Goal: Task Accomplishment & Management: Complete application form

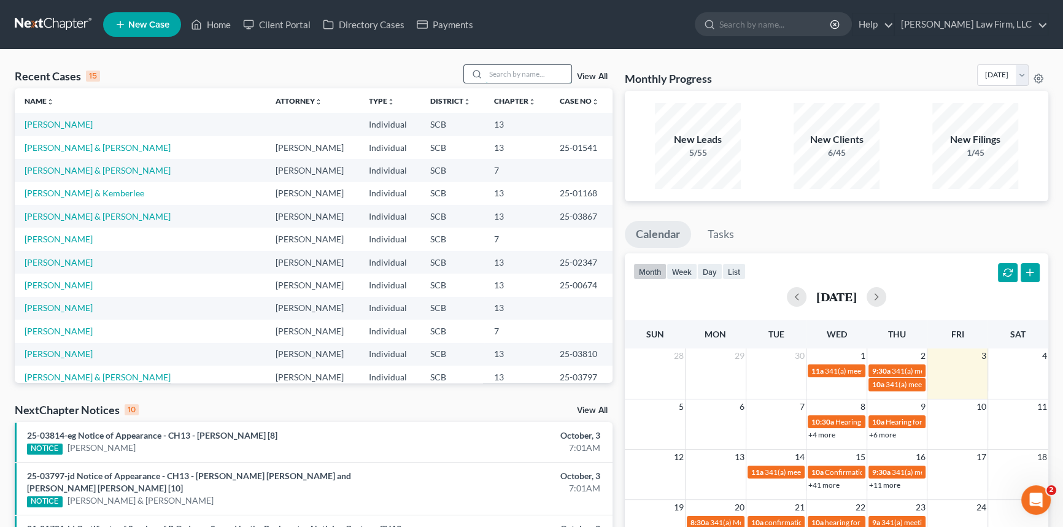
click at [485, 74] on input "search" at bounding box center [528, 74] width 86 height 18
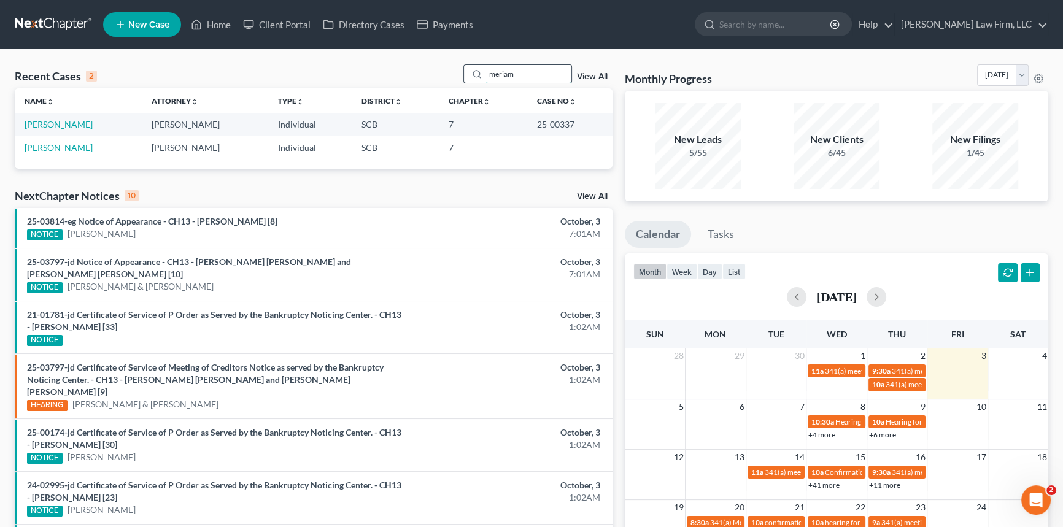
type input "meriamm"
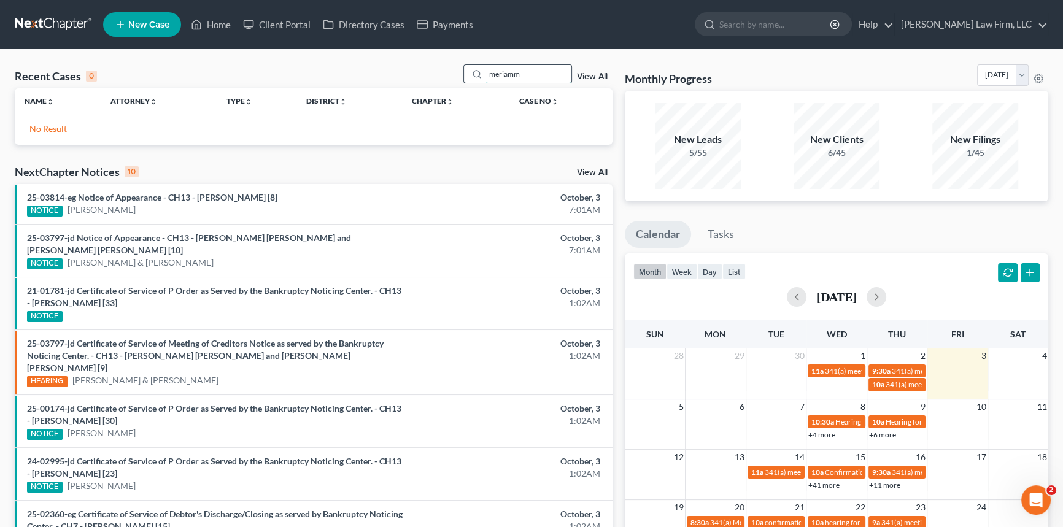
drag, startPoint x: 533, startPoint y: 74, endPoint x: 471, endPoint y: 81, distance: 62.3
click at [479, 79] on div "meriamm" at bounding box center [517, 73] width 109 height 19
click at [517, 69] on input "merriam" at bounding box center [528, 74] width 86 height 18
type input "merriam"
click at [60, 126] on p "- No Result -" at bounding box center [314, 129] width 578 height 12
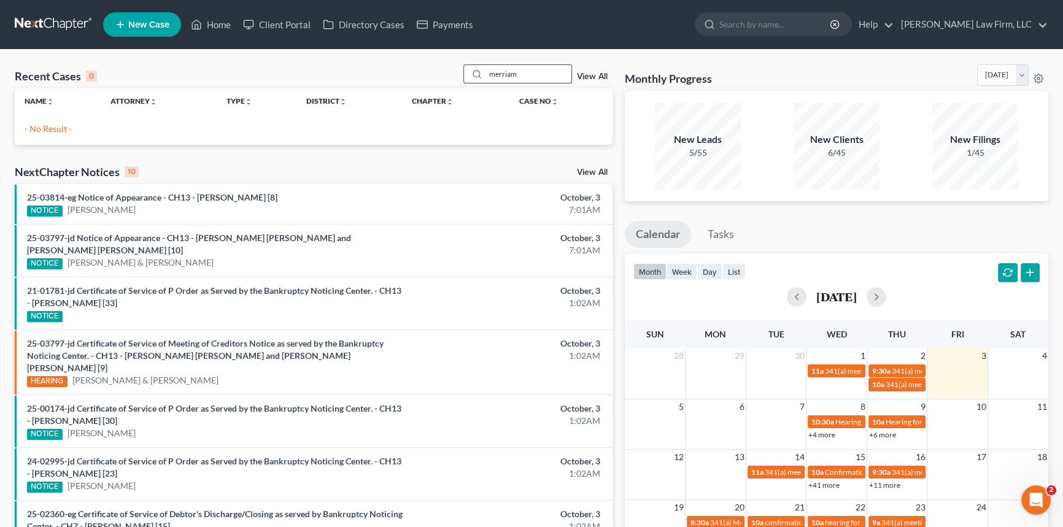
click at [522, 73] on input "merriam" at bounding box center [528, 74] width 86 height 18
drag, startPoint x: 519, startPoint y: 72, endPoint x: 463, endPoint y: 80, distance: 56.9
click at [471, 75] on div "merriam" at bounding box center [517, 73] width 109 height 19
click at [505, 73] on input "merrimian" at bounding box center [528, 74] width 86 height 18
type input "merriam"
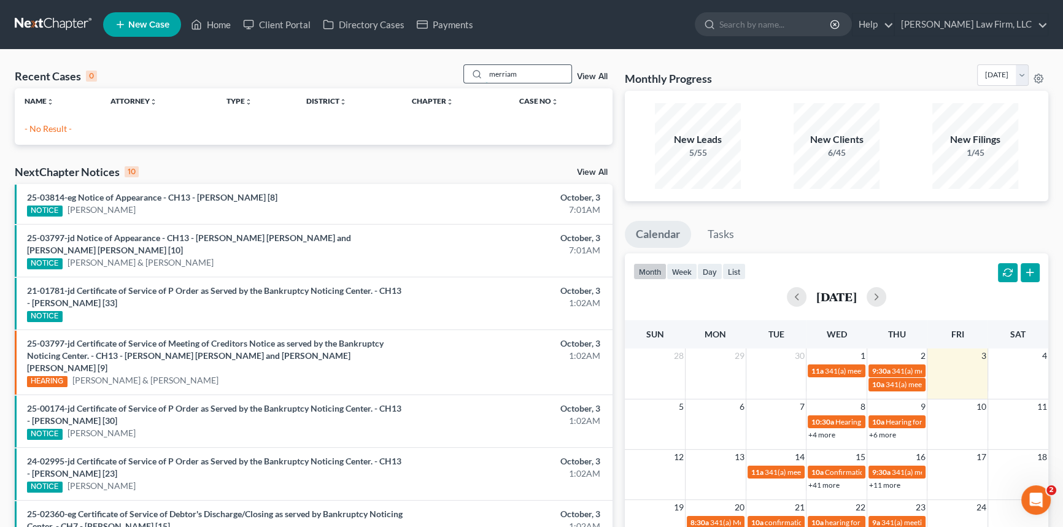
drag, startPoint x: 516, startPoint y: 73, endPoint x: 466, endPoint y: 82, distance: 49.8
click at [466, 82] on div "merriam" at bounding box center [517, 73] width 109 height 19
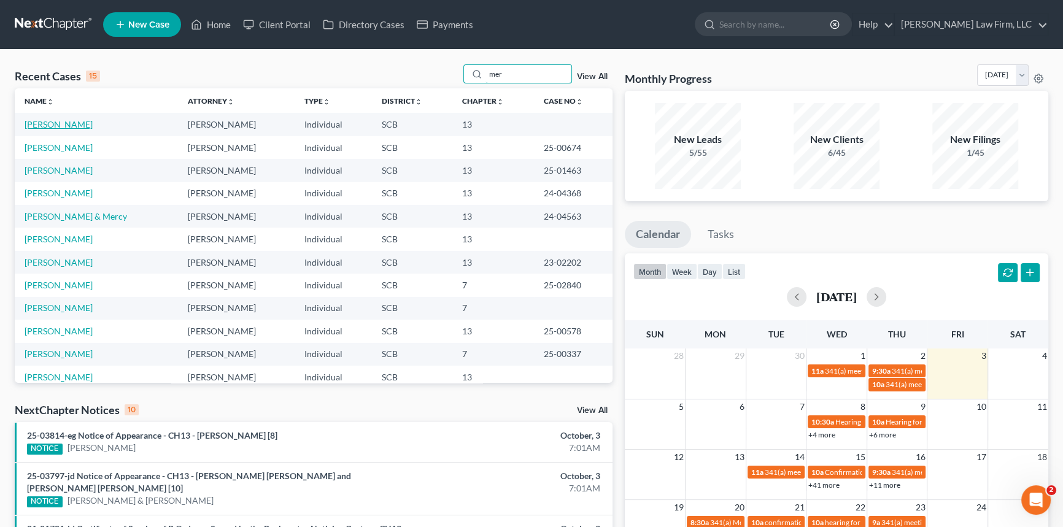
type input "mer"
click at [41, 123] on link "[PERSON_NAME]" at bounding box center [59, 124] width 68 height 10
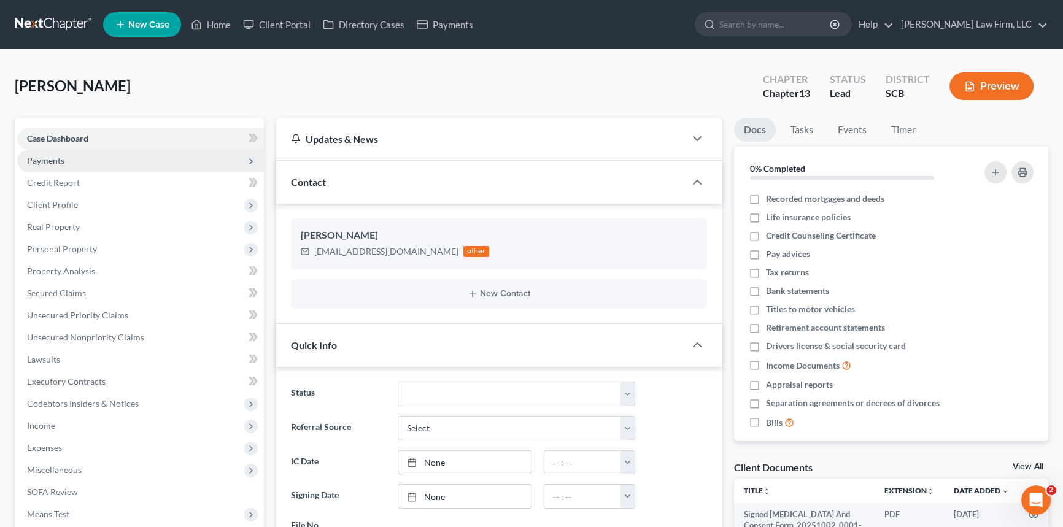
click at [35, 159] on span "Payments" at bounding box center [45, 160] width 37 height 10
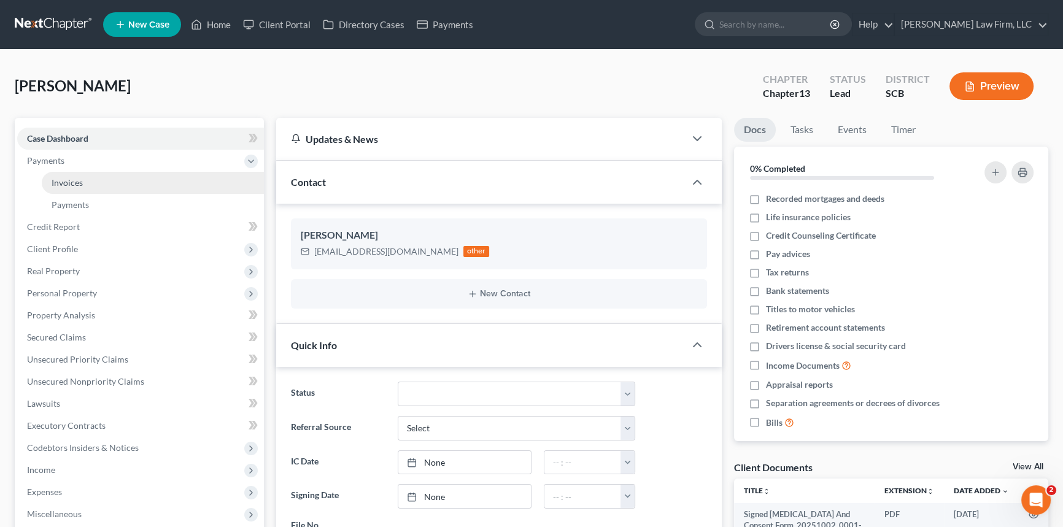
click at [68, 182] on span "Invoices" at bounding box center [67, 182] width 31 height 10
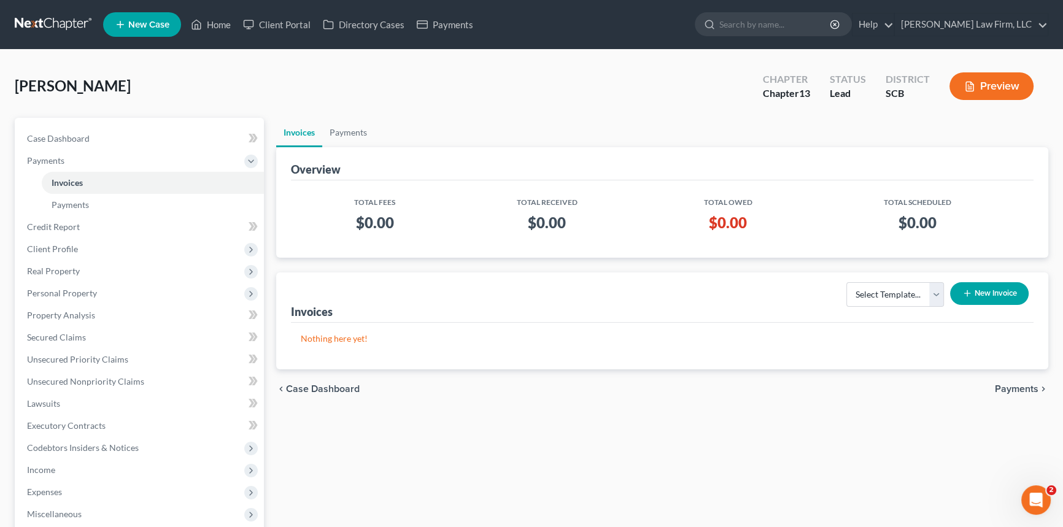
click at [983, 288] on button "New Invoice" at bounding box center [989, 293] width 79 height 23
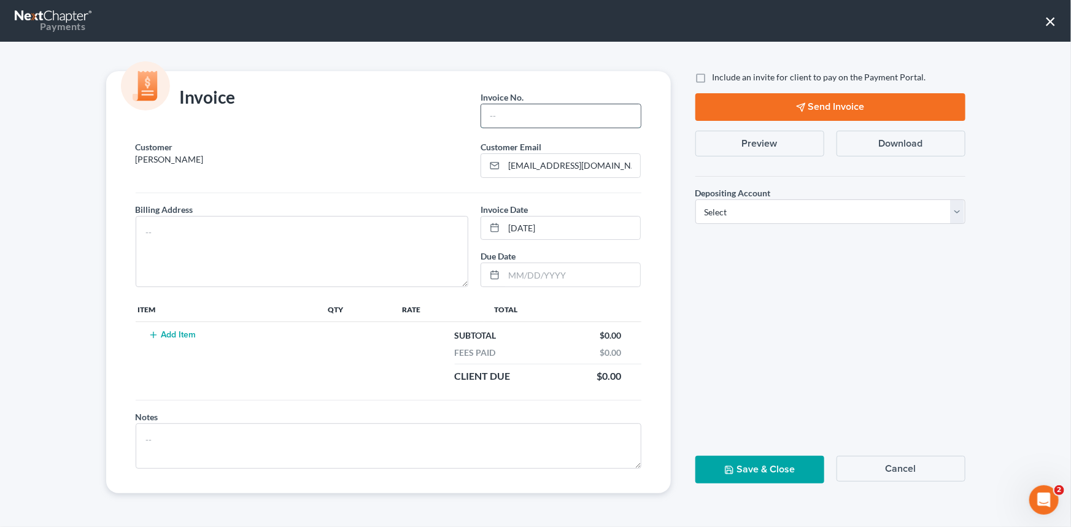
drag, startPoint x: 519, startPoint y: 119, endPoint x: 525, endPoint y: 115, distance: 7.5
click at [520, 118] on input "text" at bounding box center [560, 115] width 159 height 23
type input "000"
click at [165, 219] on textarea at bounding box center [302, 251] width 333 height 71
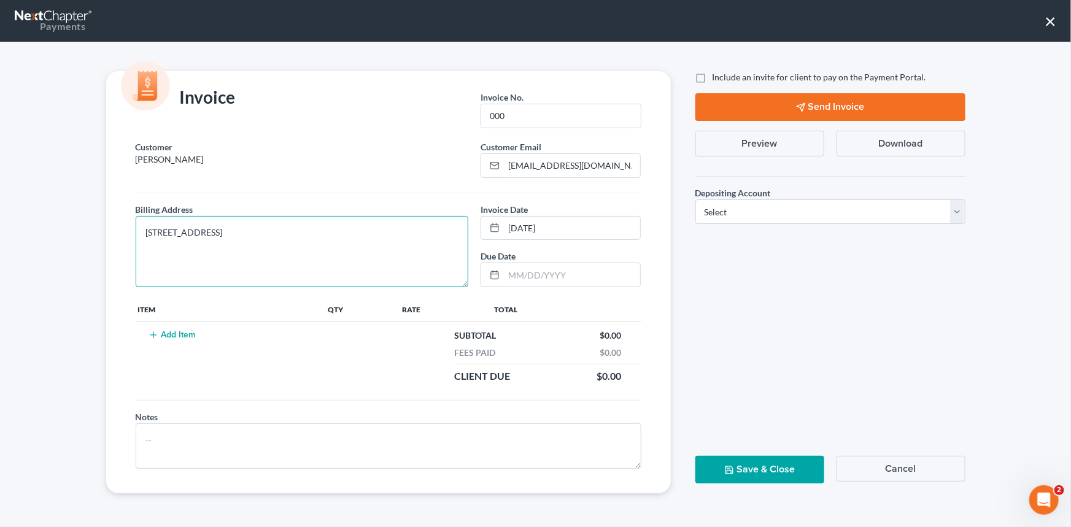
click at [168, 233] on textarea "104 cannaball Lane" at bounding box center [302, 251] width 333 height 71
click at [227, 233] on textarea "104 Cannaball Lane" at bounding box center [302, 251] width 333 height 71
type textarea "104 Cannaball Lane Summerville, SC 29486"
click at [166, 334] on button "Add Item" at bounding box center [172, 335] width 54 height 10
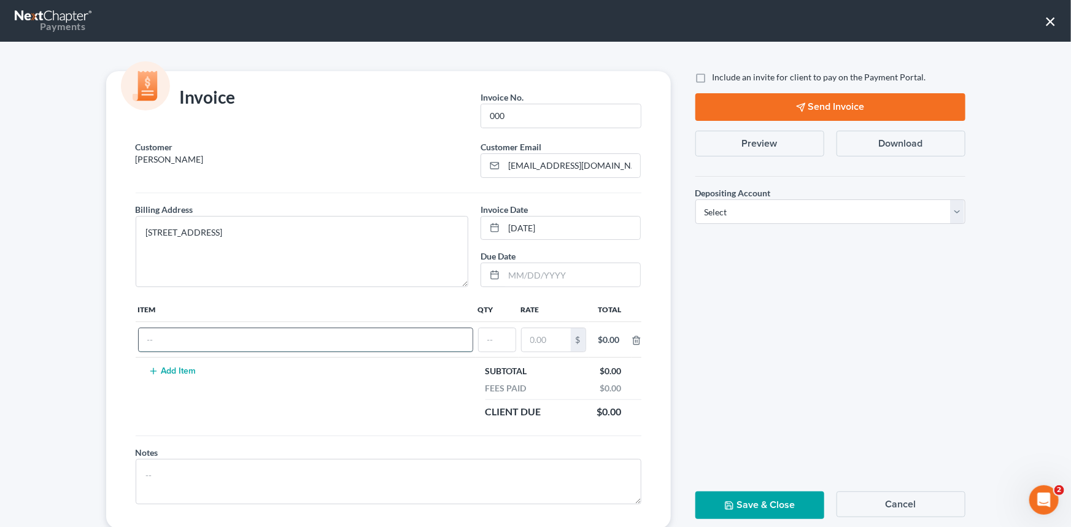
click at [166, 338] on input "text" at bounding box center [306, 339] width 334 height 23
type input "Chapter 13 fees"
type input "1"
type input "2,500.00"
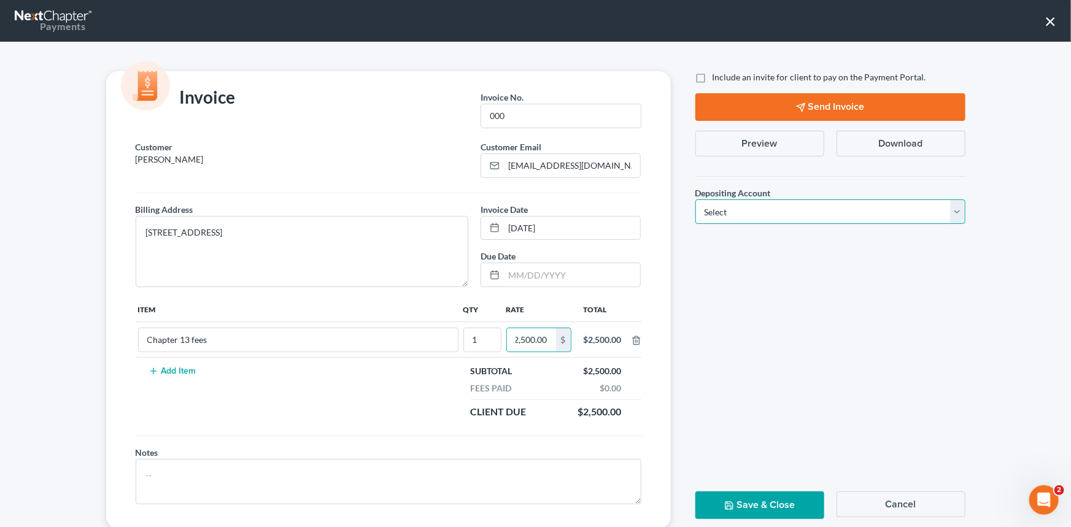
scroll to position [0, 0]
click at [951, 207] on select "Select Operation Trust" at bounding box center [830, 211] width 270 height 25
select select "1"
click at [695, 199] on select "Select Operation Trust" at bounding box center [830, 211] width 270 height 25
click at [742, 503] on button "Save & Close" at bounding box center [759, 506] width 129 height 28
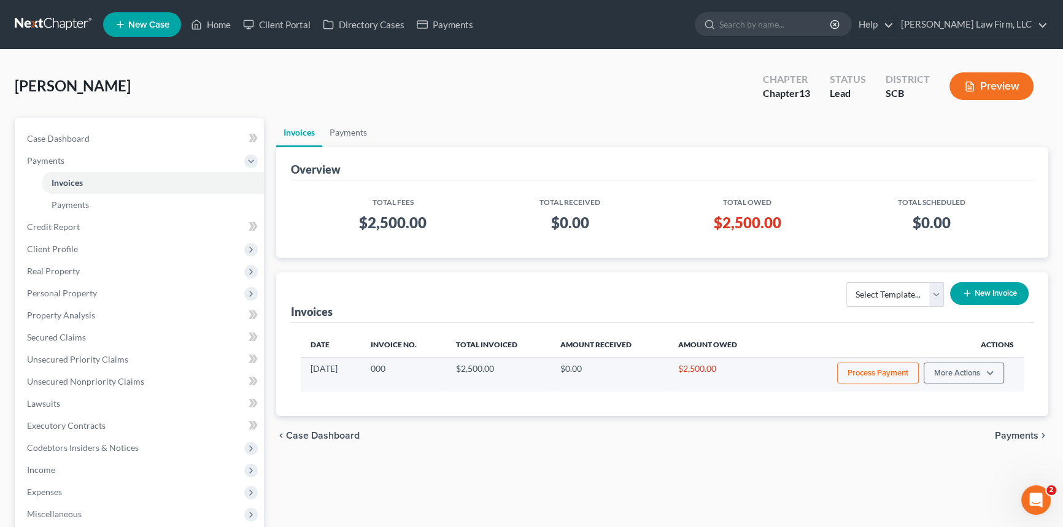
click at [877, 368] on button "Process Payment" at bounding box center [878, 373] width 82 height 21
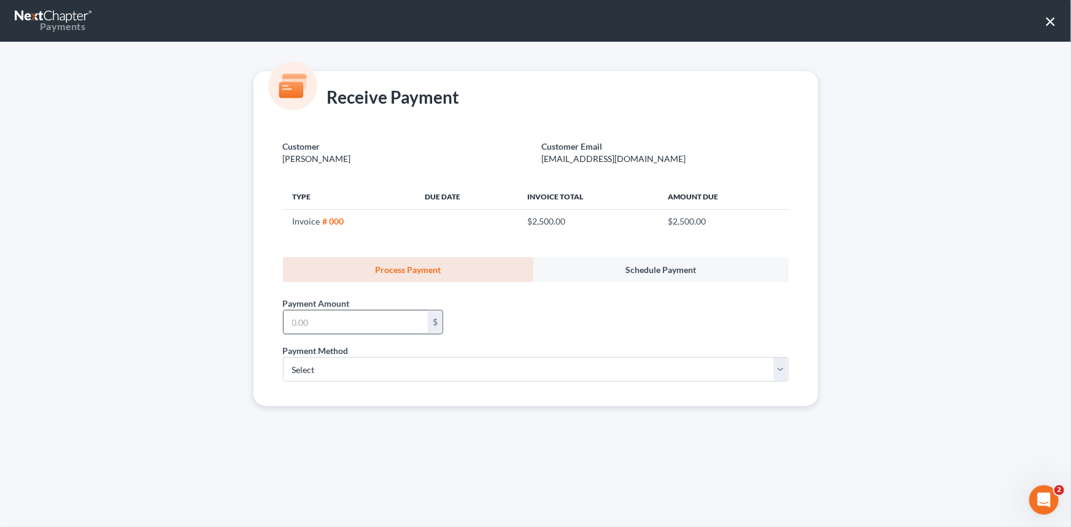
click at [306, 317] on input "text" at bounding box center [356, 322] width 144 height 23
type input "2,500.00"
click at [321, 369] on select "Select ACH Credit Card" at bounding box center [536, 369] width 506 height 25
select select "1"
click at [283, 357] on select "Select ACH Credit Card" at bounding box center [536, 369] width 506 height 25
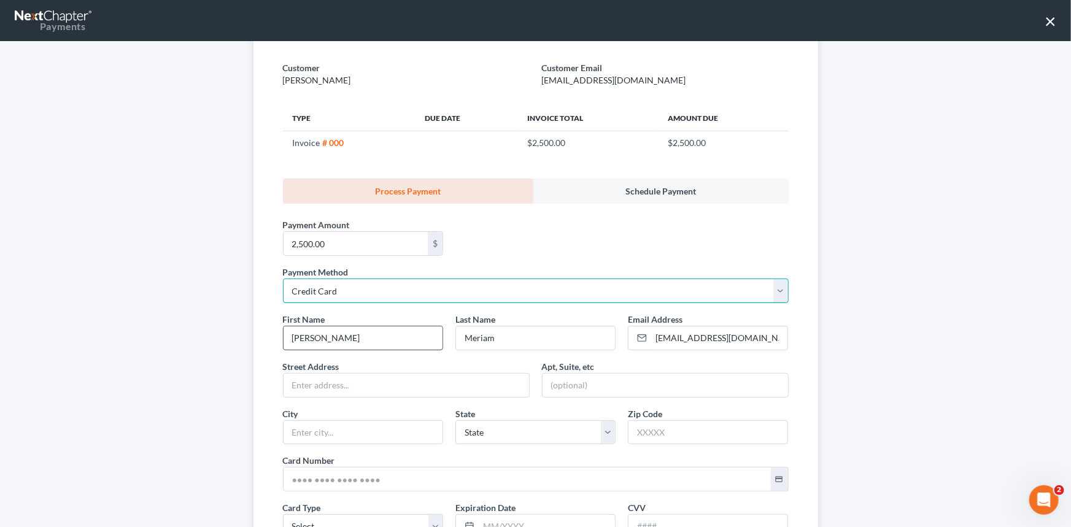
scroll to position [111, 0]
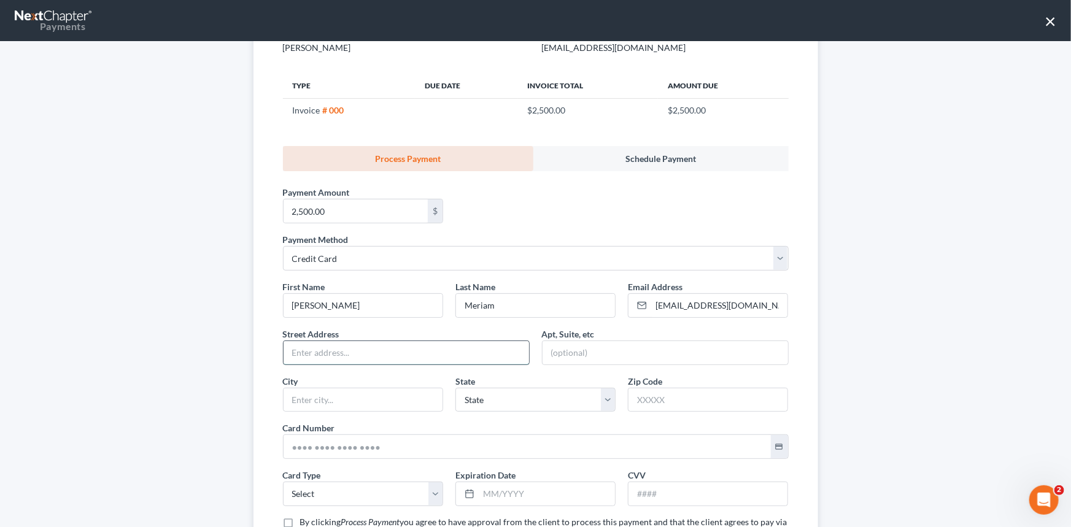
click at [300, 354] on input "text" at bounding box center [406, 352] width 245 height 23
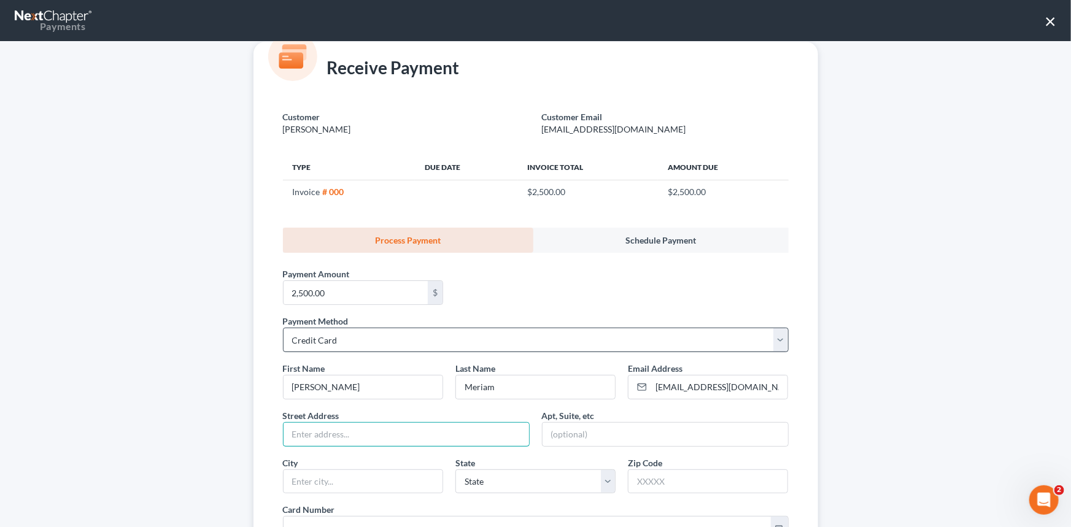
scroll to position [55, 0]
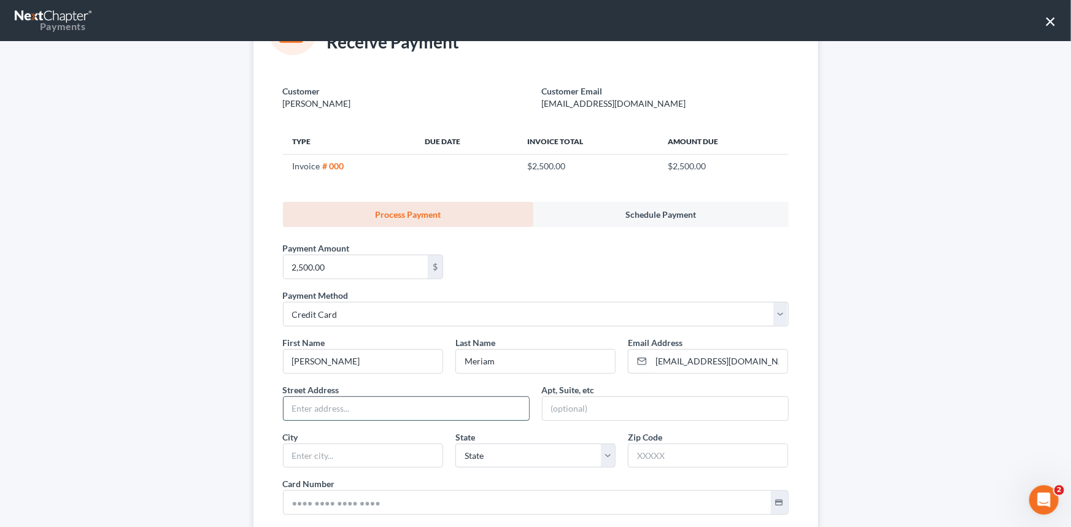
click at [285, 405] on input "text" at bounding box center [406, 408] width 245 height 23
type input "104 Cannaball Lane"
click at [316, 458] on input "text" at bounding box center [363, 455] width 159 height 23
type input "s"
type input "Summerville"
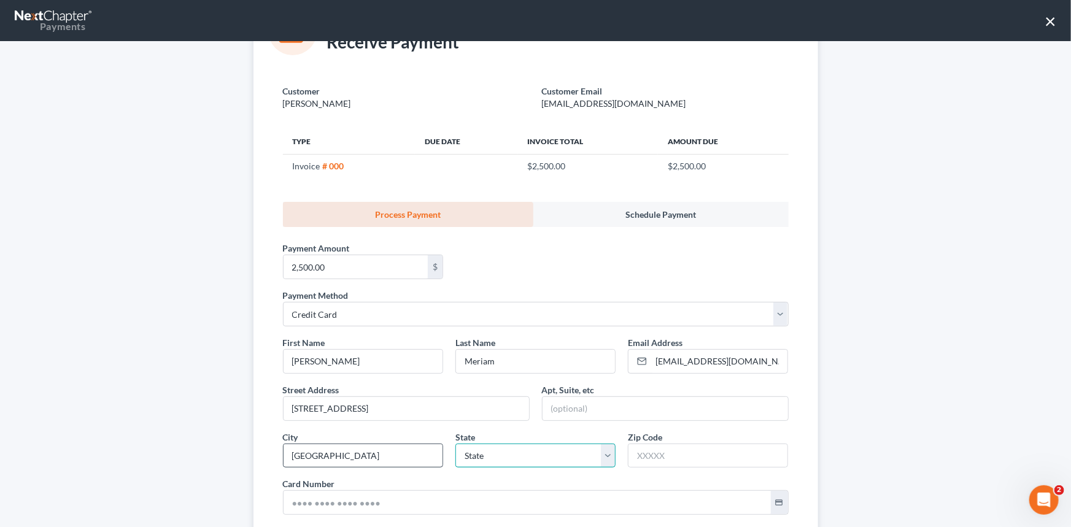
select select "42"
click at [644, 446] on input "text" at bounding box center [707, 455] width 159 height 23
type input "29486"
click at [288, 500] on input "text" at bounding box center [527, 502] width 487 height 23
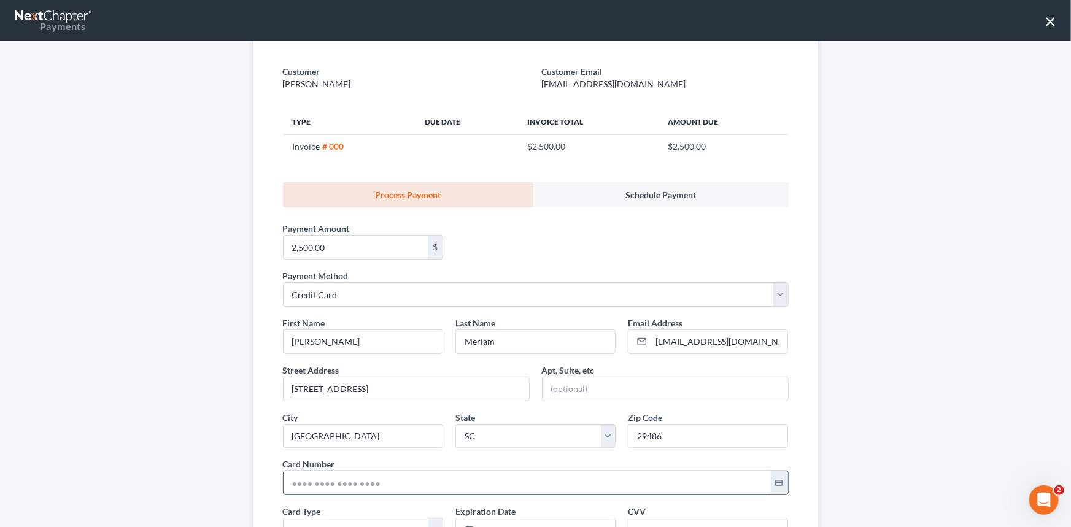
click at [286, 480] on input "text" at bounding box center [527, 482] width 487 height 23
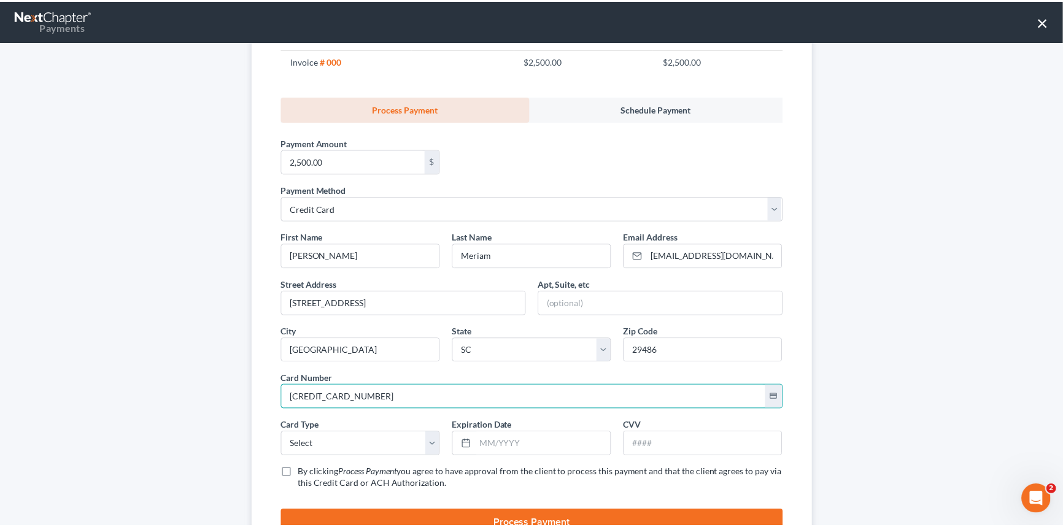
scroll to position [187, 0]
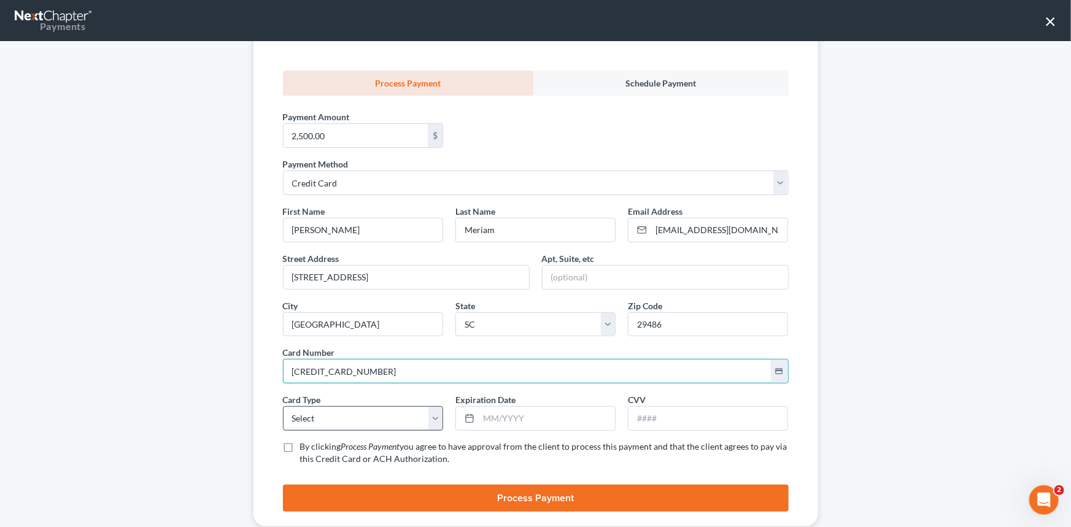
type input "5275 1900 4104 9772"
click at [292, 417] on select "Select Visa MasterCard Discover American Express" at bounding box center [363, 418] width 160 height 25
select select "1"
click at [283, 406] on select "Select Visa MasterCard Discover American Express" at bounding box center [363, 418] width 160 height 25
click at [479, 411] on input "text" at bounding box center [547, 418] width 136 height 23
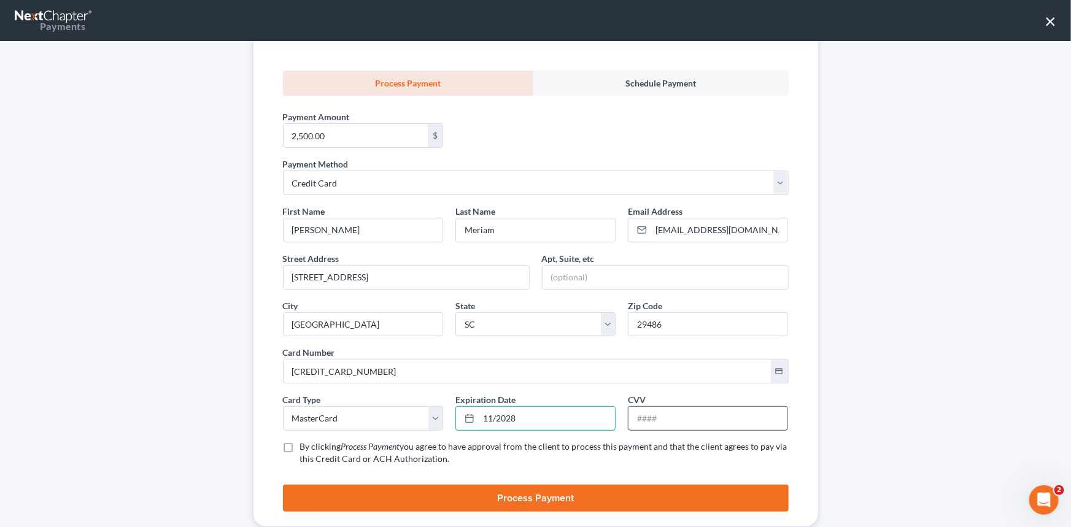
type input "11/2028"
click at [639, 415] on input "text" at bounding box center [707, 418] width 159 height 23
type input "714"
click at [300, 446] on label "By clicking Process Payment you agree to have approval from the client to proce…" at bounding box center [544, 453] width 488 height 25
click at [305, 446] on input "By clicking Process Payment you agree to have approval from the client to proce…" at bounding box center [309, 445] width 8 height 8
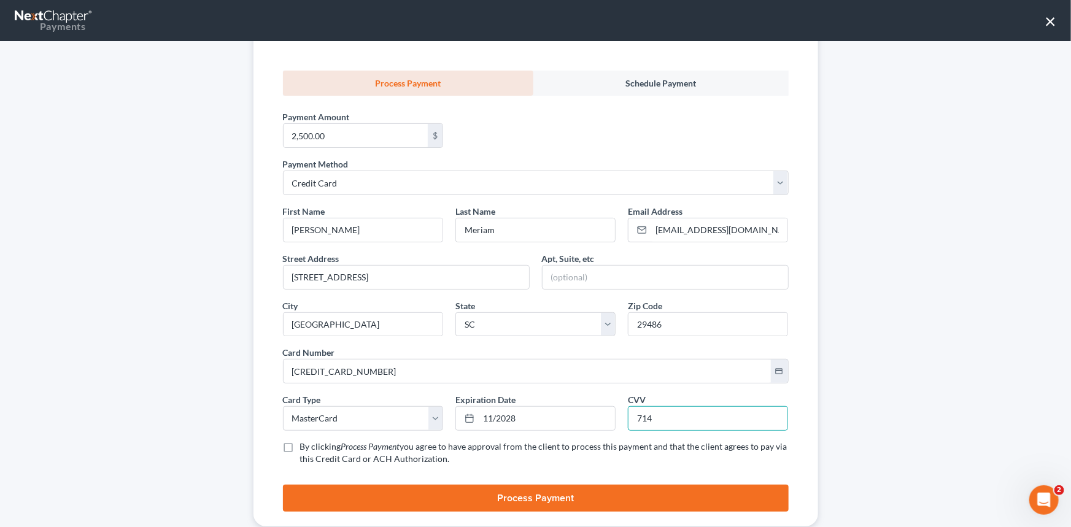
checkbox input "true"
click at [517, 496] on button "Process Payment" at bounding box center [536, 498] width 506 height 27
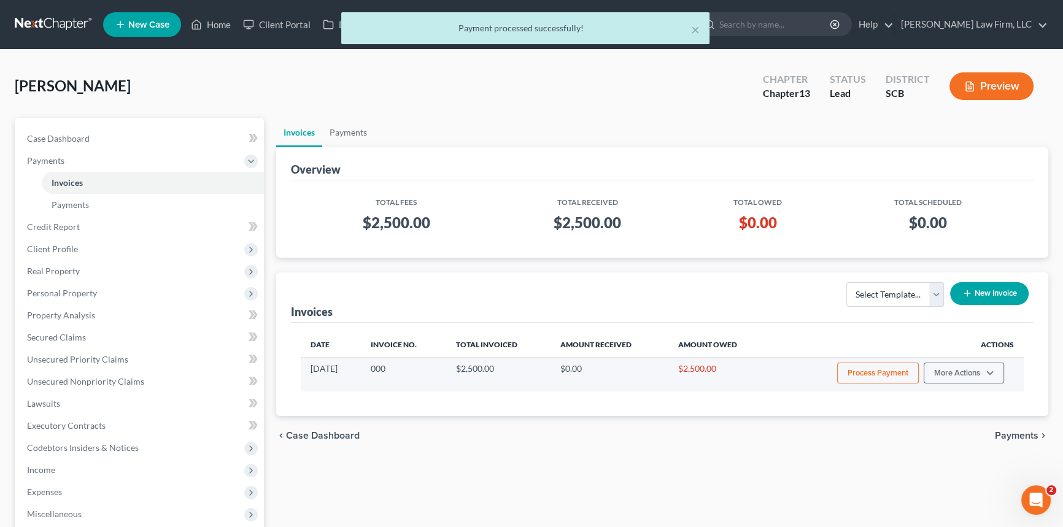
click at [877, 368] on button "Process Payment" at bounding box center [878, 373] width 82 height 21
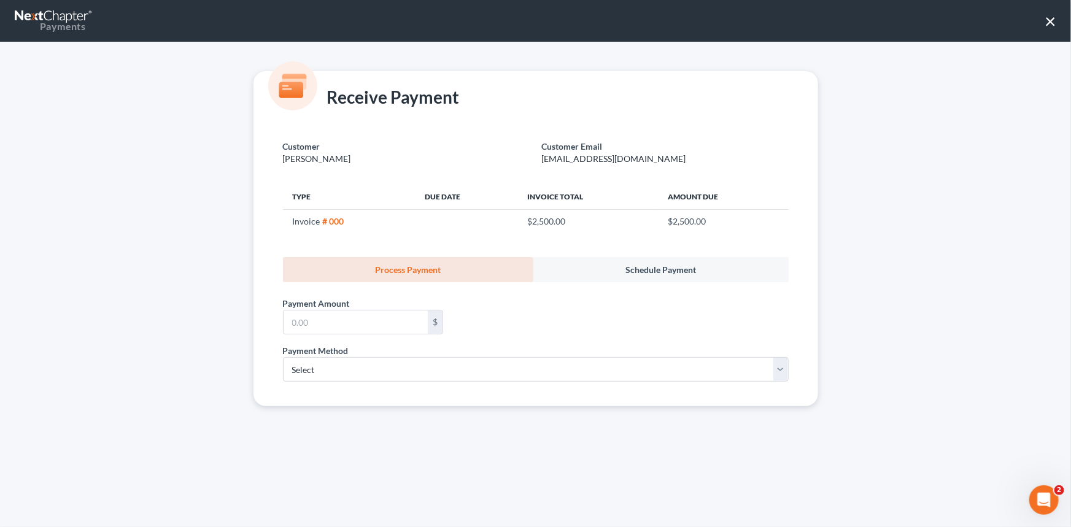
click at [1051, 18] on button "×" at bounding box center [1051, 21] width 12 height 20
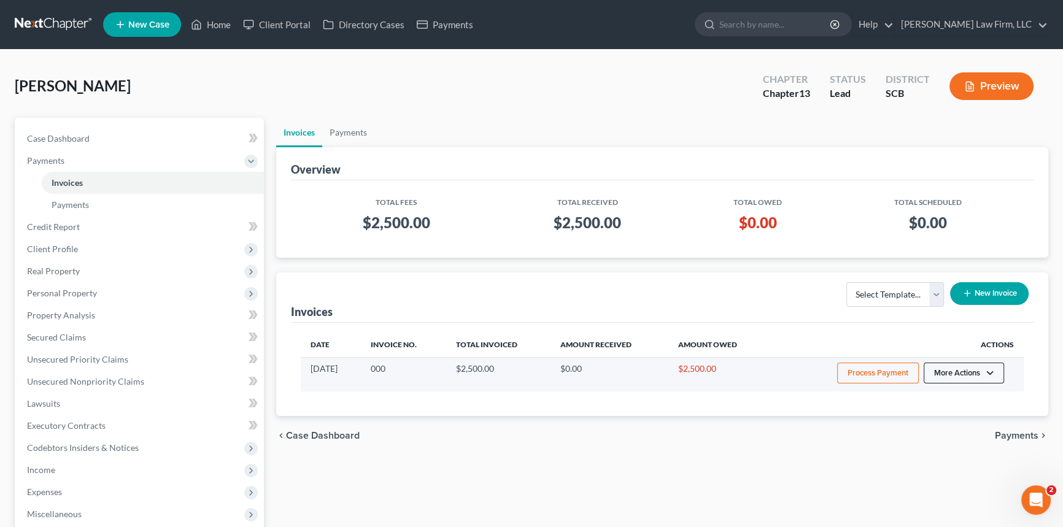
click at [962, 371] on button "More Actions" at bounding box center [964, 373] width 80 height 21
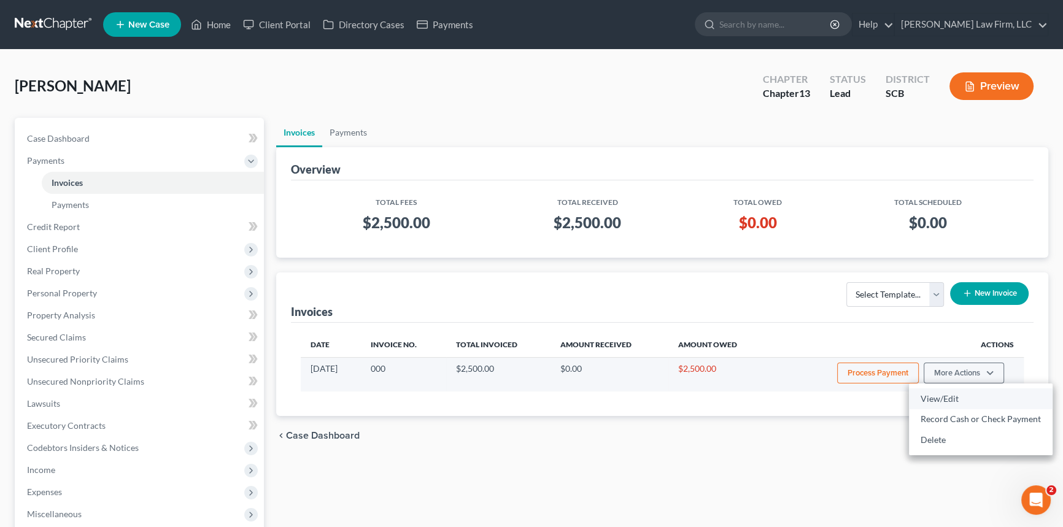
click at [930, 396] on link "View/Edit" at bounding box center [981, 398] width 144 height 21
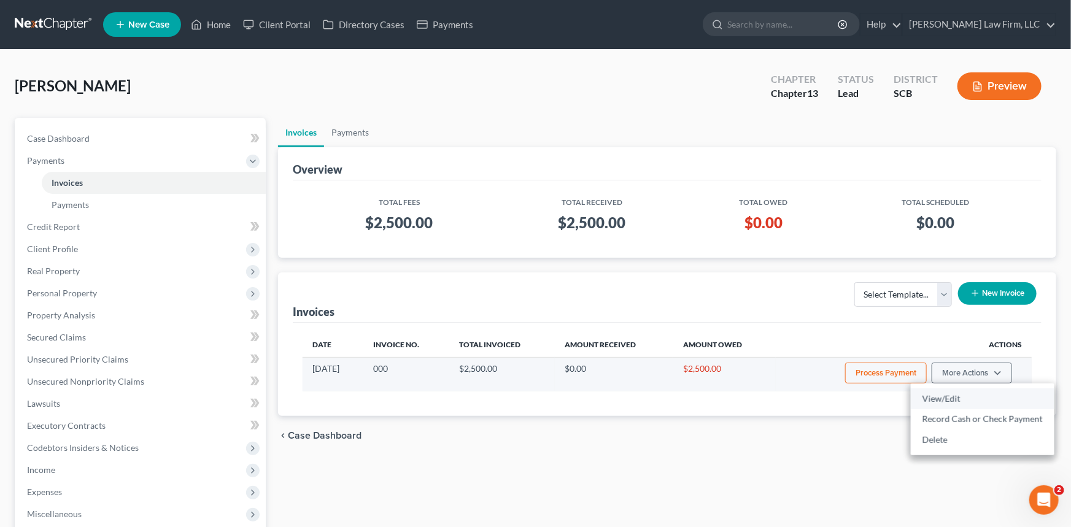
select select "1"
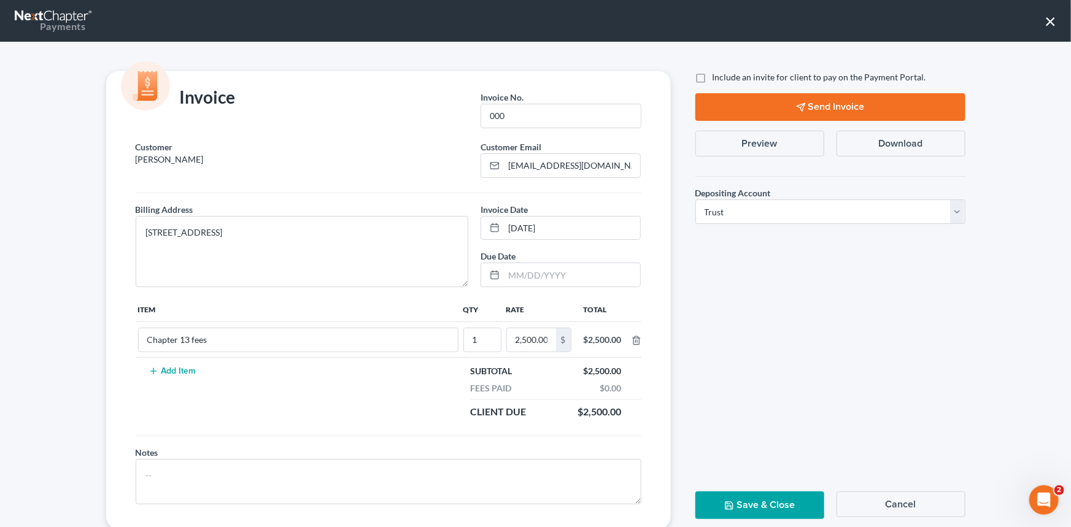
click at [830, 99] on button "Send Invoice" at bounding box center [830, 107] width 270 height 28
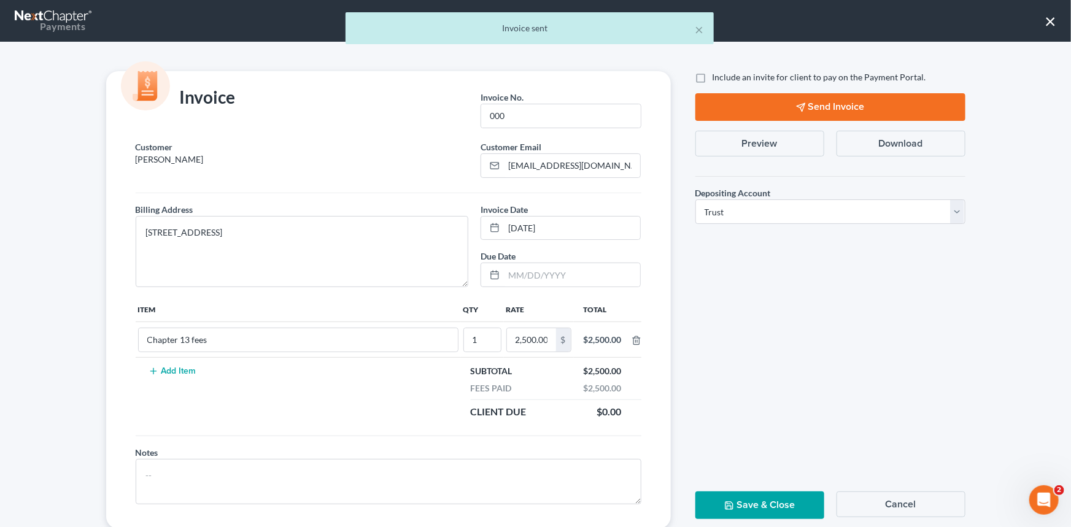
click at [761, 497] on button "Save & Close" at bounding box center [759, 506] width 129 height 28
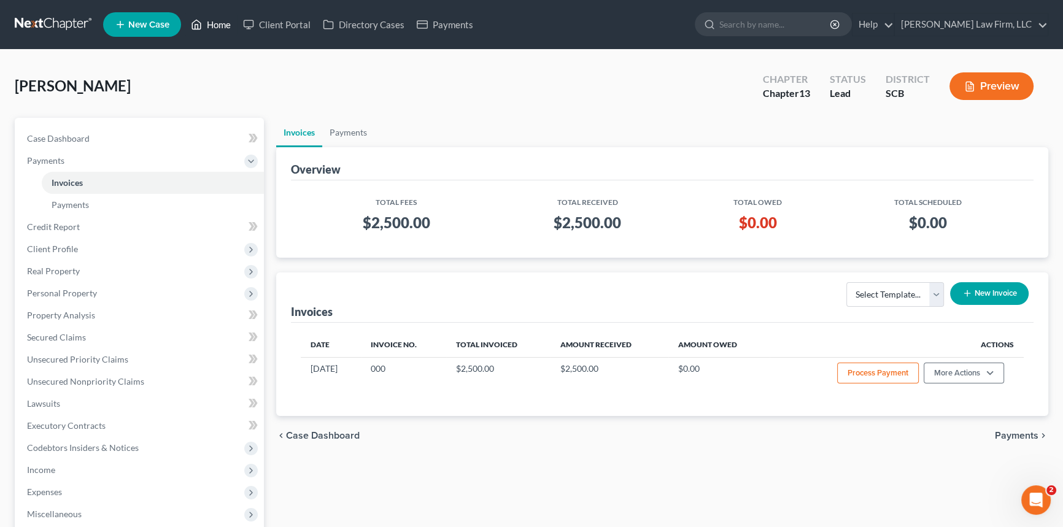
click at [220, 18] on link "Home" at bounding box center [211, 25] width 52 height 22
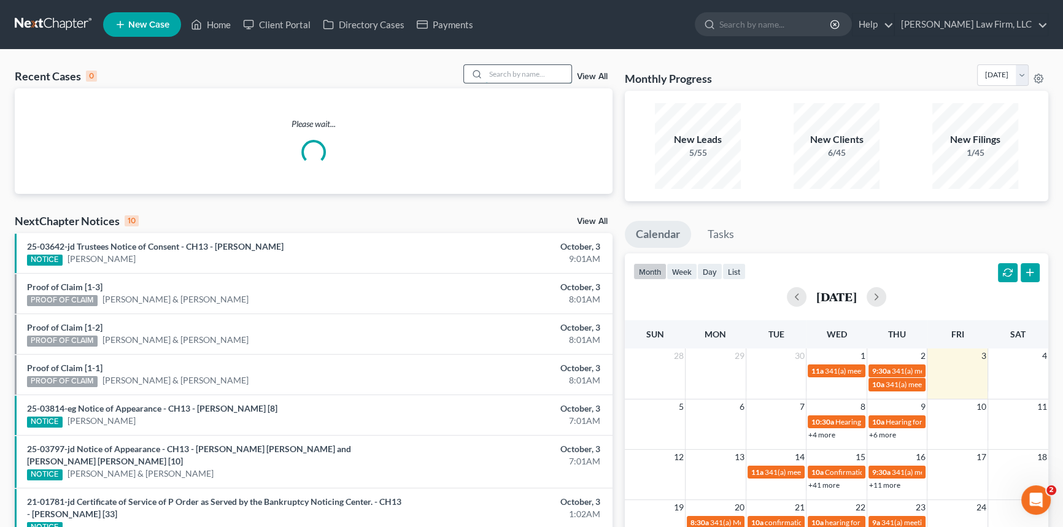
click at [500, 73] on input "search" at bounding box center [528, 74] width 86 height 18
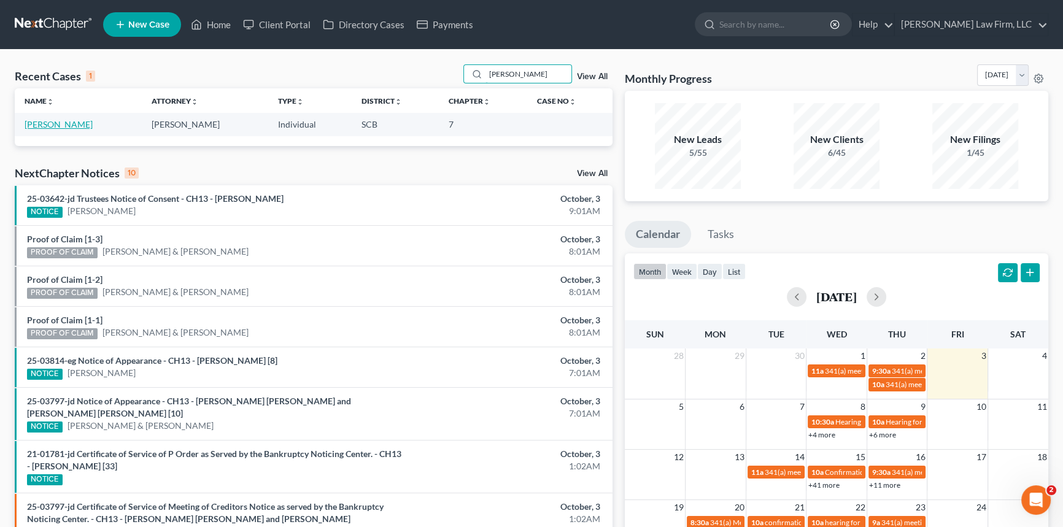
type input "haigler"
click at [61, 119] on link "[PERSON_NAME]" at bounding box center [59, 124] width 68 height 10
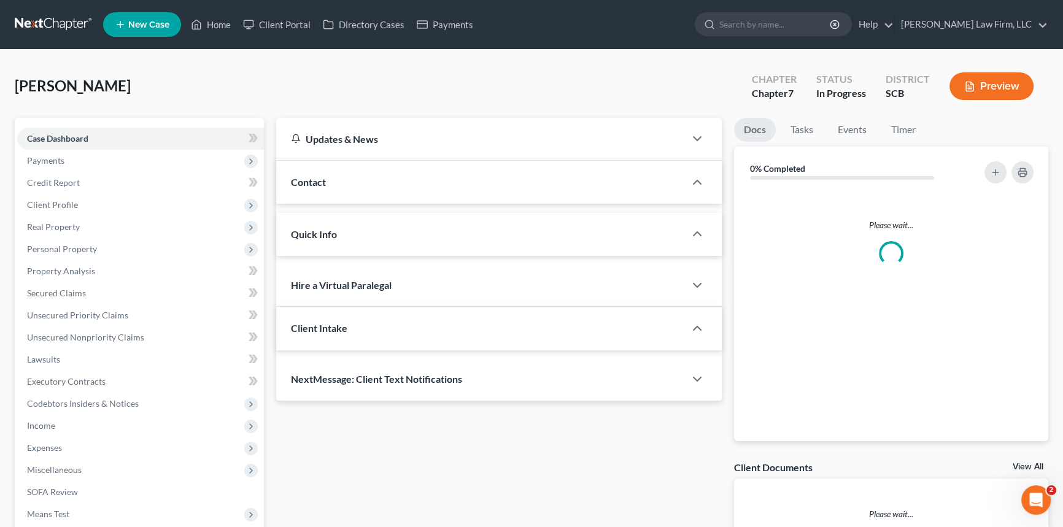
select select "1"
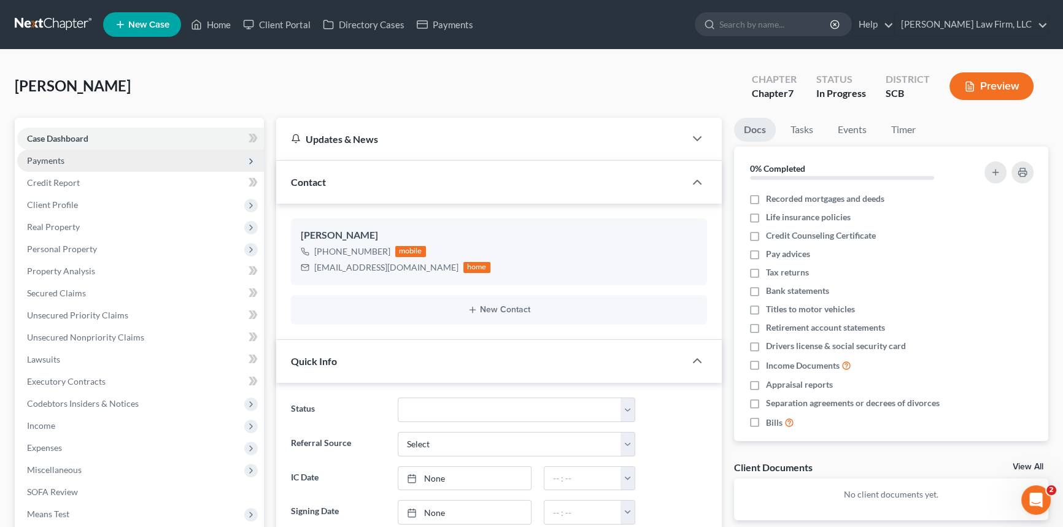
click at [47, 156] on span "Payments" at bounding box center [45, 160] width 37 height 10
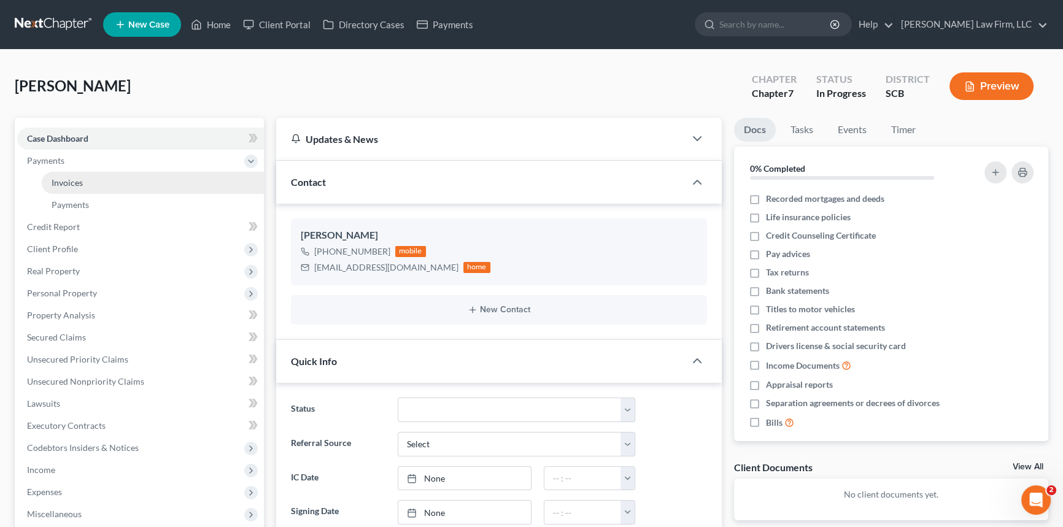
click at [66, 180] on span "Invoices" at bounding box center [67, 182] width 31 height 10
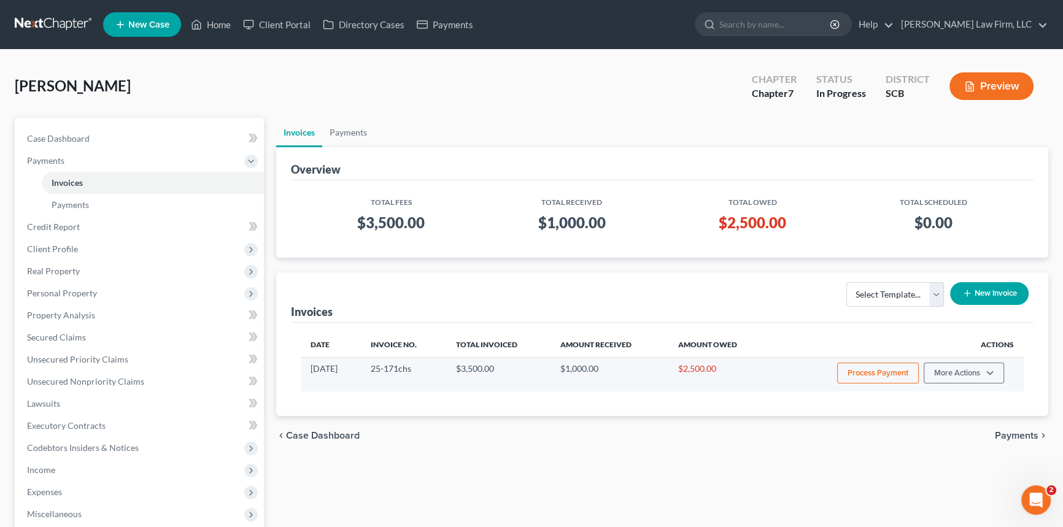
click at [878, 368] on button "Process Payment" at bounding box center [878, 373] width 82 height 21
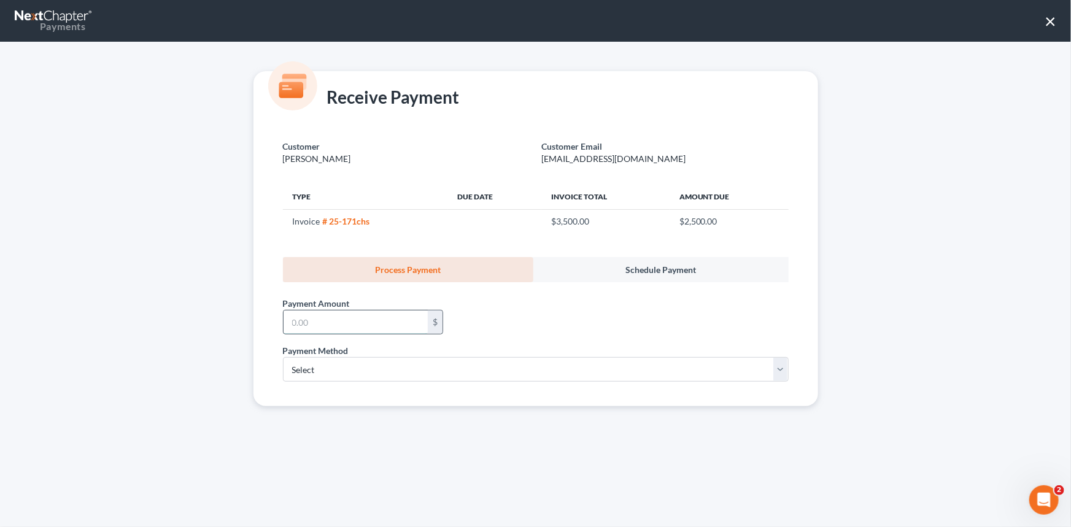
click at [294, 318] on input "text" at bounding box center [356, 322] width 144 height 23
type input "700.00"
click at [312, 367] on select "Select ACH Credit Card" at bounding box center [536, 369] width 506 height 25
select select "1"
click at [283, 357] on select "Select ACH Credit Card" at bounding box center [536, 369] width 506 height 25
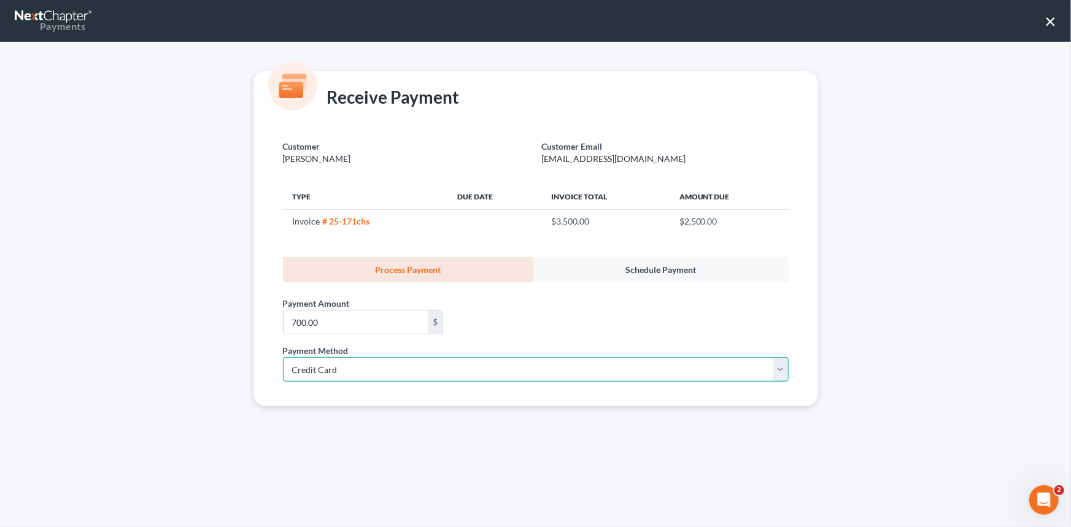
select select "42"
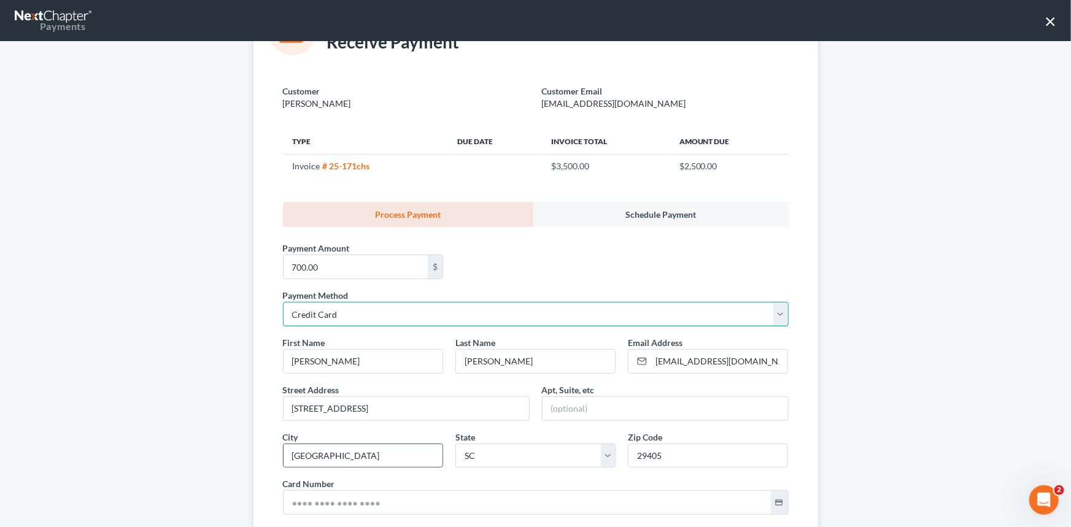
scroll to position [111, 0]
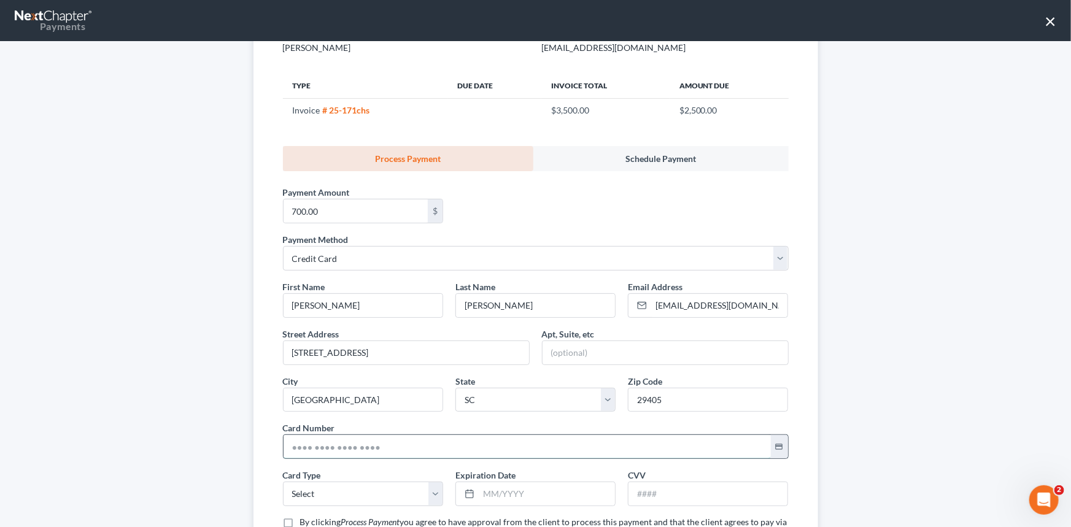
click at [284, 445] on input "text" at bounding box center [527, 446] width 487 height 23
type input "4130 3702 0208 2535"
click at [305, 491] on select "Select Visa MasterCard Discover American Express" at bounding box center [363, 494] width 160 height 25
select select "0"
click at [283, 482] on select "Select Visa MasterCard Discover American Express" at bounding box center [363, 494] width 160 height 25
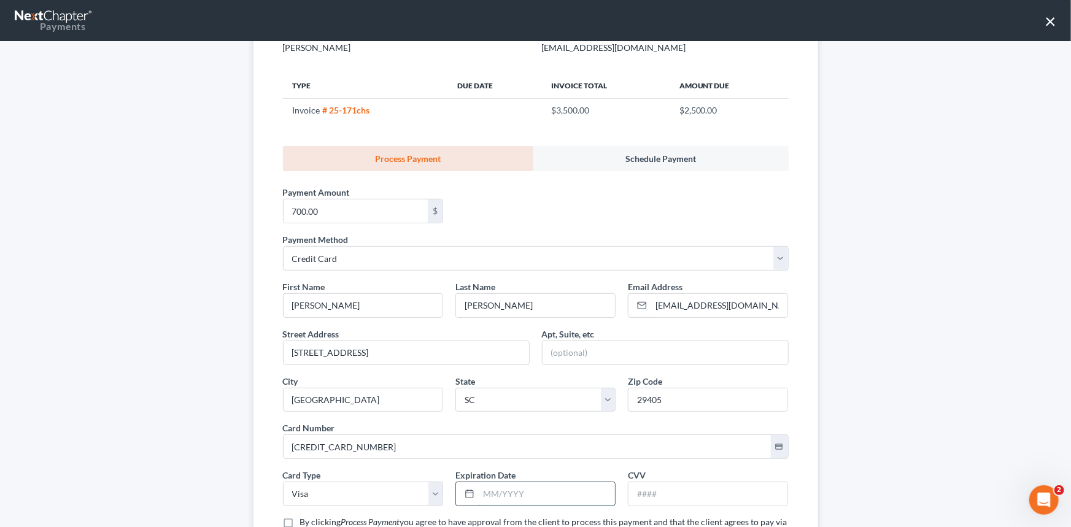
click at [479, 496] on input "text" at bounding box center [547, 493] width 136 height 23
type input "08/2029"
click at [648, 498] on input "text" at bounding box center [707, 493] width 159 height 23
type input "486"
click at [300, 523] on label "By clicking Process Payment you agree to have approval from the client to proce…" at bounding box center [544, 528] width 488 height 25
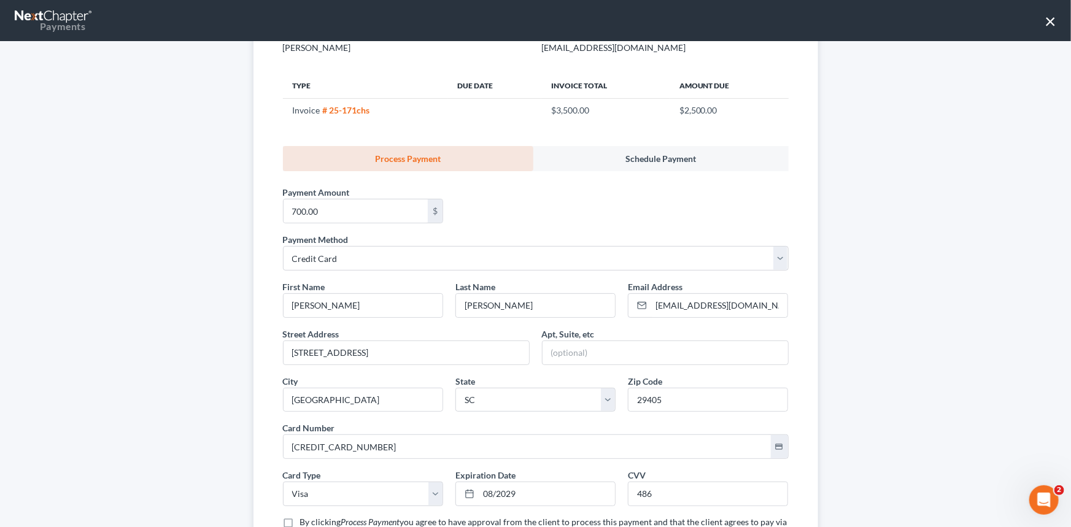
click at [305, 523] on input "By clicking Process Payment you agree to have approval from the client to proce…" at bounding box center [309, 520] width 8 height 8
checkbox input "true"
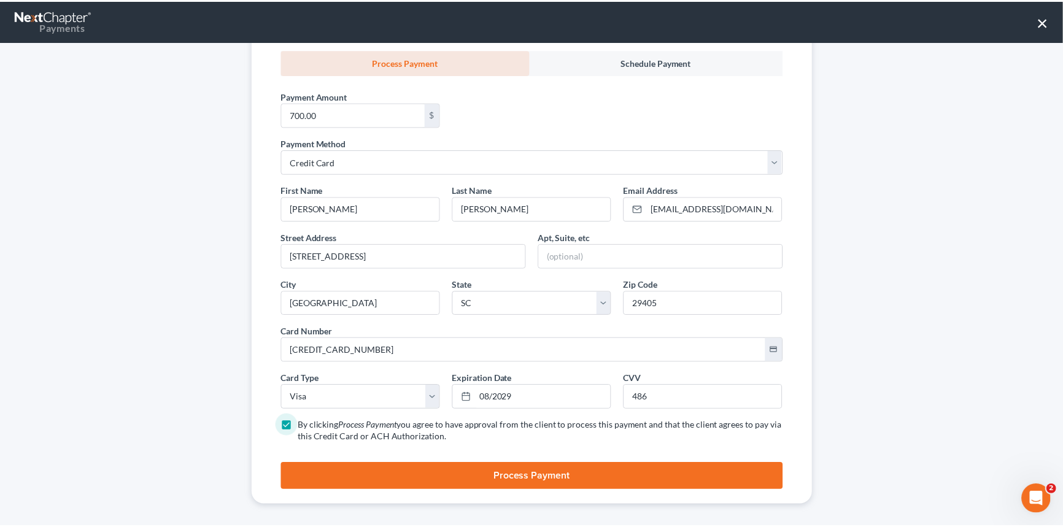
scroll to position [214, 0]
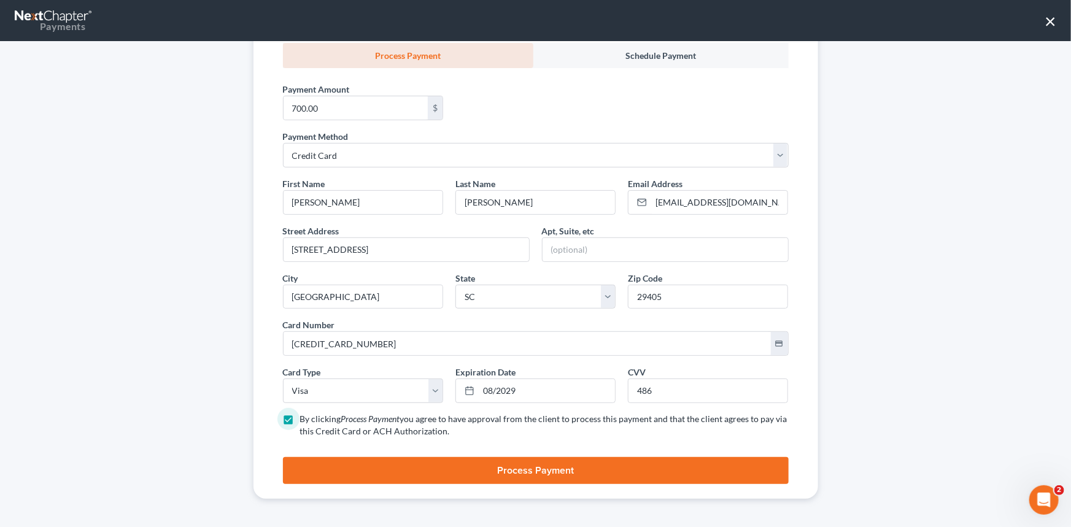
click at [550, 473] on button "Process Payment" at bounding box center [536, 470] width 506 height 27
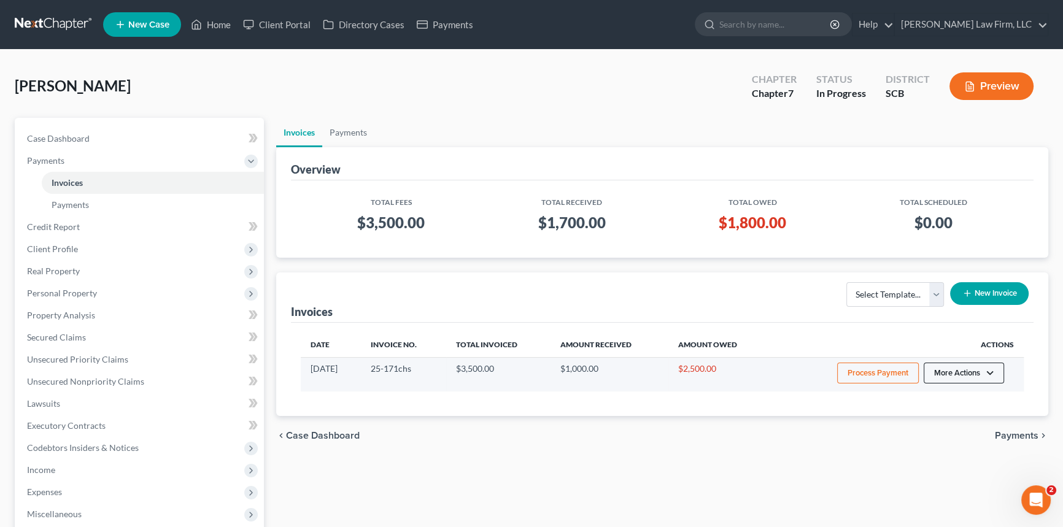
click at [963, 364] on button "More Actions" at bounding box center [964, 373] width 80 height 21
click at [941, 393] on link "View/Edit" at bounding box center [981, 398] width 144 height 21
select select "1"
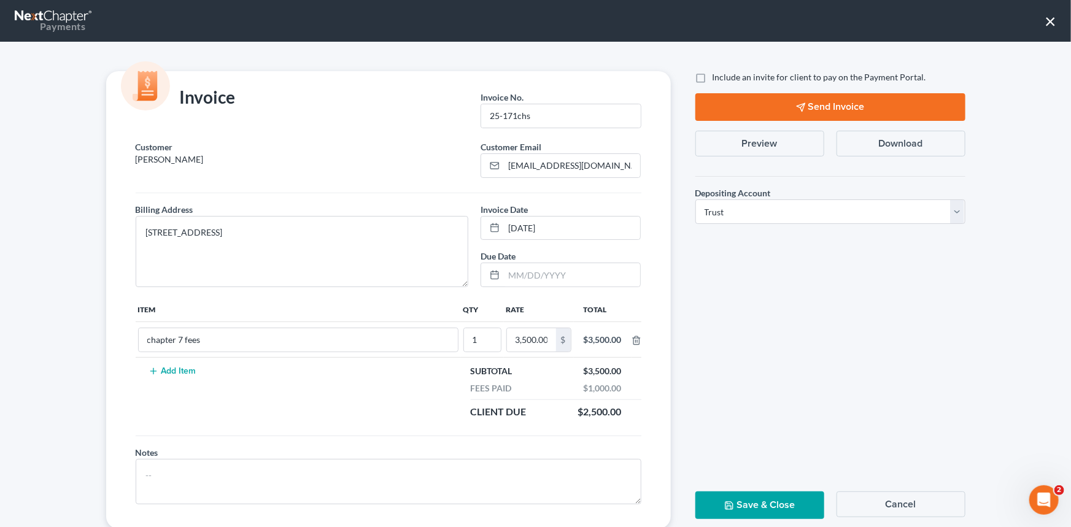
click at [828, 103] on button "Send Invoice" at bounding box center [830, 107] width 270 height 28
click at [756, 503] on button "Save & Close" at bounding box center [759, 506] width 129 height 28
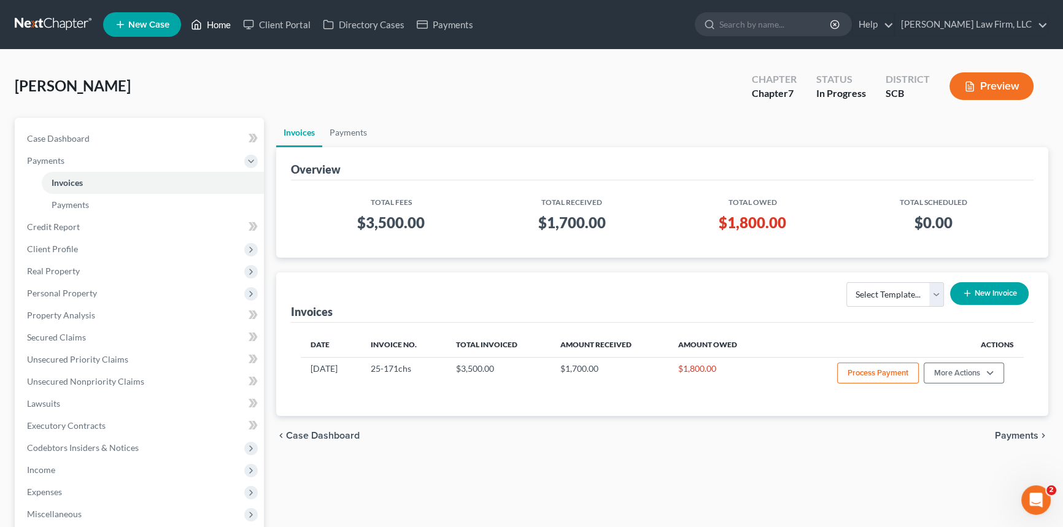
click at [215, 16] on link "Home" at bounding box center [211, 25] width 52 height 22
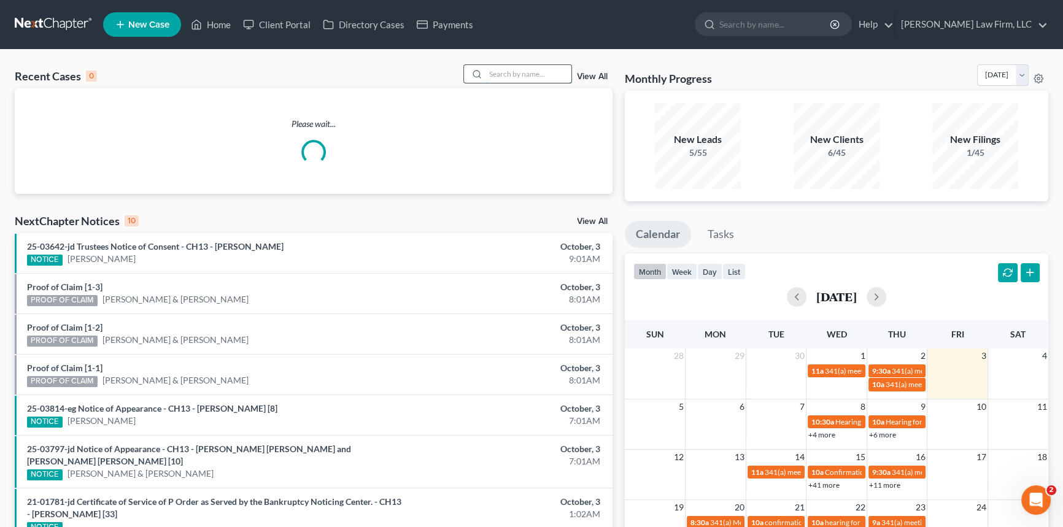
click at [485, 73] on input "search" at bounding box center [528, 74] width 86 height 18
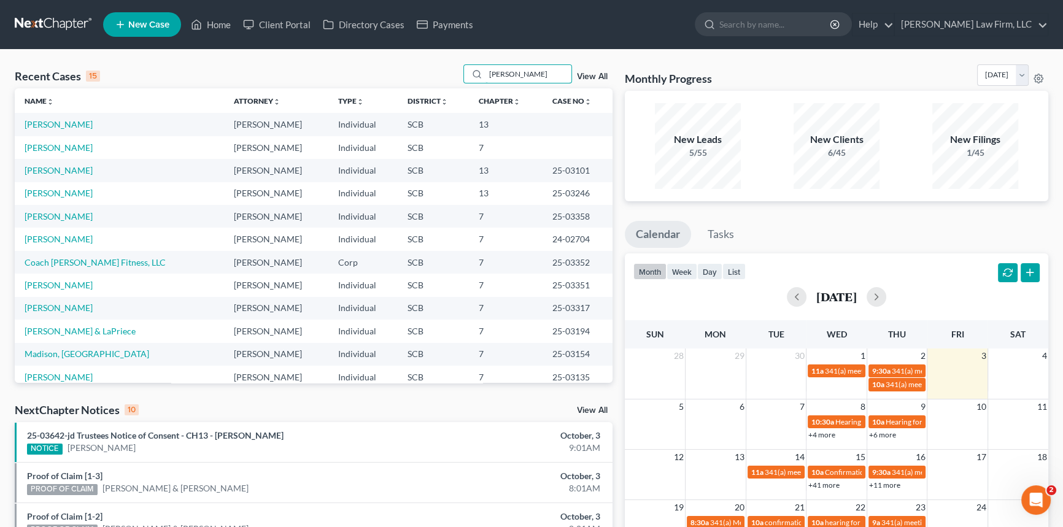
type input "hines"
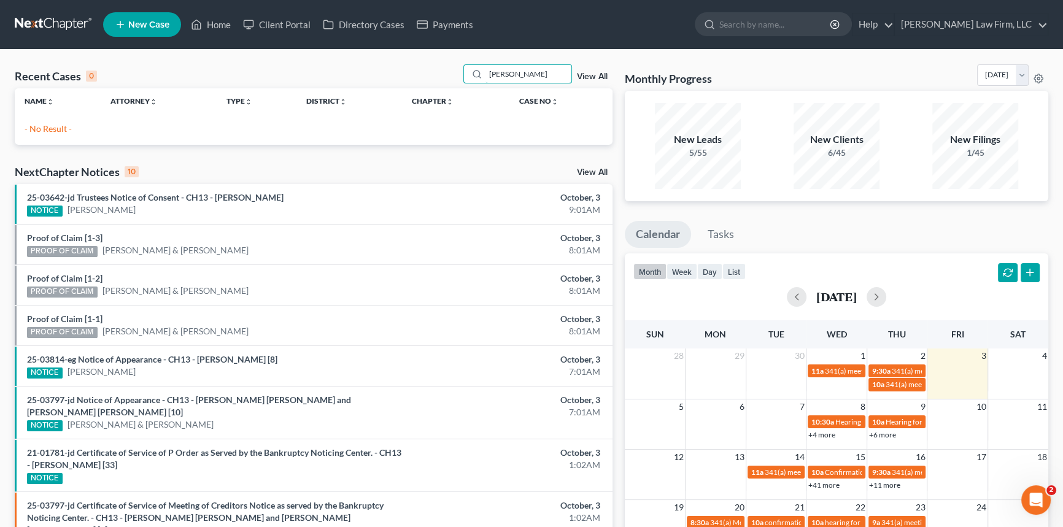
drag, startPoint x: 504, startPoint y: 76, endPoint x: 446, endPoint y: 67, distance: 59.6
click at [469, 74] on div "hines" at bounding box center [517, 73] width 109 height 19
type input "hines"
drag, startPoint x: 509, startPoint y: 75, endPoint x: 479, endPoint y: 77, distance: 30.1
click at [479, 77] on div "hines" at bounding box center [517, 73] width 109 height 19
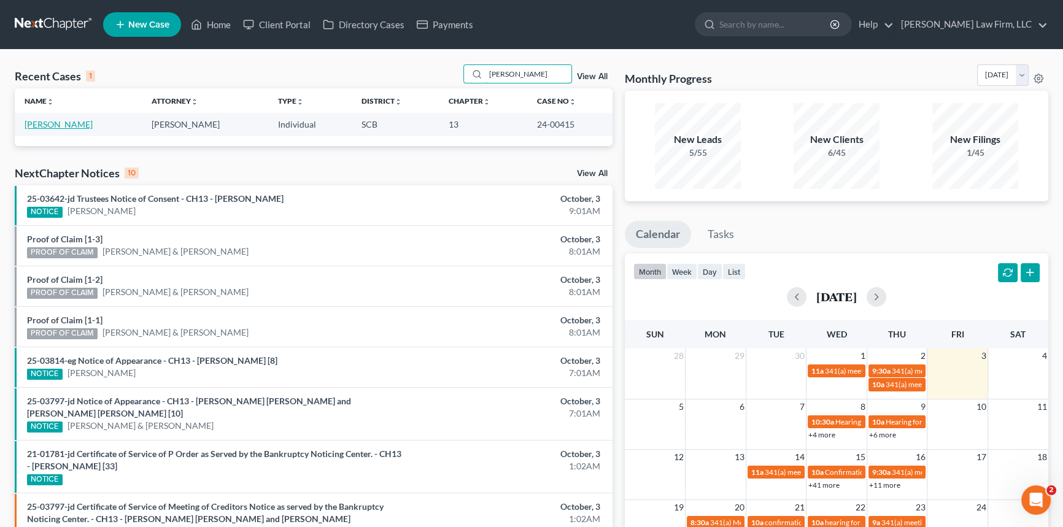
type input "hymes"
click at [54, 121] on link "[PERSON_NAME]" at bounding box center [59, 124] width 68 height 10
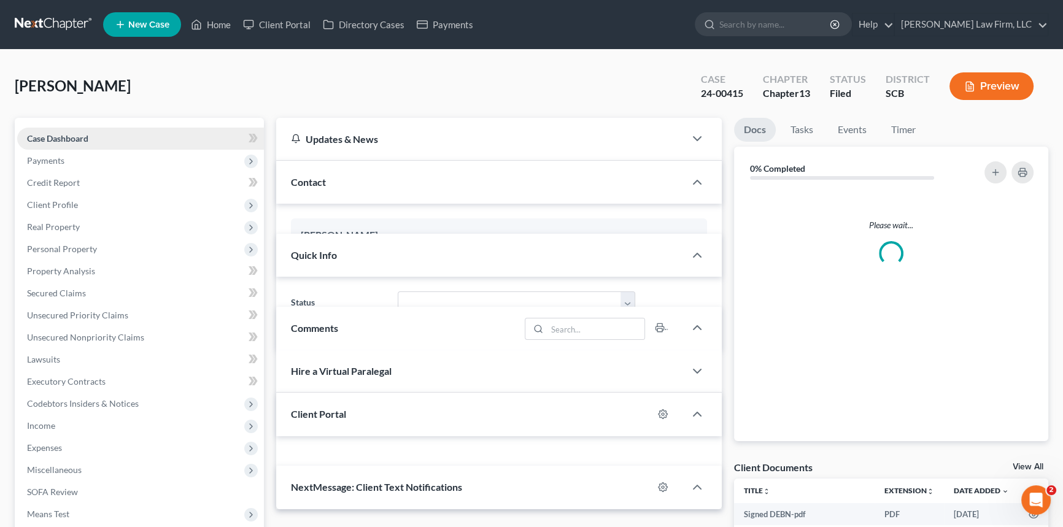
select select "0"
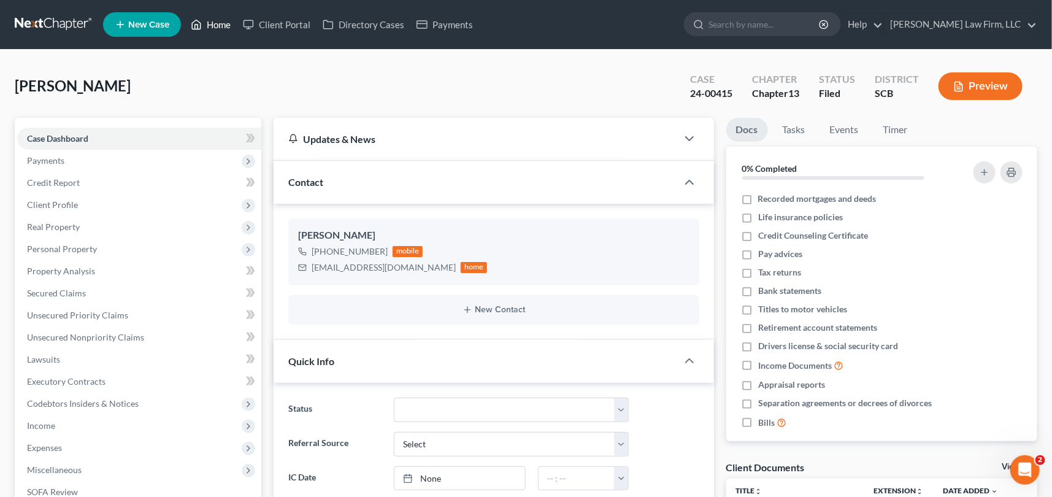
click at [221, 21] on link "Home" at bounding box center [211, 25] width 52 height 22
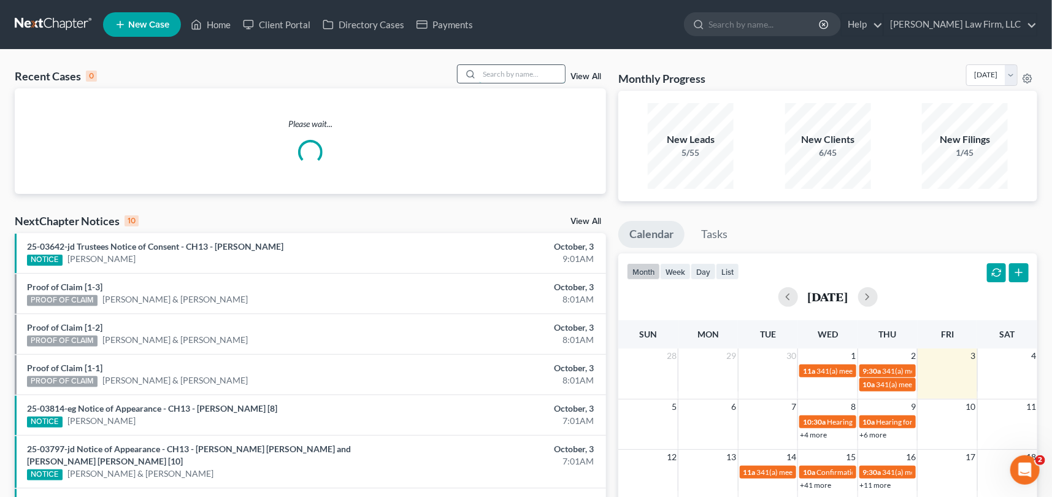
click at [489, 77] on input "search" at bounding box center [522, 74] width 86 height 18
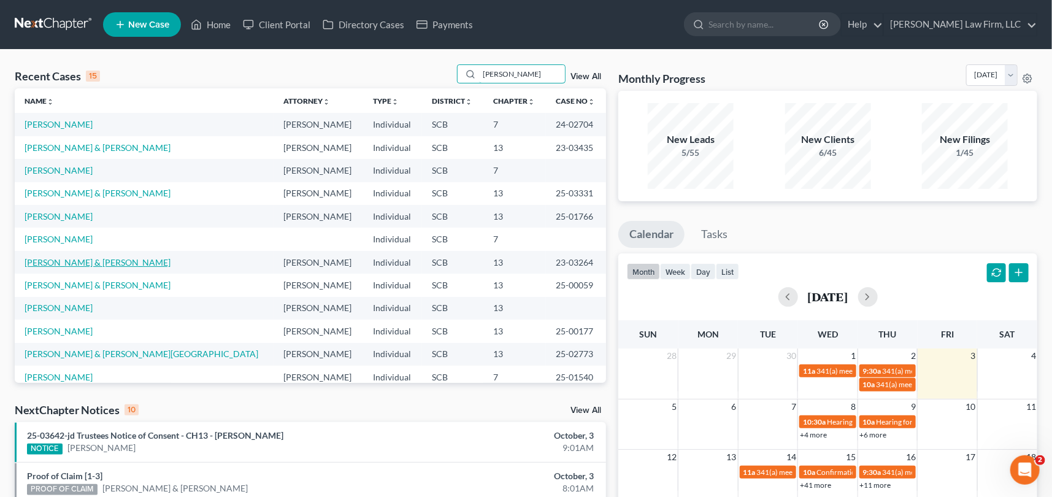
type input "smith"
click at [98, 260] on link "[PERSON_NAME] & [PERSON_NAME]" at bounding box center [98, 262] width 146 height 10
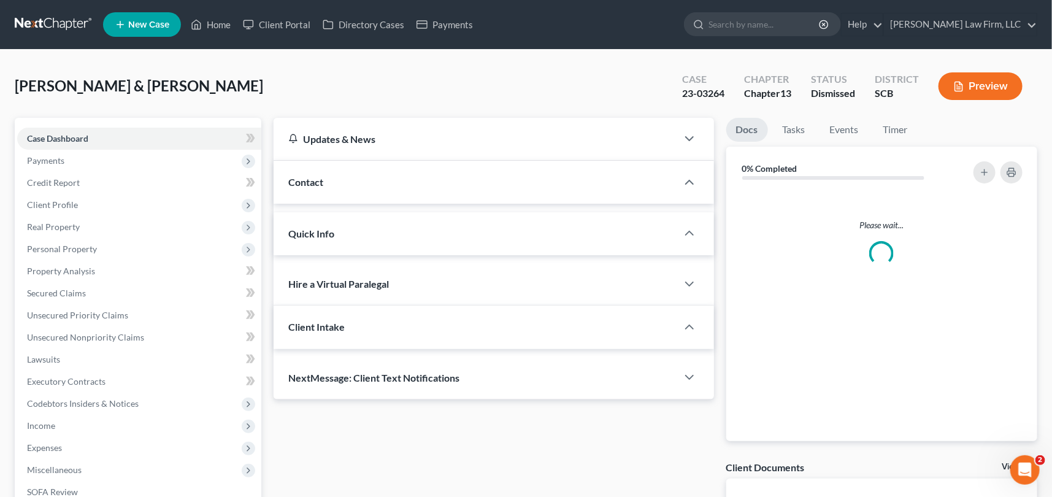
select select "0"
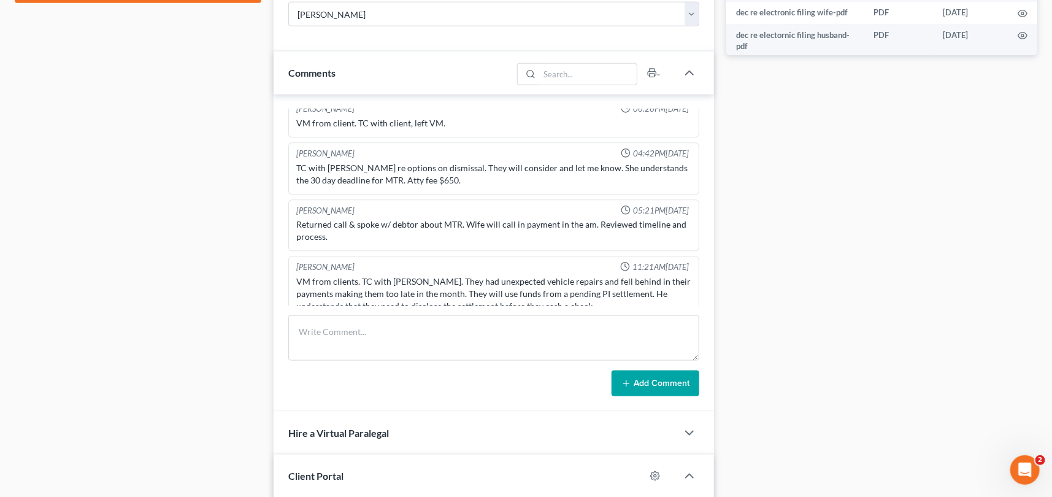
scroll to position [1635, 0]
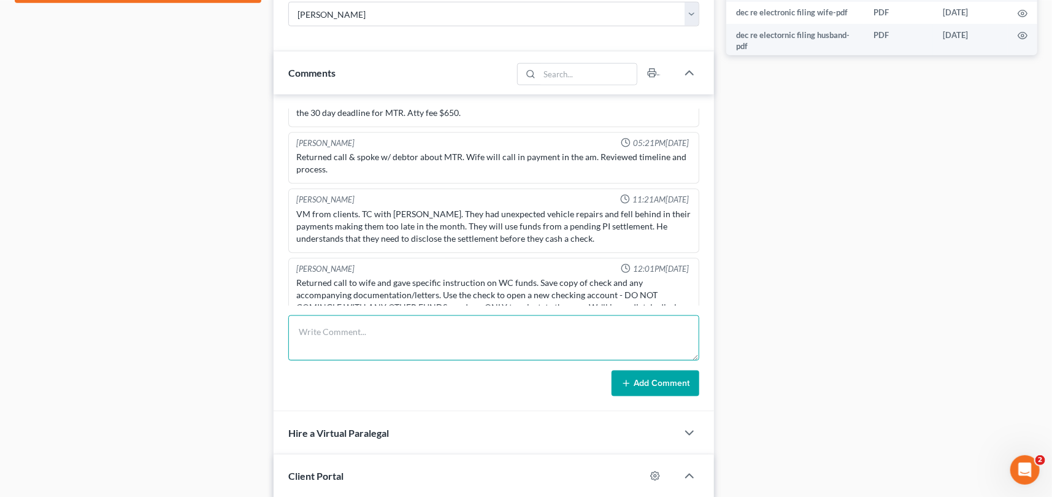
click at [312, 328] on textarea at bounding box center [493, 337] width 411 height 45
click at [552, 330] on textarea "mr. Smith Called to talk about getting file reinstated. I transfered to robert" at bounding box center [493, 337] width 411 height 45
click at [531, 329] on textarea "mr. Smith Called to talk about getting file reinstated. I transfered to Robert" at bounding box center [493, 337] width 411 height 45
click at [589, 329] on textarea "mr. Smith Called to talk about getting file reinstated. I transferred to Robert" at bounding box center [493, 337] width 411 height 45
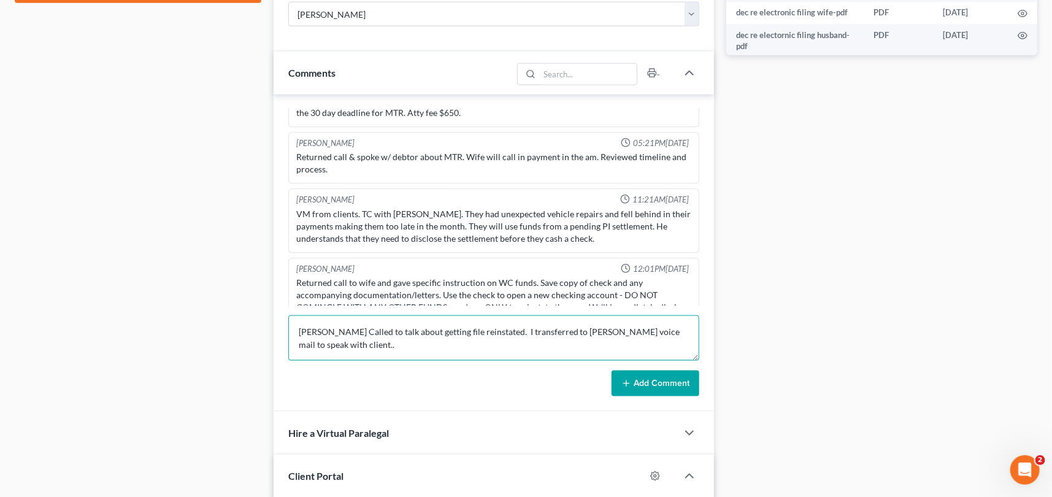
click at [307, 330] on textarea "mr. Smith Called to talk about getting file reinstated. I transferred to Robert…" at bounding box center [493, 337] width 411 height 45
click at [331, 344] on textarea "Mr. Smith Called to talk about getting file reinstated. I transferred to Robert…" at bounding box center [493, 337] width 411 height 45
type textarea "Mr. Smith Called to talk about getting file reinstated. I transferred to Robert…"
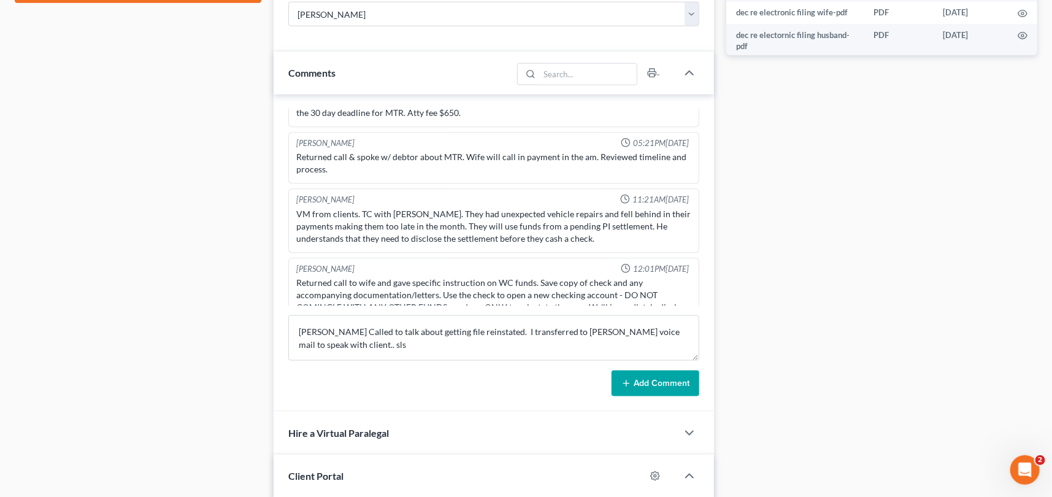
drag, startPoint x: 635, startPoint y: 375, endPoint x: 643, endPoint y: 366, distance: 12.2
click at [635, 375] on button "Add Comment" at bounding box center [656, 384] width 88 height 26
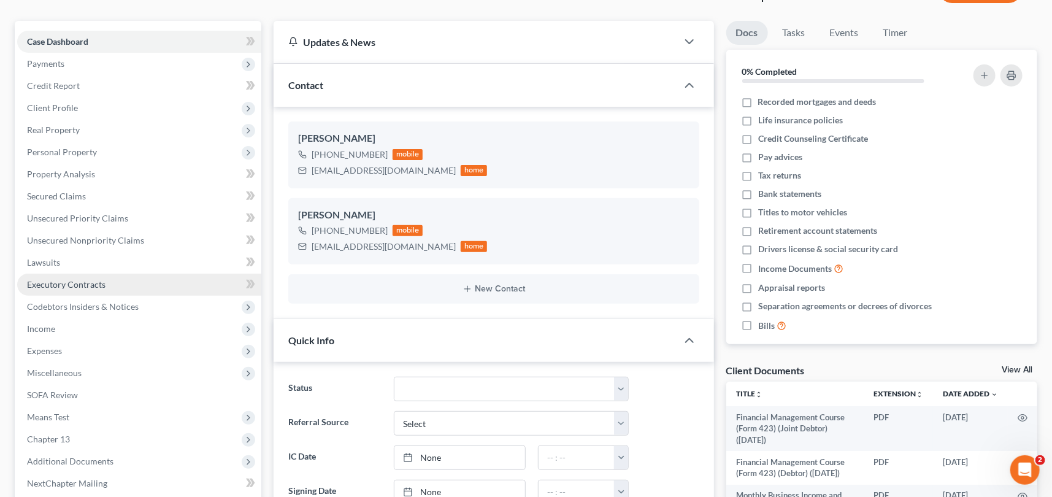
scroll to position [0, 0]
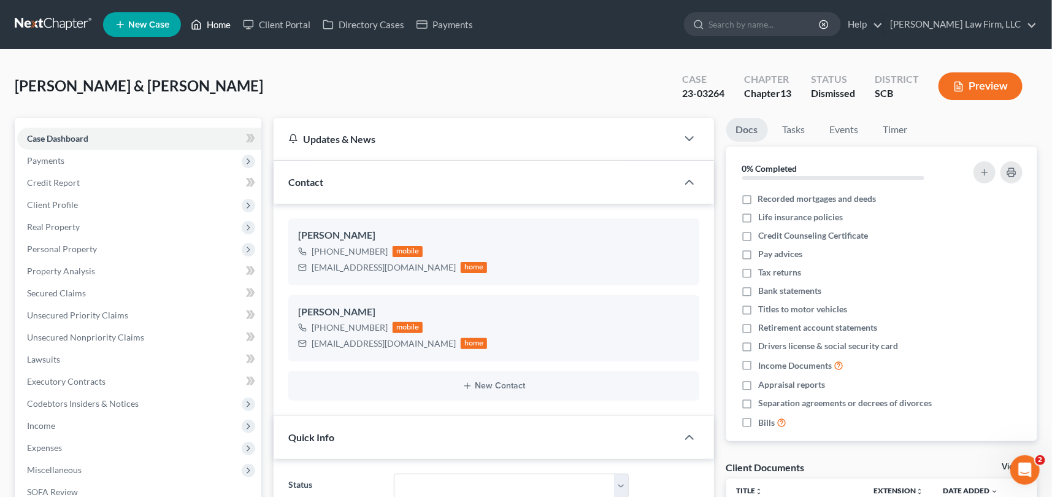
click at [222, 18] on link "Home" at bounding box center [211, 25] width 52 height 22
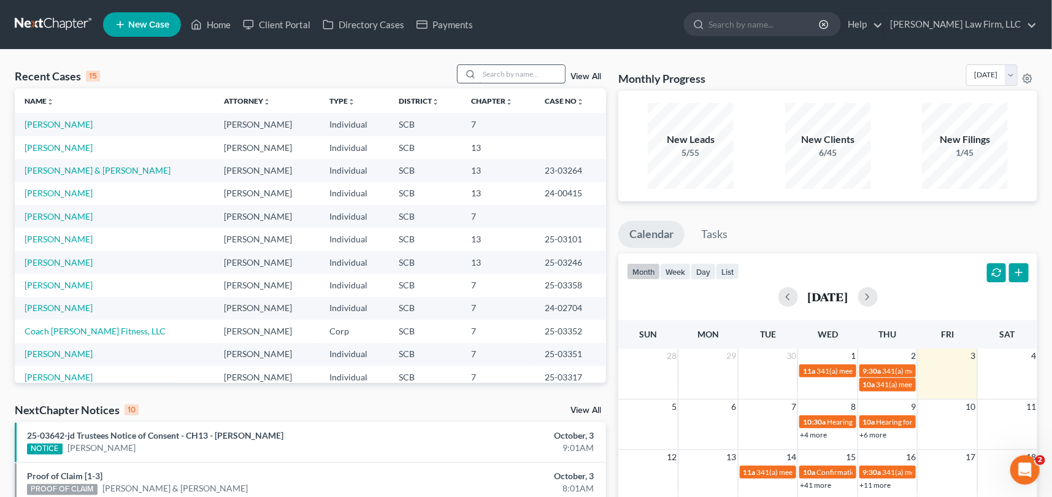
click at [481, 73] on input "search" at bounding box center [522, 74] width 86 height 18
click at [71, 126] on link "[PERSON_NAME]" at bounding box center [59, 124] width 68 height 10
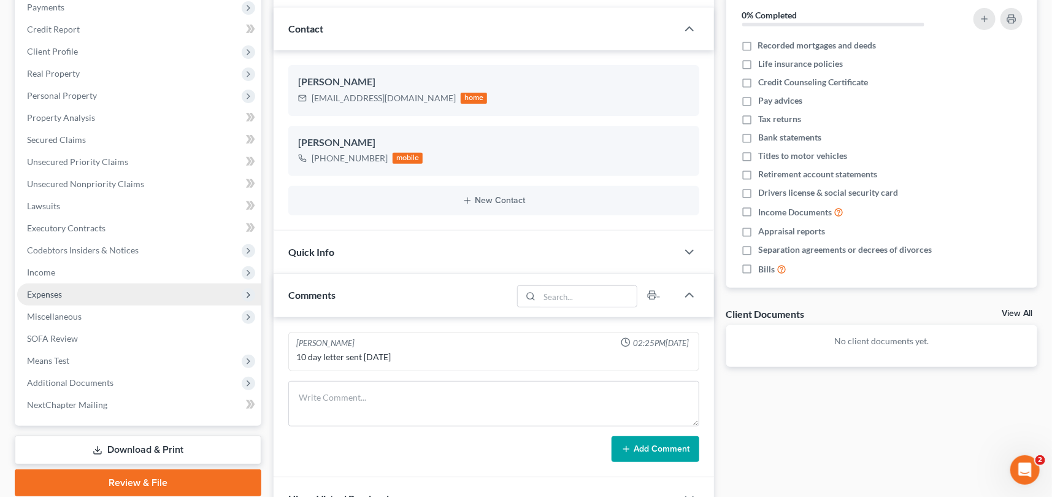
scroll to position [223, 0]
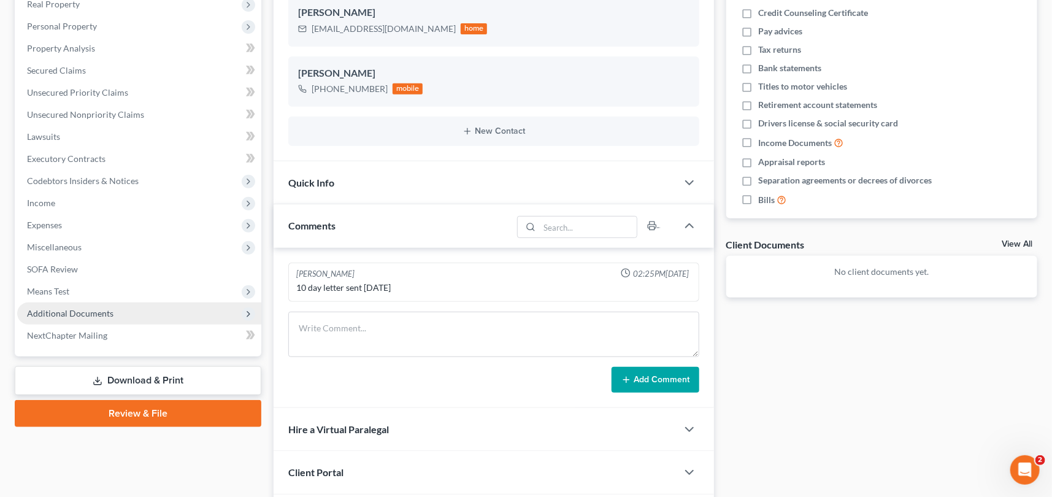
click at [115, 315] on span "Additional Documents" at bounding box center [139, 314] width 244 height 22
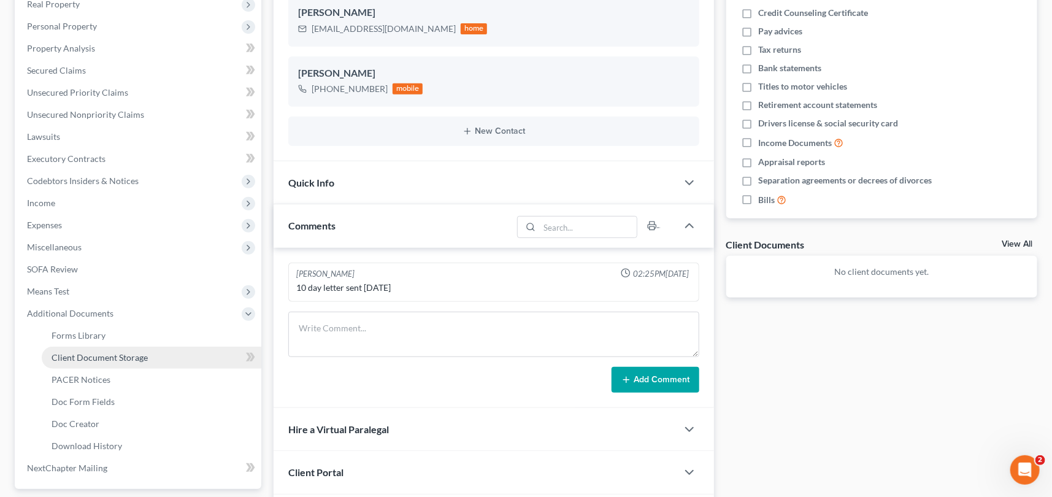
click at [155, 358] on link "Client Document Storage" at bounding box center [152, 358] width 220 height 22
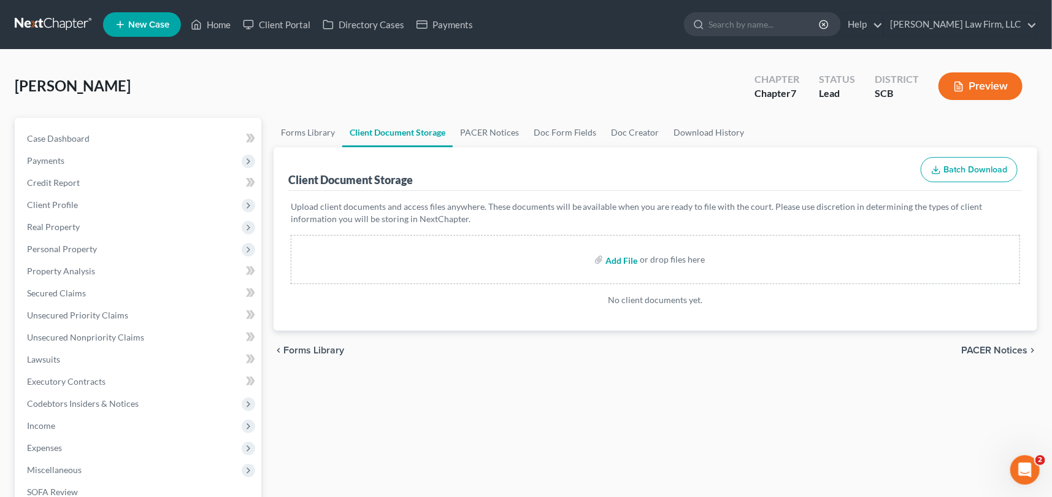
click at [616, 263] on input "file" at bounding box center [620, 260] width 29 height 22
click at [218, 19] on link "Home" at bounding box center [211, 25] width 52 height 22
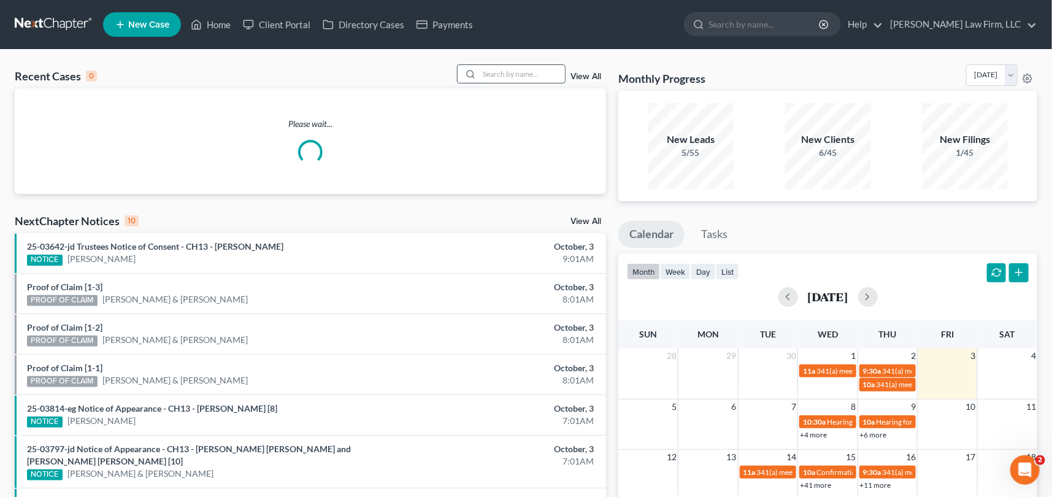
click at [484, 73] on input "search" at bounding box center [522, 74] width 86 height 18
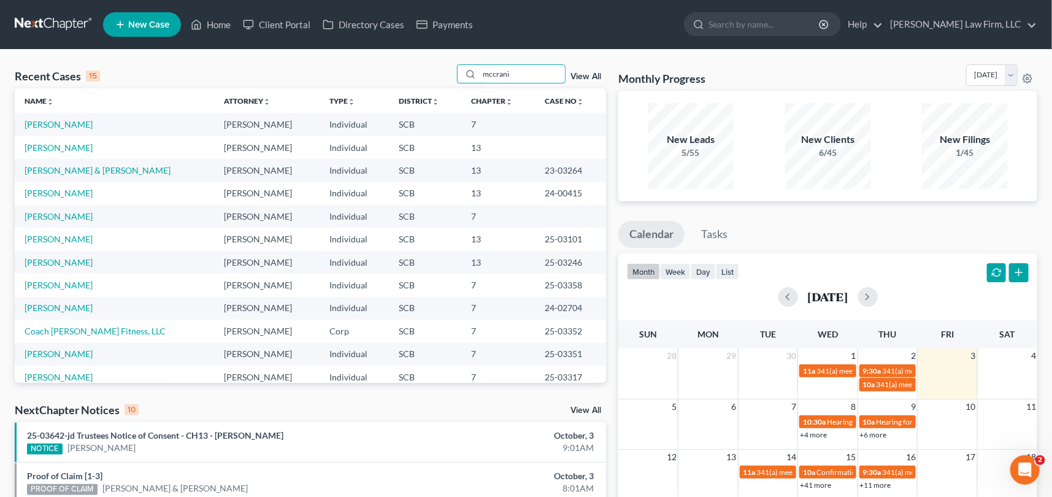
type input "mccranie"
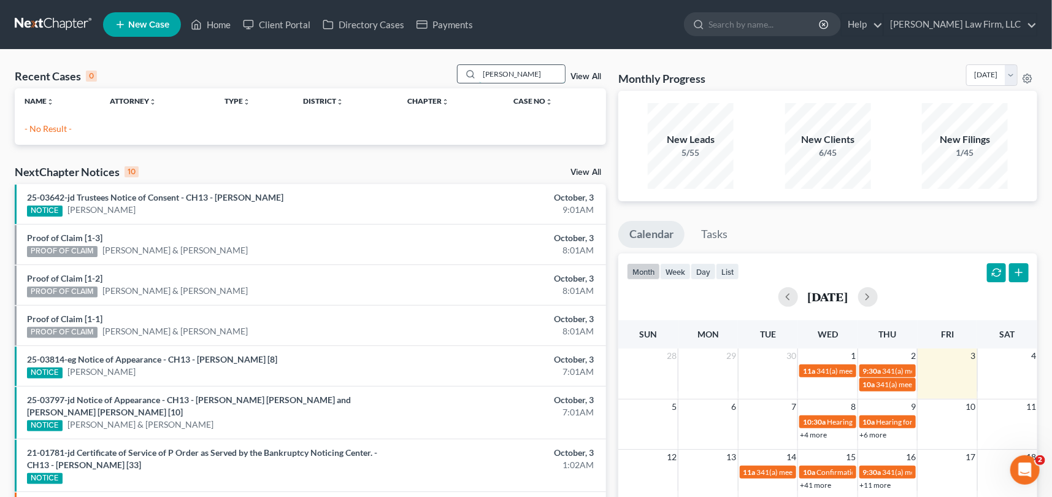
drag, startPoint x: 518, startPoint y: 69, endPoint x: 466, endPoint y: 75, distance: 51.9
click at [473, 74] on div "mccranie" at bounding box center [511, 73] width 109 height 19
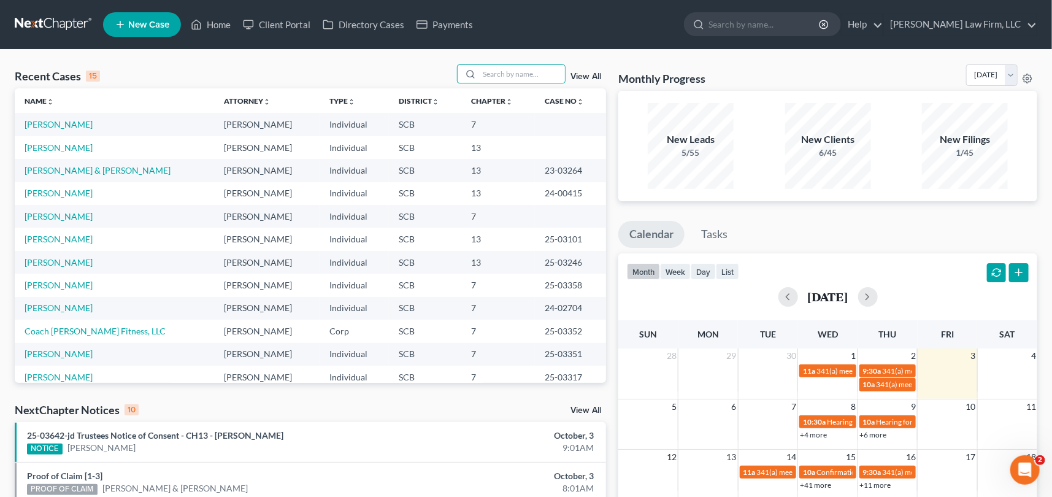
click at [147, 20] on span "New Case" at bounding box center [148, 24] width 41 height 9
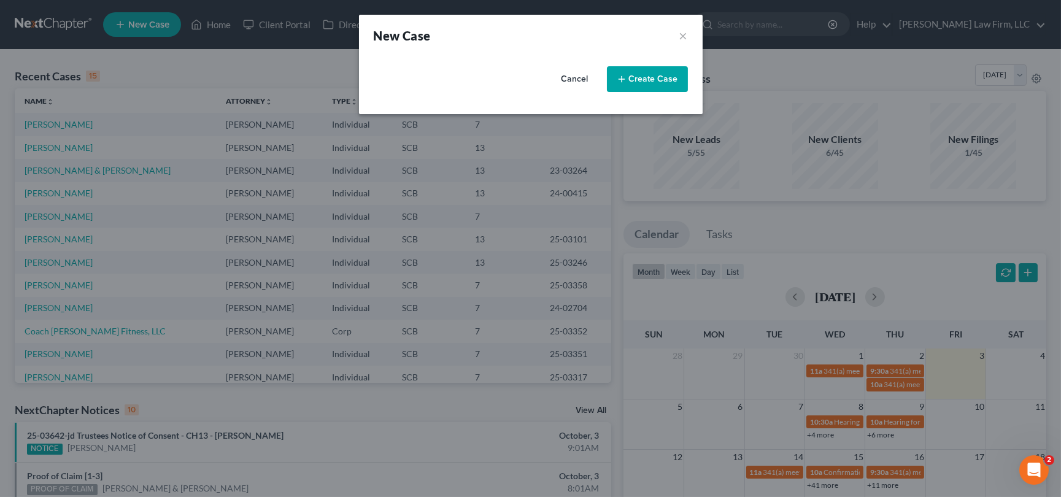
select select "72"
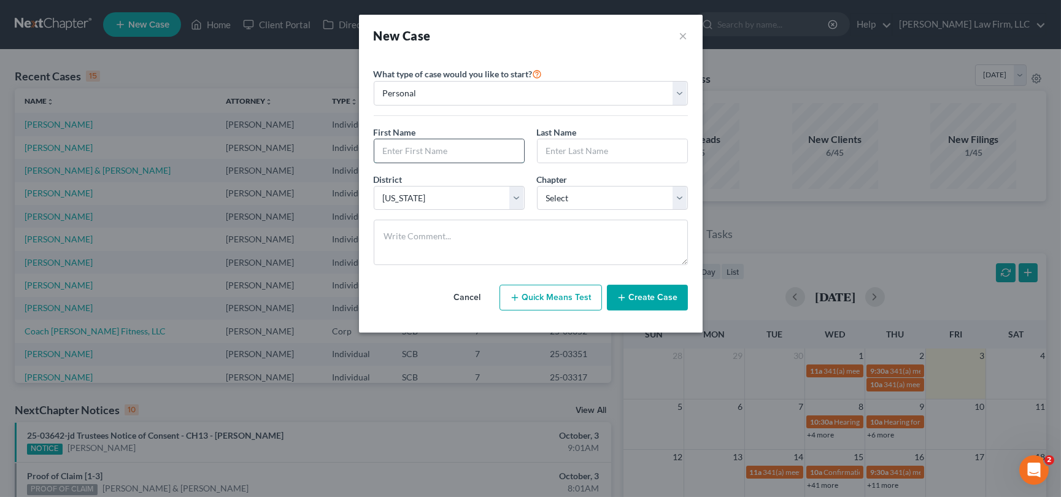
click at [387, 153] on input "text" at bounding box center [449, 150] width 150 height 23
type input "[PERSON_NAME]"
click at [677, 199] on select "Select 7 11 12 13" at bounding box center [612, 198] width 151 height 25
select select "3"
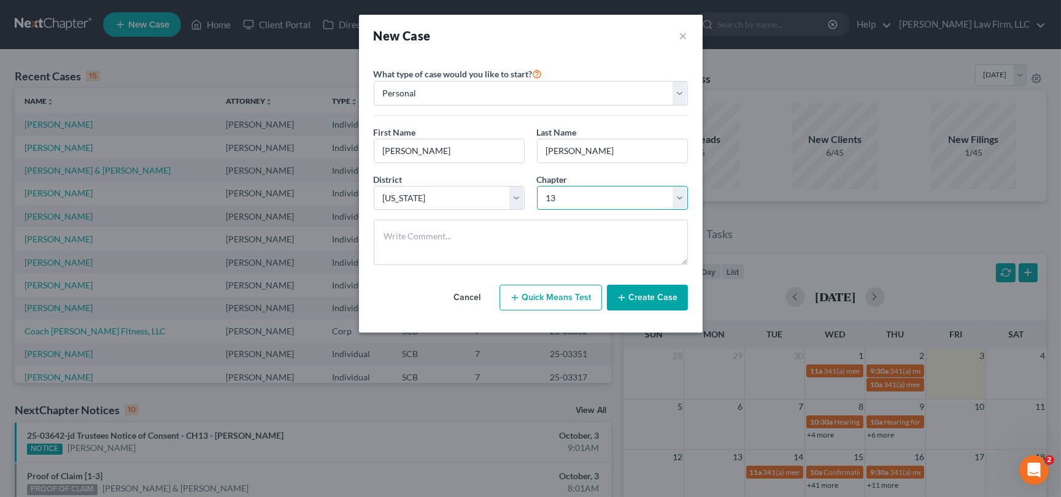
click at [537, 186] on select "Select 7 11 12 13" at bounding box center [612, 198] width 151 height 25
click at [638, 295] on button "Create Case" at bounding box center [647, 298] width 81 height 26
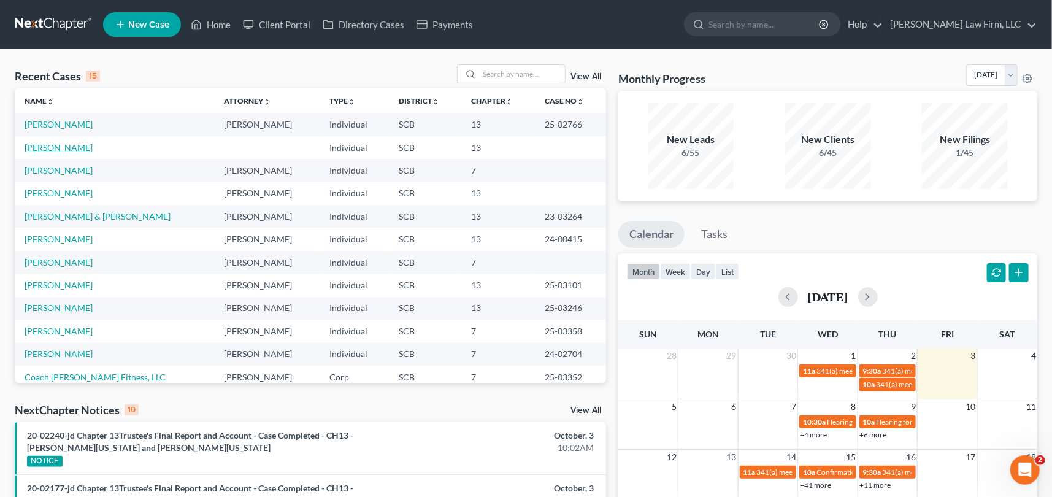
click at [61, 144] on link "[PERSON_NAME]" at bounding box center [59, 147] width 68 height 10
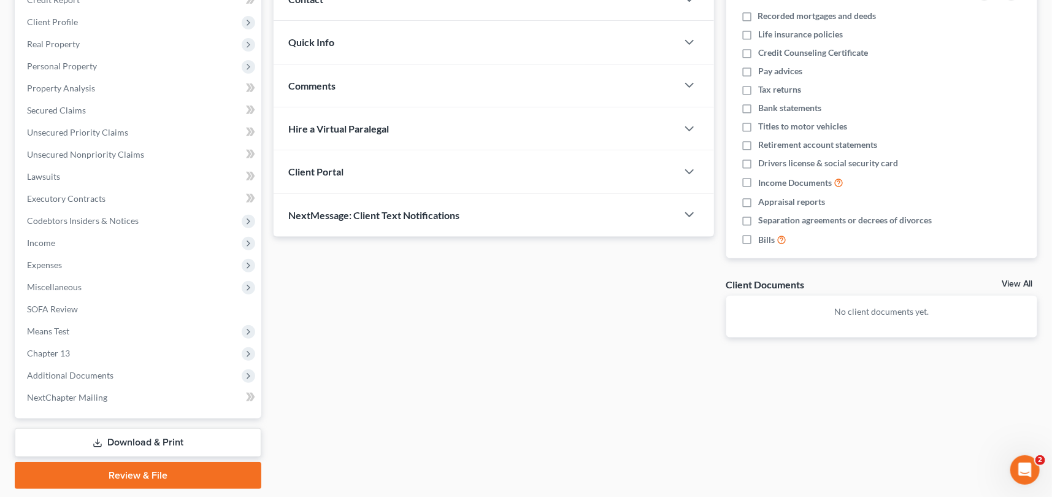
scroll to position [220, 0]
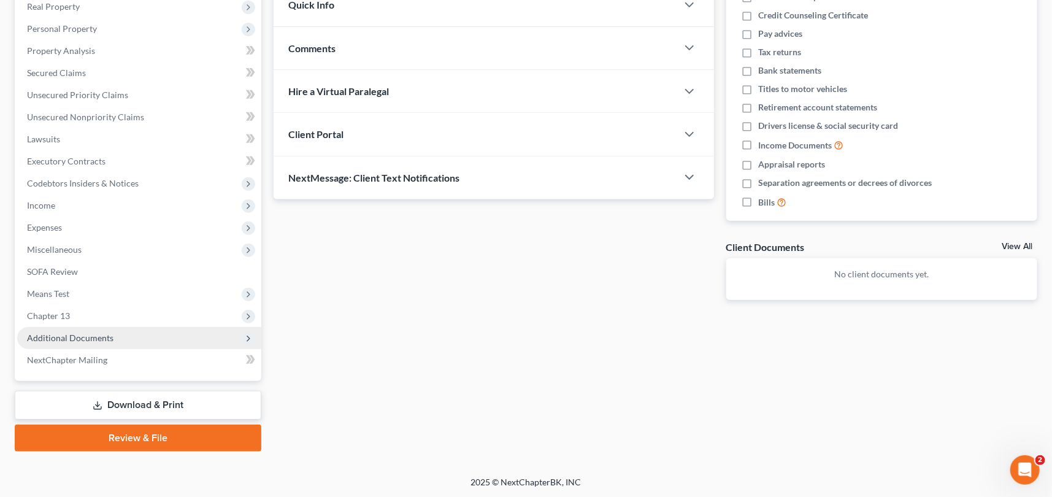
click at [82, 334] on span "Additional Documents" at bounding box center [70, 338] width 87 height 10
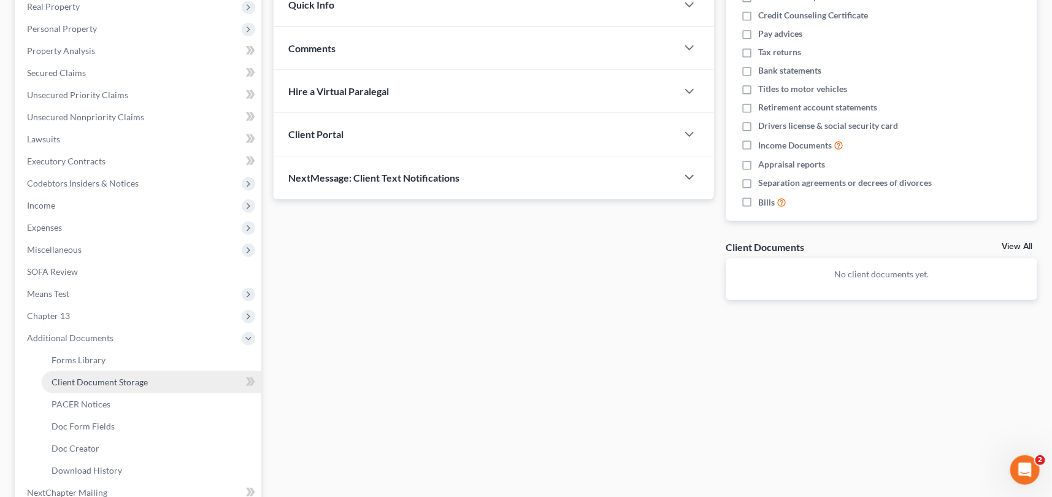
click at [112, 379] on span "Client Document Storage" at bounding box center [100, 382] width 96 height 10
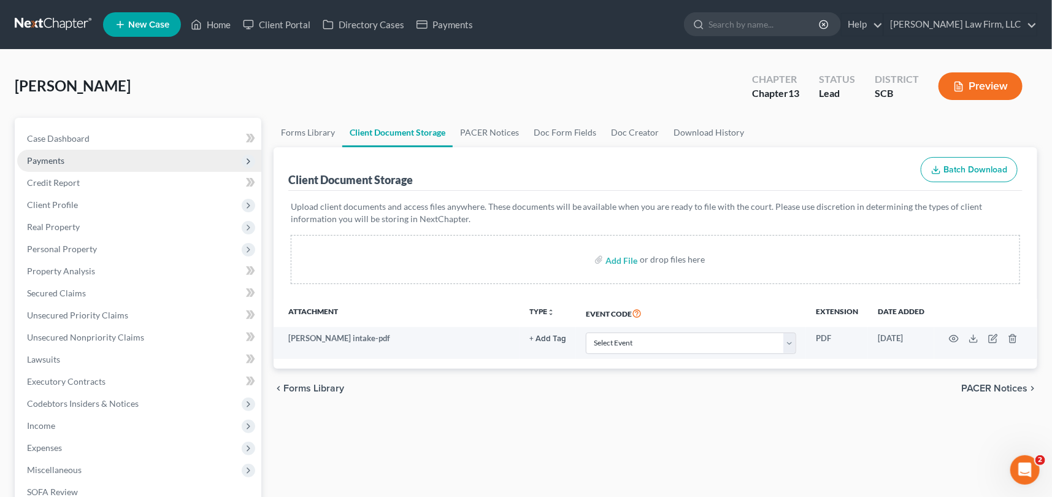
click at [50, 158] on span "Payments" at bounding box center [45, 160] width 37 height 10
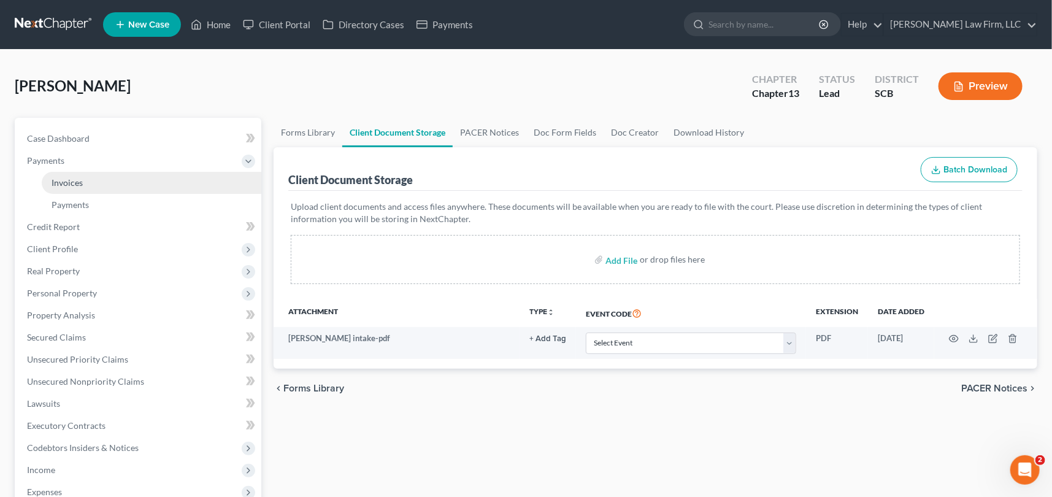
click at [64, 179] on span "Invoices" at bounding box center [67, 182] width 31 height 10
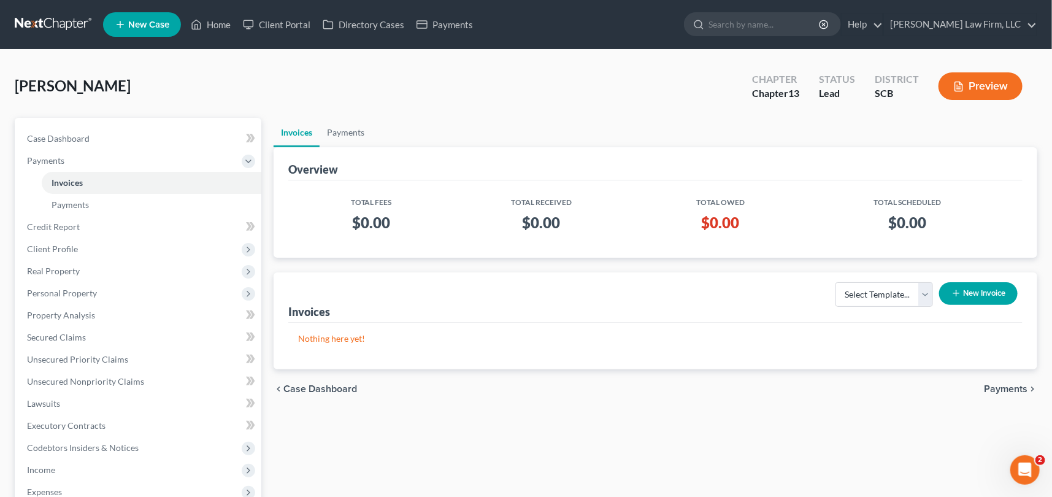
click at [995, 288] on button "New Invoice" at bounding box center [979, 293] width 79 height 23
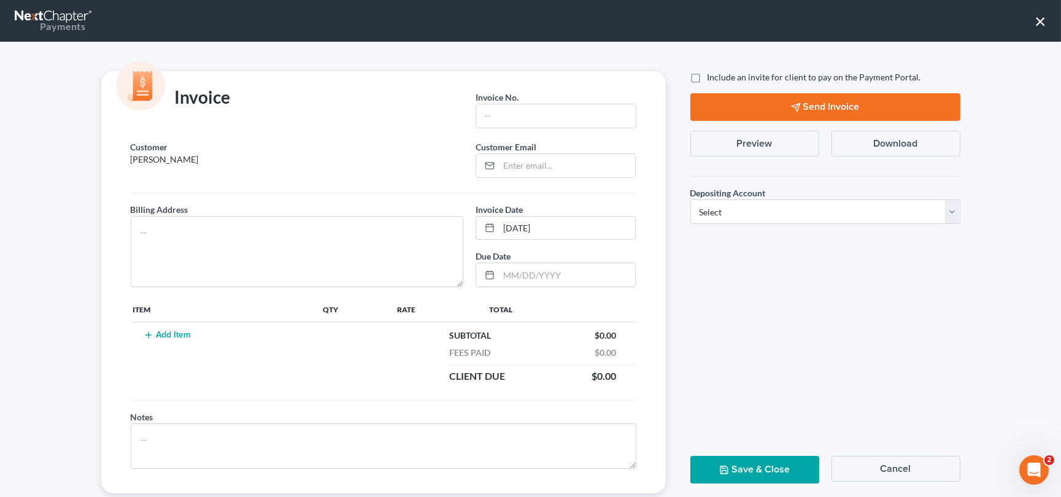
click at [897, 465] on button "Cancel" at bounding box center [896, 469] width 129 height 26
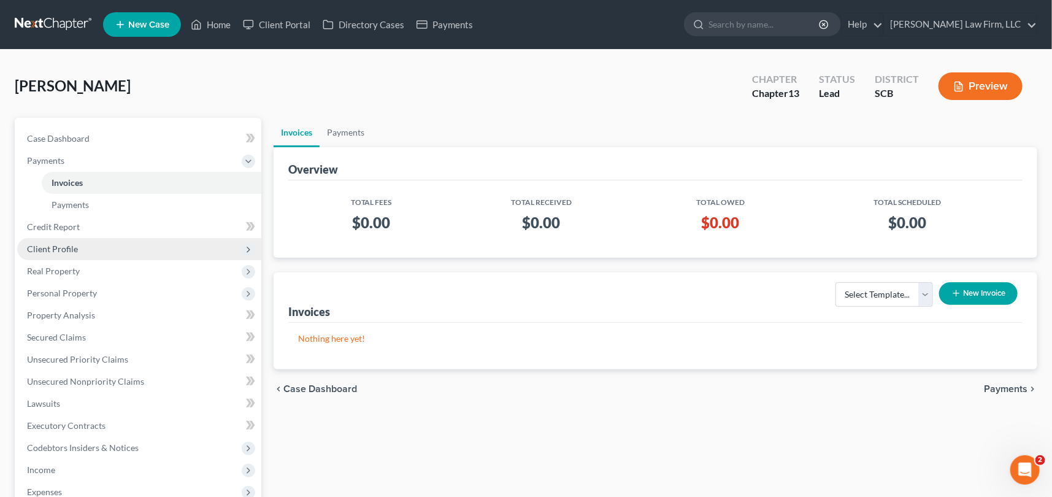
click at [61, 247] on span "Client Profile" at bounding box center [52, 249] width 51 height 10
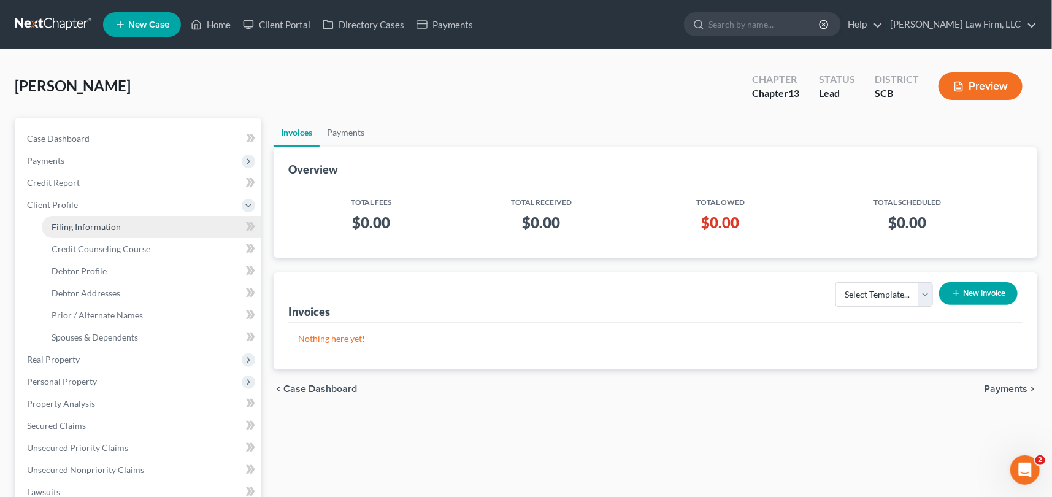
click at [89, 226] on span "Filing Information" at bounding box center [86, 227] width 69 height 10
select select "1"
select select "0"
select select "3"
select select "42"
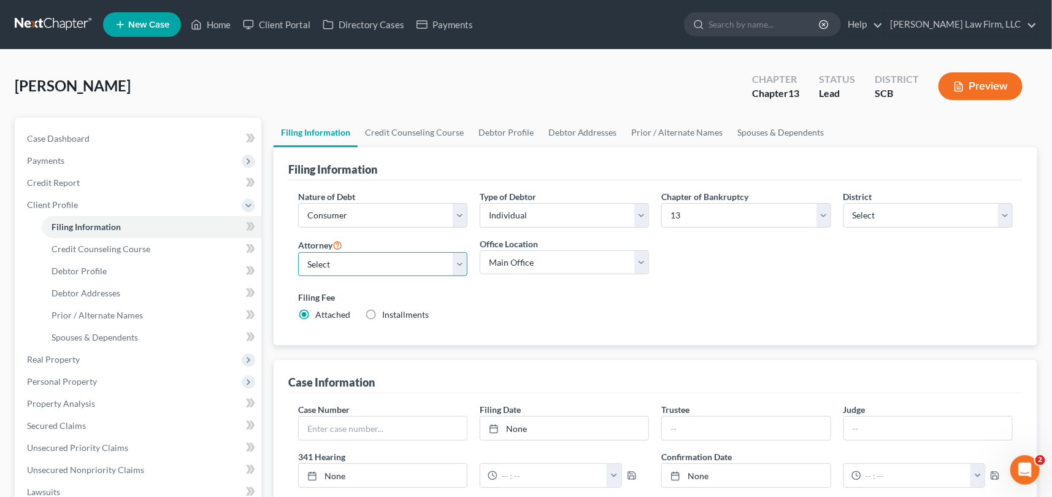
click at [460, 262] on select "Select [PERSON_NAME] - SCB [PERSON_NAME] - SCB" at bounding box center [382, 264] width 169 height 25
select select "0"
click at [298, 252] on select "Select [PERSON_NAME] - SCB [PERSON_NAME] - SCB" at bounding box center [382, 264] width 169 height 25
click at [77, 267] on span "Debtor Profile" at bounding box center [79, 271] width 55 height 10
select select "0"
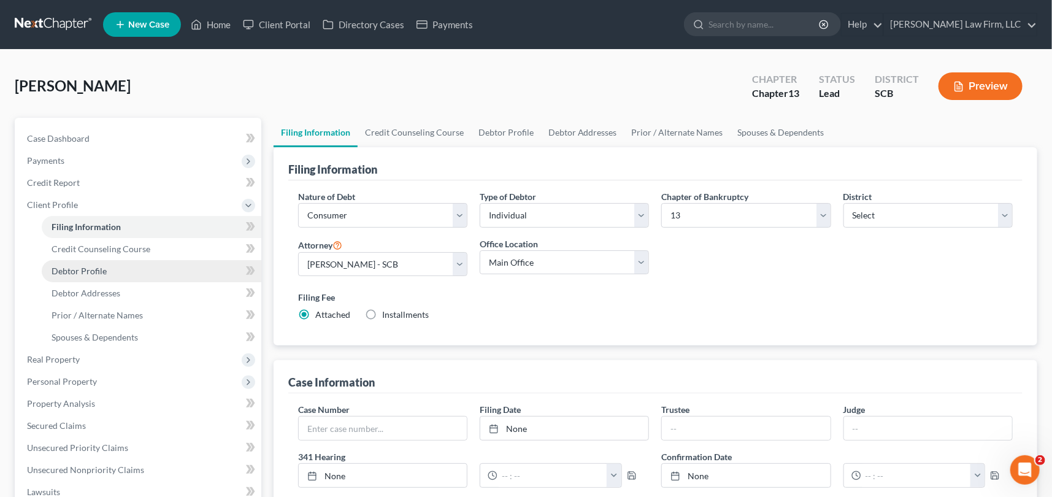
select select "0"
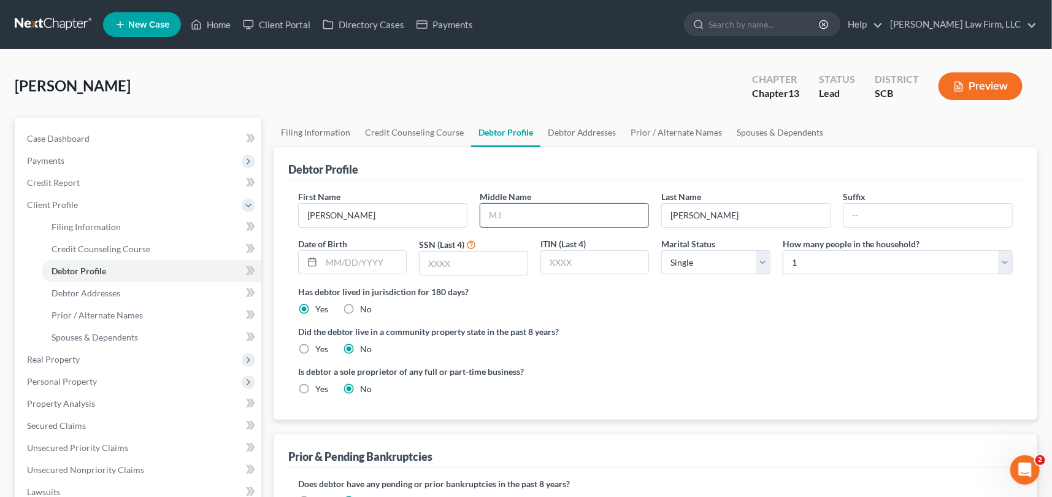
click at [488, 212] on input "text" at bounding box center [565, 215] width 168 height 23
type input "[PERSON_NAME]"
click at [85, 288] on span "Debtor Addresses" at bounding box center [86, 293] width 69 height 10
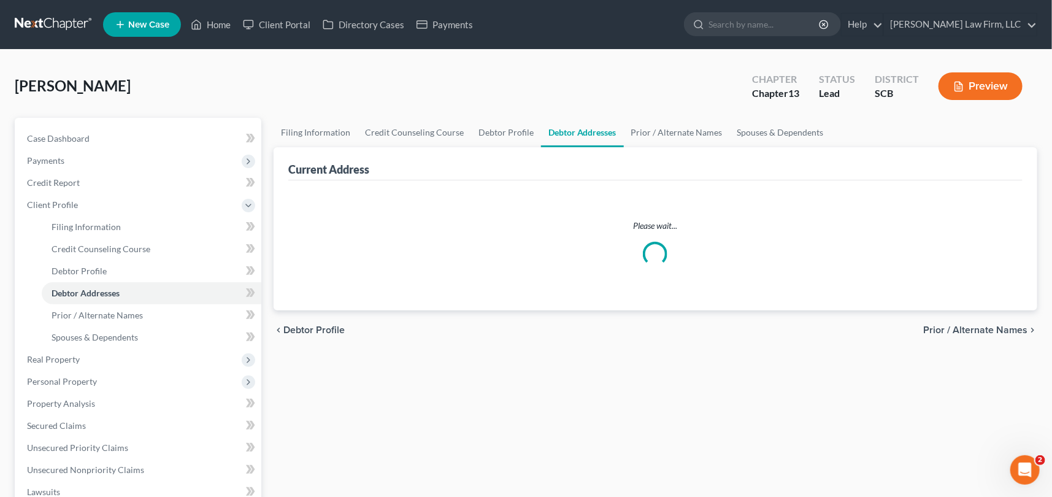
select select "0"
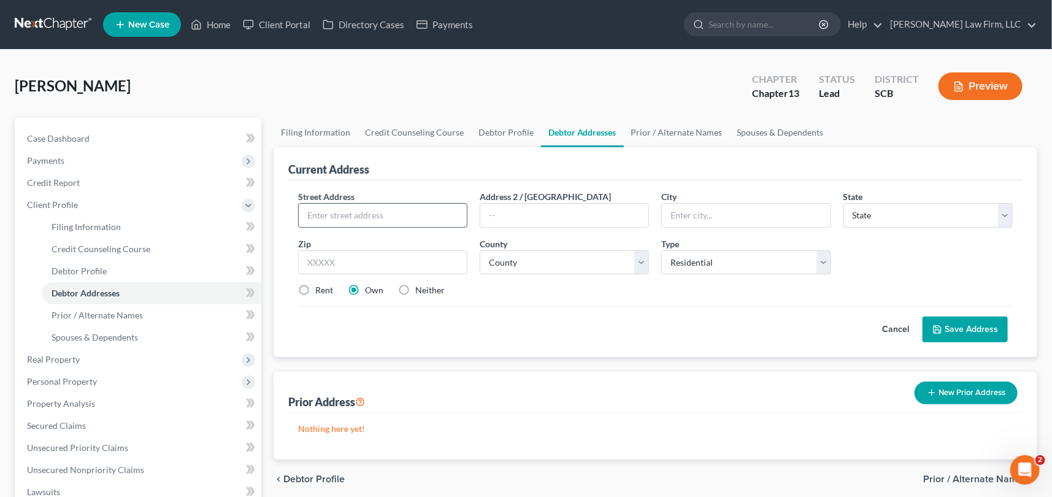
drag, startPoint x: 315, startPoint y: 213, endPoint x: 320, endPoint y: 210, distance: 6.3
click at [319, 211] on input "text" at bounding box center [383, 215] width 168 height 23
type input "[STREET_ADDRESS]"
type input "w"
type input "walterboro"
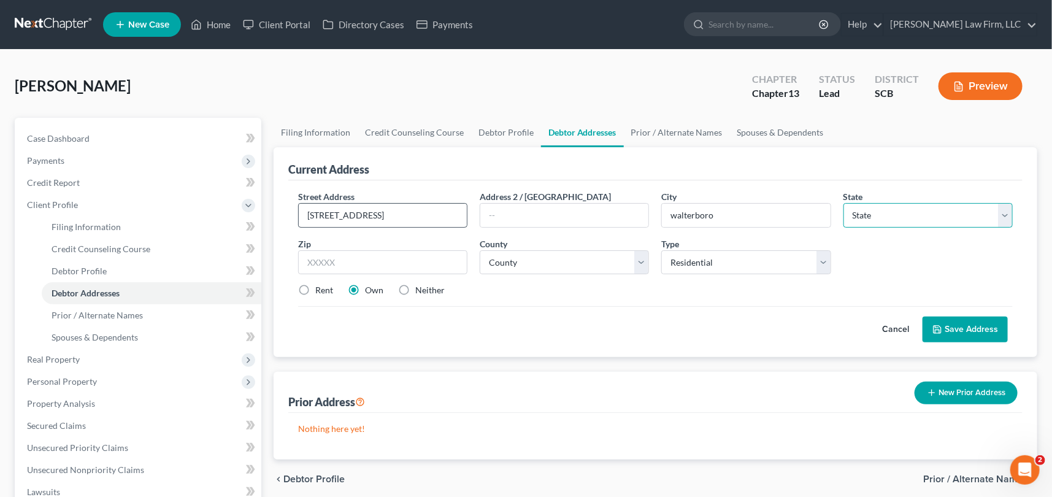
select select "42"
click at [309, 261] on input "text" at bounding box center [382, 262] width 169 height 25
type input "29488"
click at [519, 260] on select "County [GEOGRAPHIC_DATA] [GEOGRAPHIC_DATA] [GEOGRAPHIC_DATA] [GEOGRAPHIC_DATA] …" at bounding box center [564, 262] width 169 height 25
type input "[GEOGRAPHIC_DATA]"
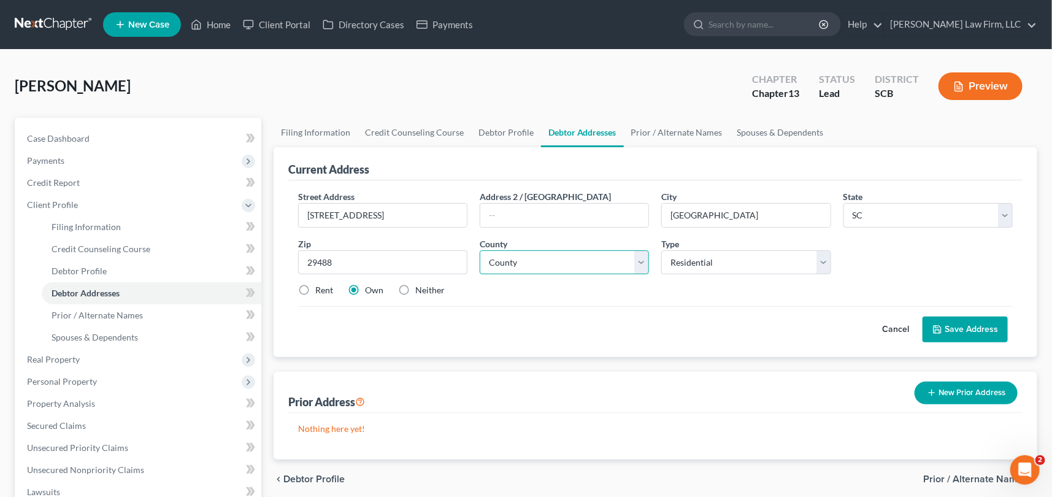
select select "14"
click at [480, 250] on select "County [GEOGRAPHIC_DATA] [GEOGRAPHIC_DATA] [GEOGRAPHIC_DATA] [GEOGRAPHIC_DATA] …" at bounding box center [564, 262] width 169 height 25
click at [971, 323] on button "Save Address" at bounding box center [965, 330] width 85 height 26
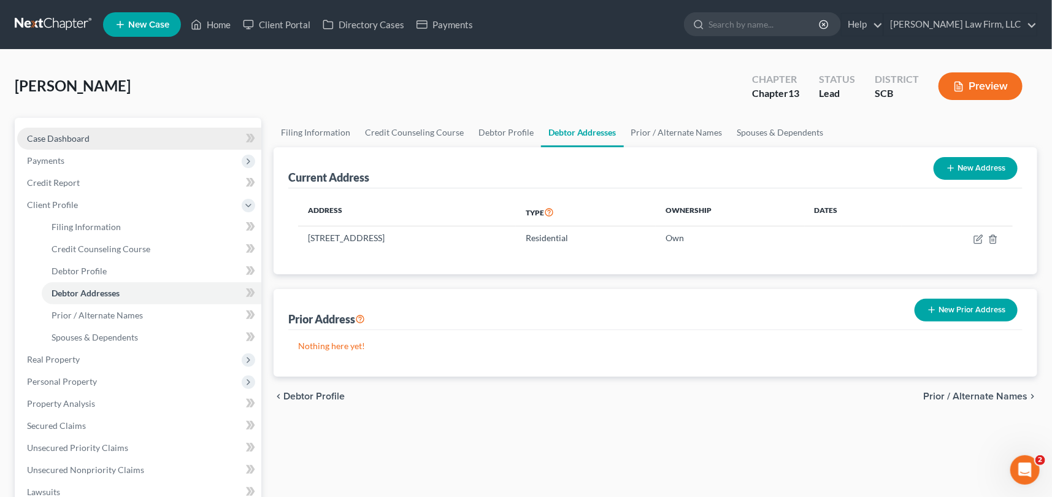
click at [68, 133] on span "Case Dashboard" at bounding box center [58, 138] width 63 height 10
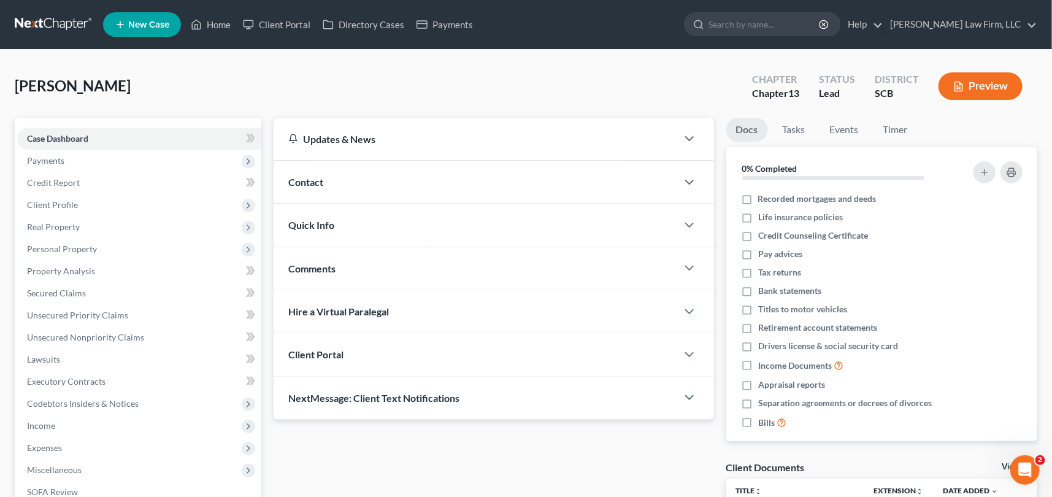
click at [306, 179] on span "Contact" at bounding box center [305, 182] width 35 height 12
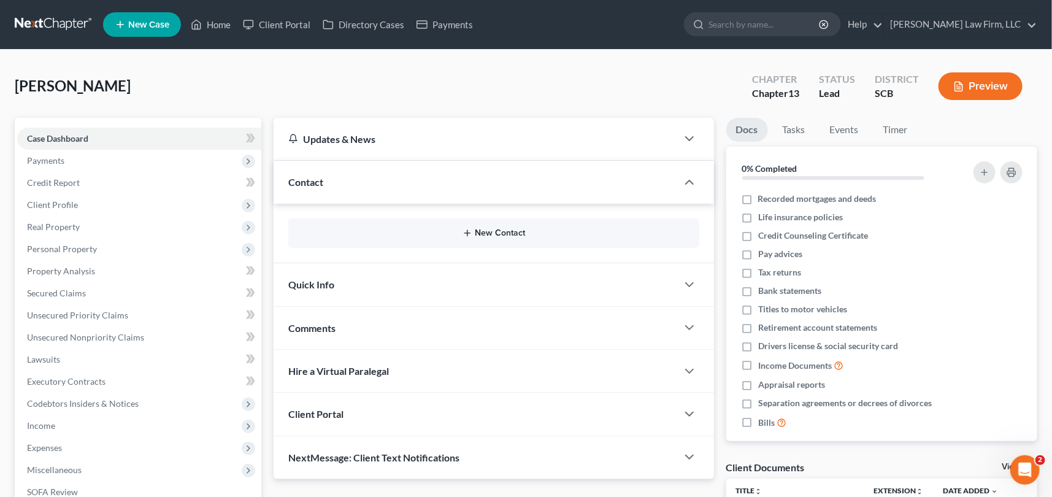
click at [493, 229] on button "New Contact" at bounding box center [494, 233] width 392 height 10
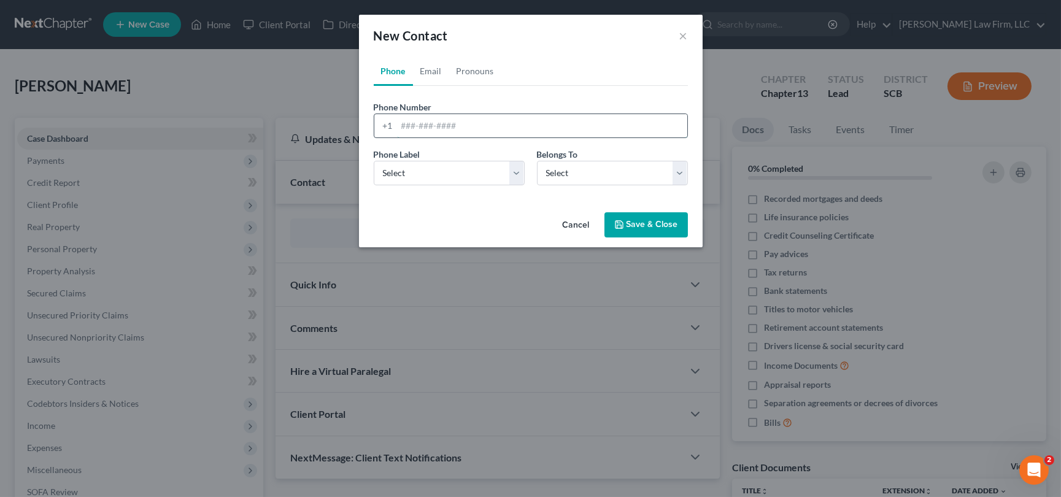
click at [399, 123] on input "tel" at bounding box center [542, 125] width 290 height 23
type input "[PHONE_NUMBER]"
click at [389, 169] on select "Select Mobile Home Work Other" at bounding box center [449, 173] width 151 height 25
select select "0"
click at [374, 161] on select "Select Mobile Home Work Other" at bounding box center [449, 173] width 151 height 25
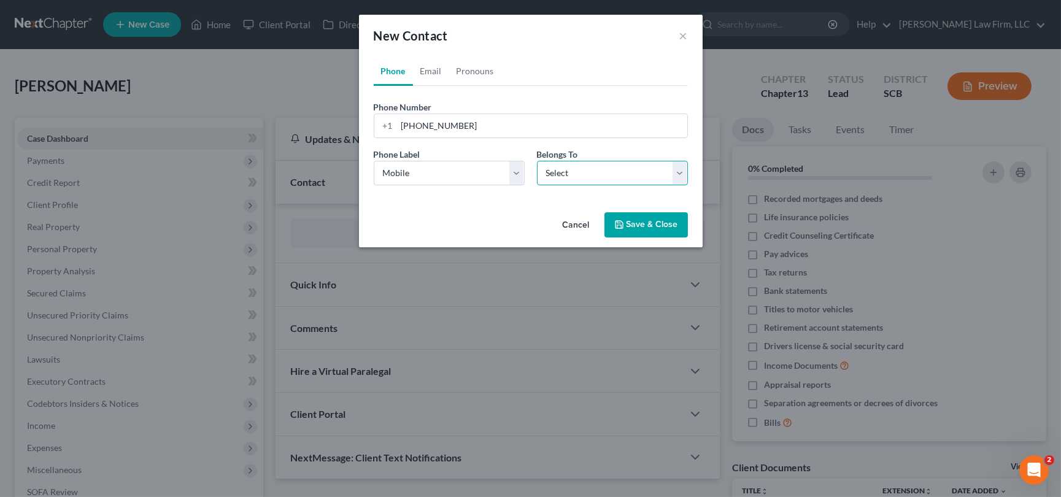
click at [562, 172] on select "Select Client Other" at bounding box center [612, 173] width 151 height 25
select select "0"
click at [537, 161] on select "Select Client Other" at bounding box center [612, 173] width 151 height 25
select select "0"
drag, startPoint x: 429, startPoint y: 72, endPoint x: 417, endPoint y: 112, distance: 42.1
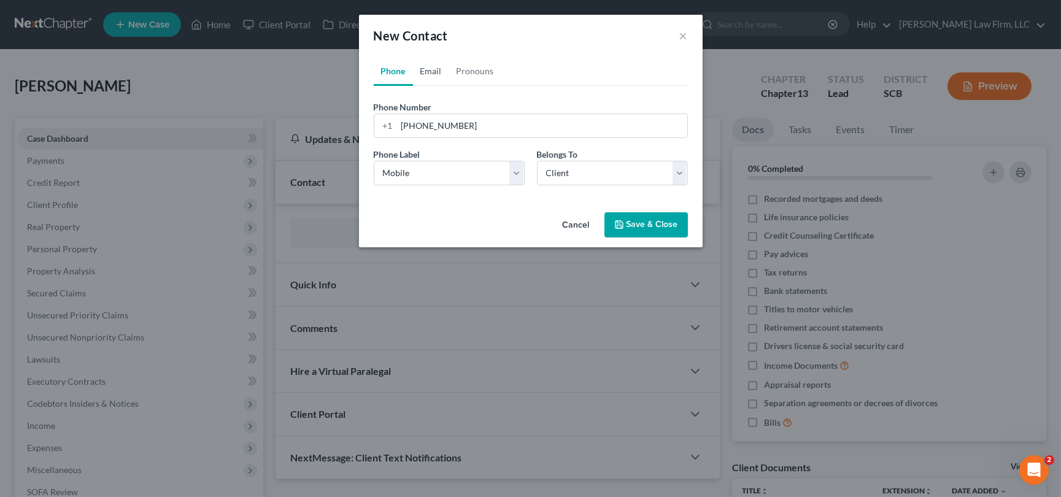
click at [429, 71] on link "Email" at bounding box center [431, 70] width 36 height 29
click at [401, 129] on input "email" at bounding box center [542, 125] width 290 height 23
type input "[EMAIL_ADDRESS][DOMAIN_NAME]"
click at [403, 174] on select "Select Home Work Other" at bounding box center [449, 173] width 151 height 25
select select "0"
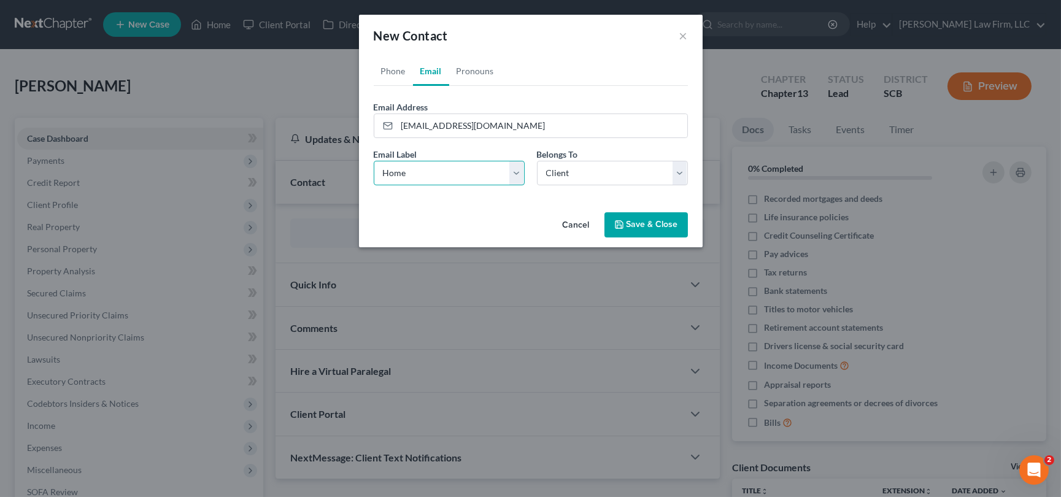
click at [374, 161] on select "Select Home Work Other" at bounding box center [449, 173] width 151 height 25
click at [630, 223] on button "Save & Close" at bounding box center [645, 225] width 83 height 26
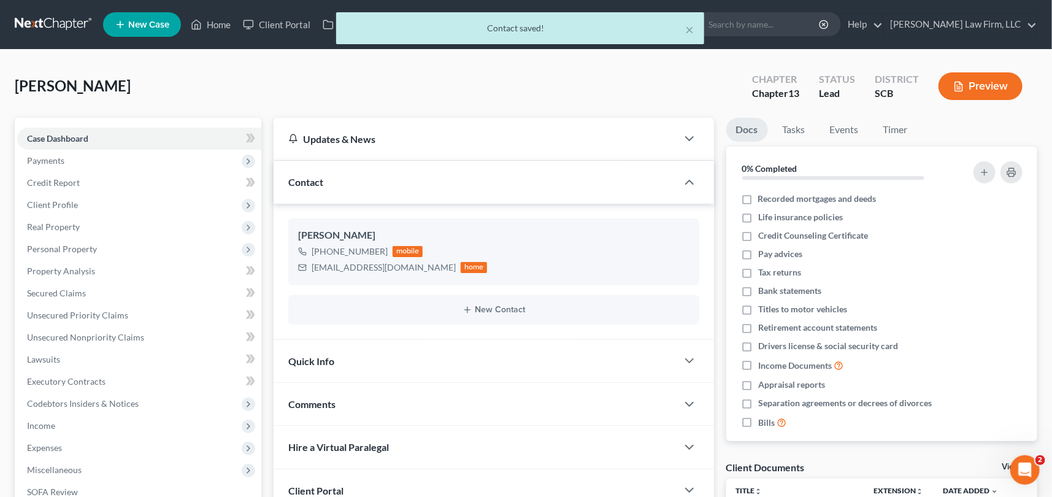
click at [315, 358] on span "Quick Info" at bounding box center [311, 361] width 46 height 12
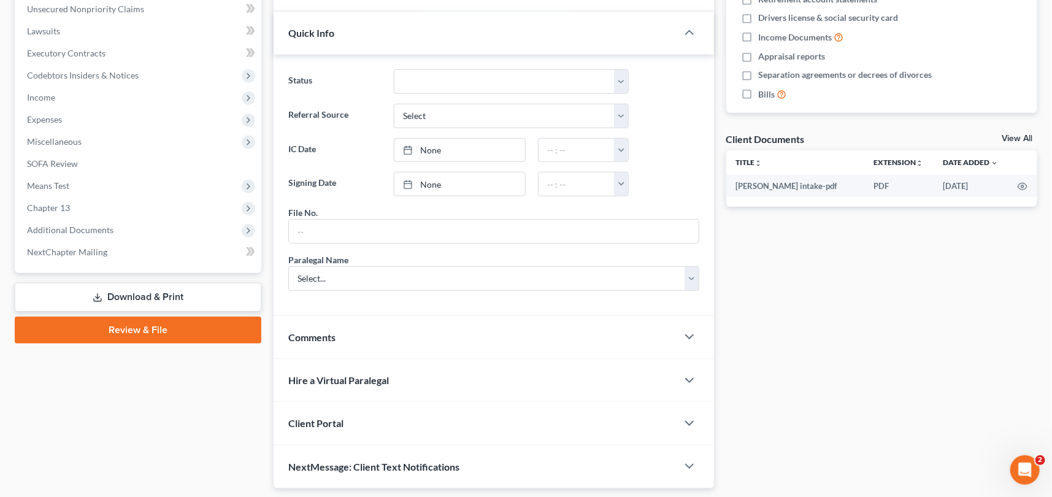
scroll to position [334, 0]
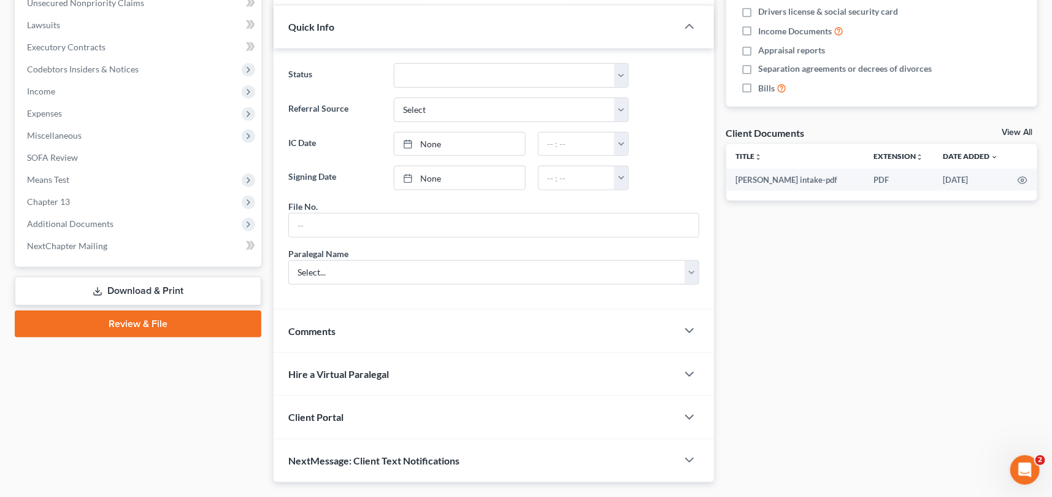
click at [327, 411] on span "Client Portal" at bounding box center [315, 417] width 55 height 12
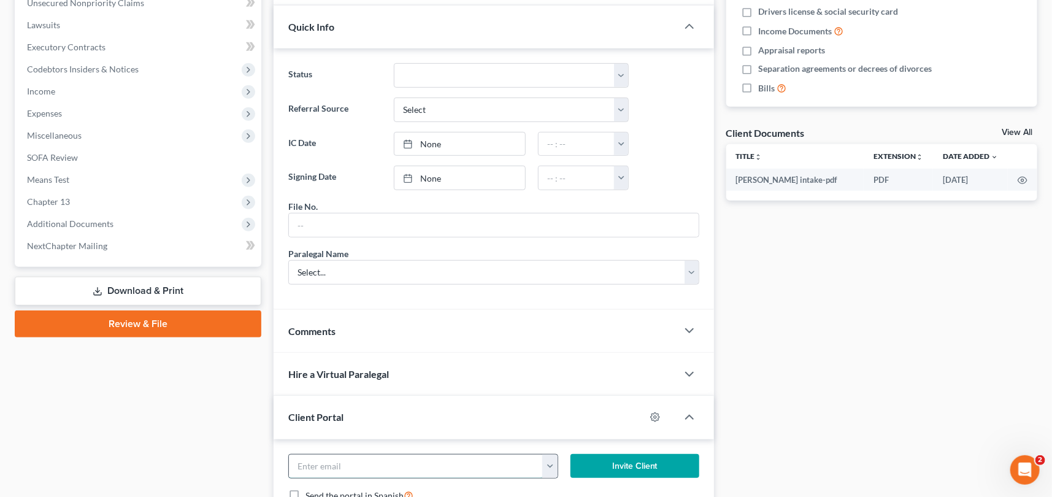
click at [317, 463] on input "email" at bounding box center [416, 466] width 254 height 23
type input "darrekkn=[PERSON_NAME][EMAIL_ADDRESS][DOMAIN_NAME]"
click at [630, 454] on button "Invite Client" at bounding box center [635, 466] width 129 height 25
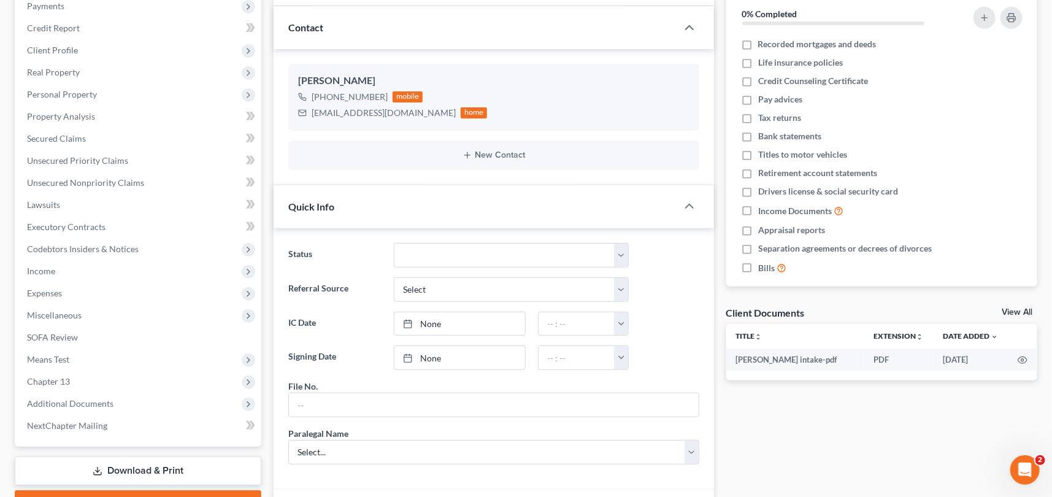
scroll to position [0, 0]
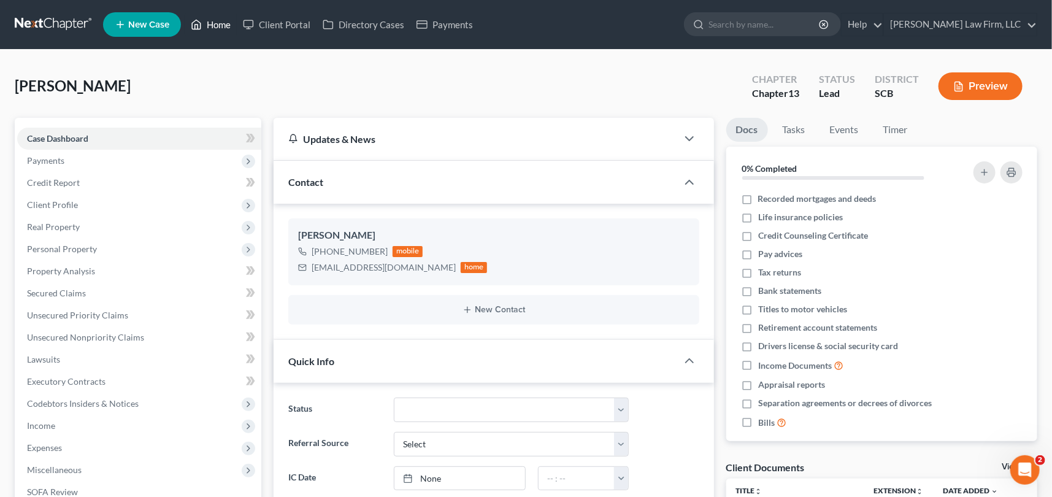
click at [218, 20] on link "Home" at bounding box center [211, 25] width 52 height 22
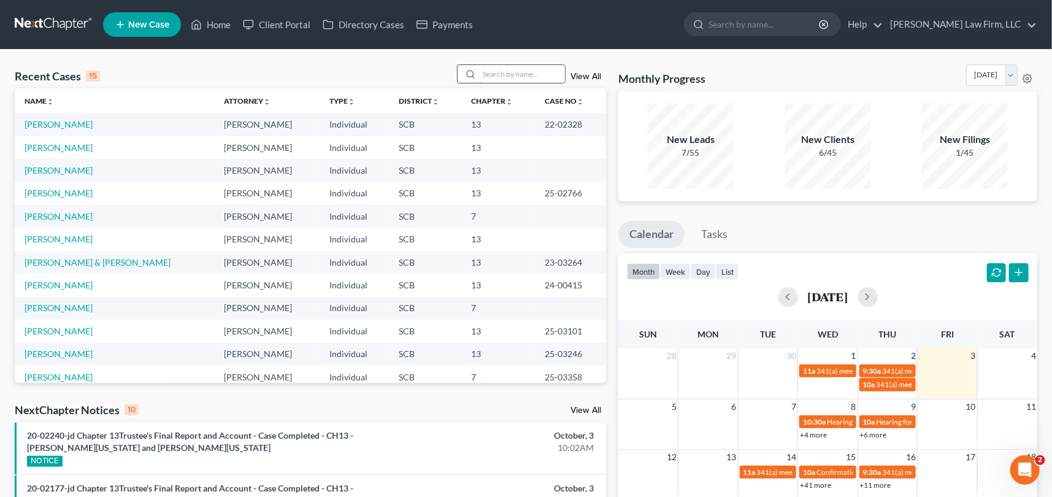
click at [492, 74] on input "search" at bounding box center [522, 74] width 86 height 18
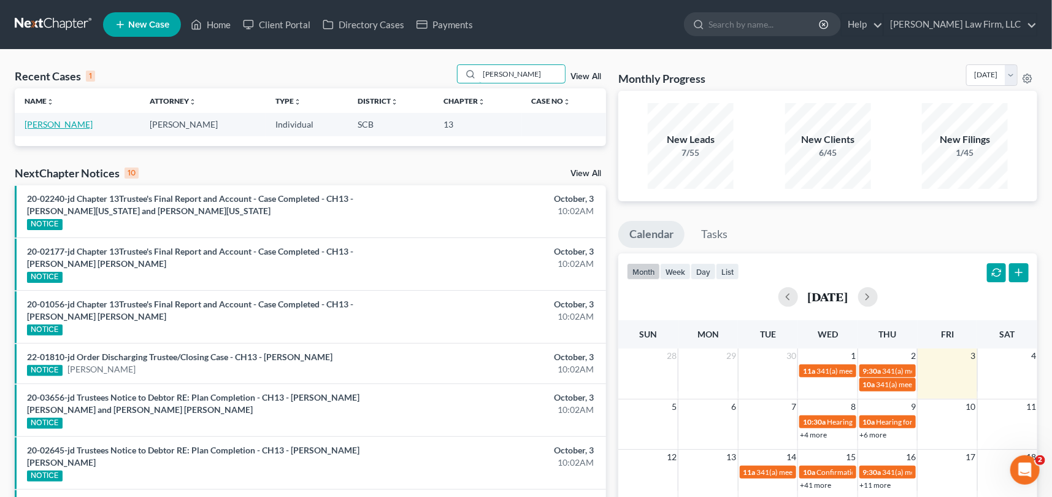
type input "[PERSON_NAME]"
click at [69, 120] on link "[PERSON_NAME]" at bounding box center [59, 124] width 68 height 10
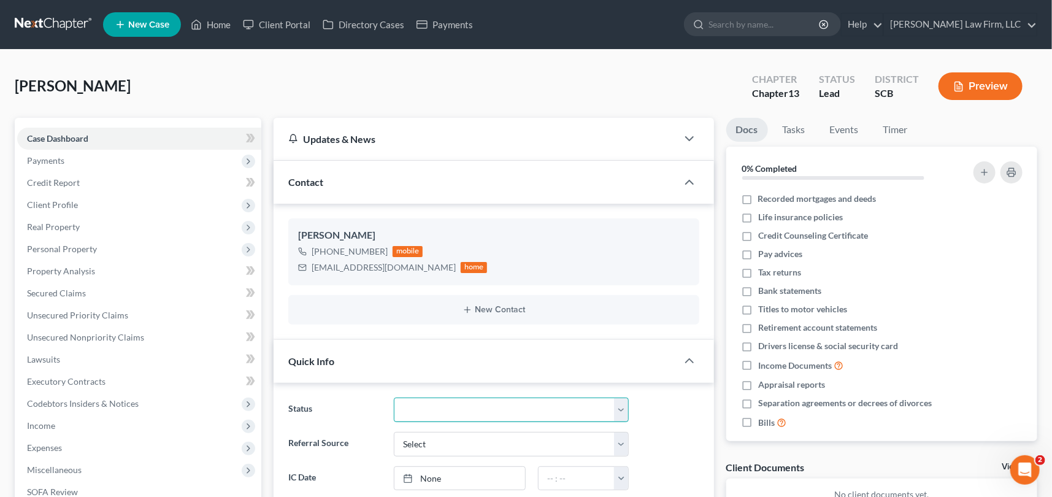
click at [622, 409] on select "Discharged Dismissed Filed In Progress Lead Lost Lead Ready to File To Review W…" at bounding box center [511, 410] width 235 height 25
select select "3"
click at [394, 398] on select "Discharged Dismissed Filed In Progress Lead Lost Lead Ready to File To Review W…" at bounding box center [511, 410] width 235 height 25
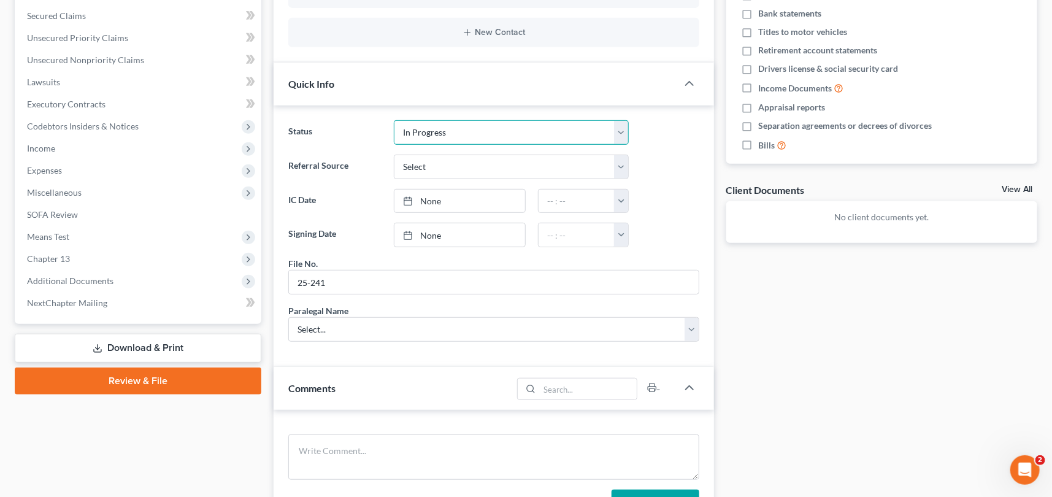
scroll to position [279, 0]
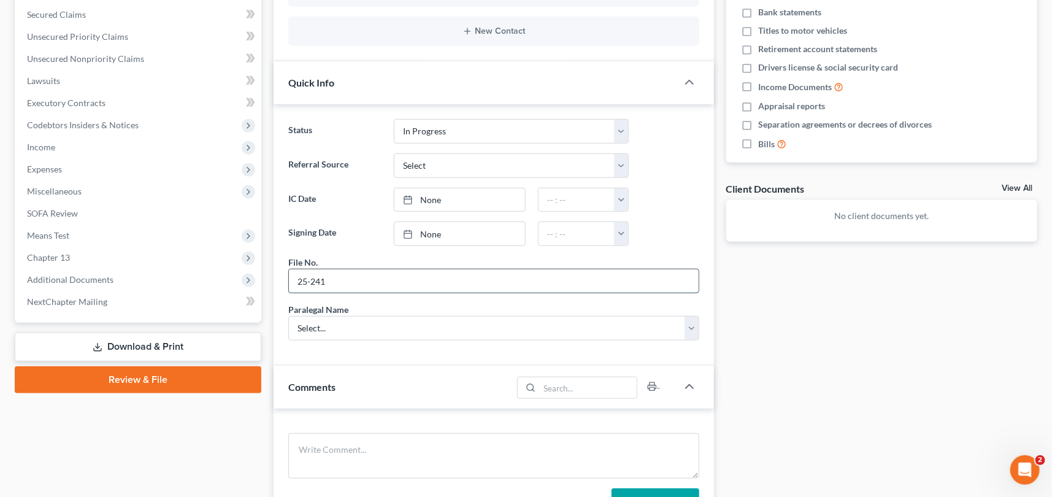
click at [345, 284] on input "25-241" at bounding box center [494, 280] width 410 height 23
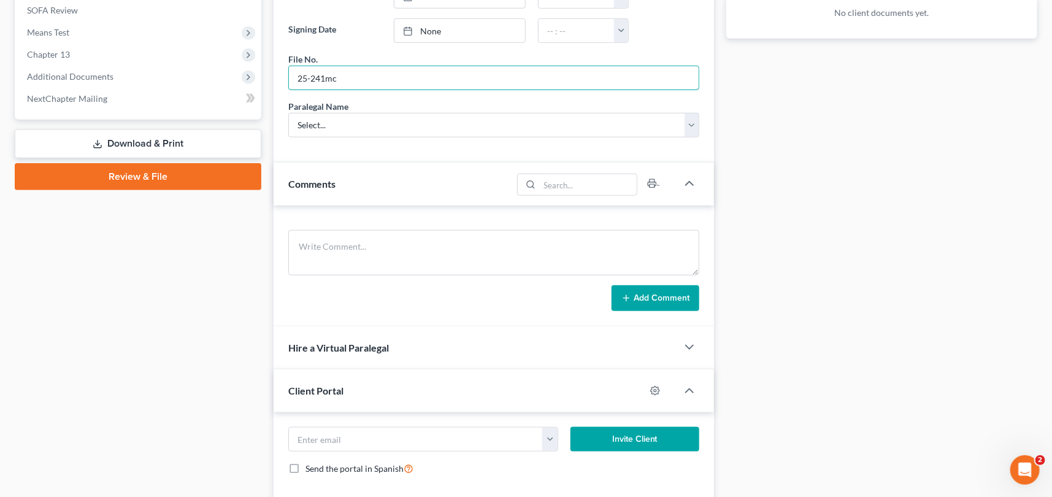
scroll to position [502, 0]
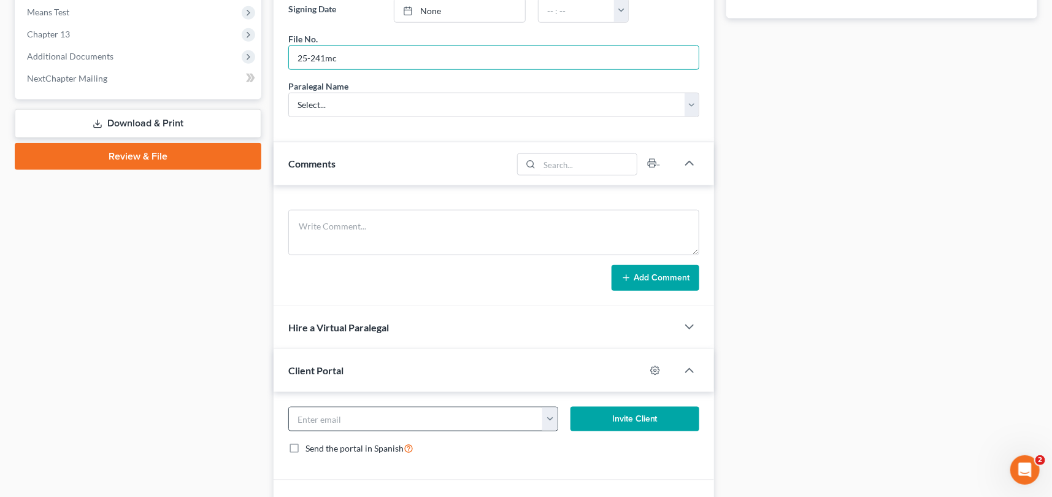
type input "25-241mc"
click at [310, 412] on input "email" at bounding box center [416, 418] width 254 height 23
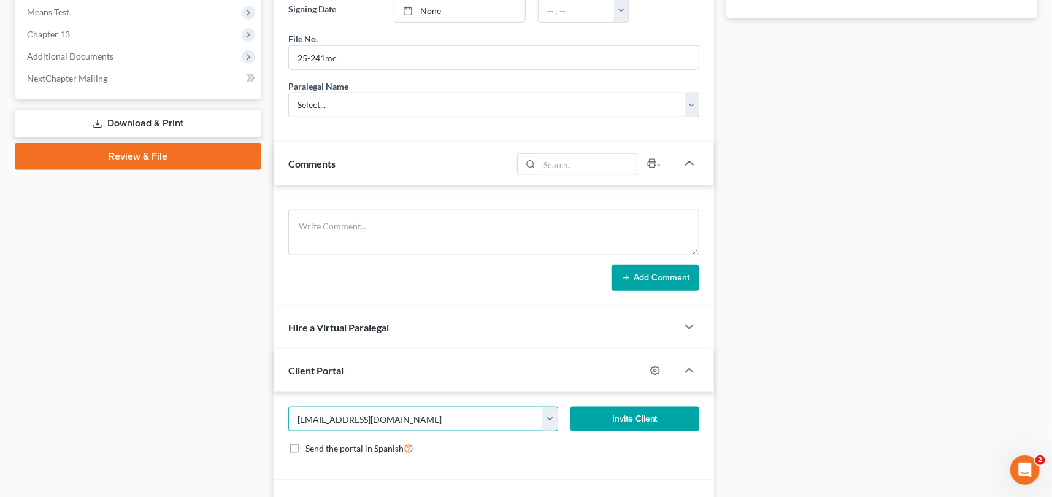
type input "[EMAIL_ADDRESS][DOMAIN_NAME]"
click at [639, 413] on button "Invite Client" at bounding box center [635, 419] width 129 height 25
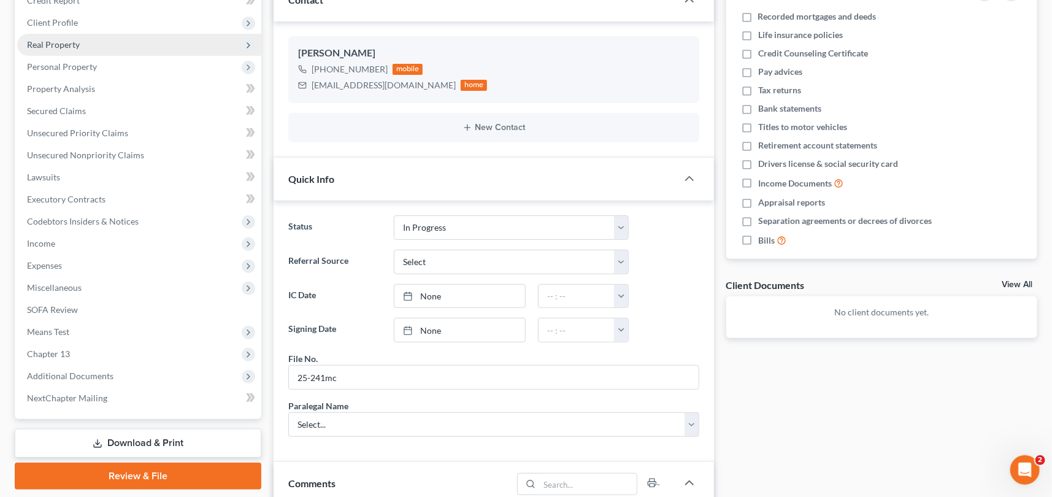
scroll to position [111, 0]
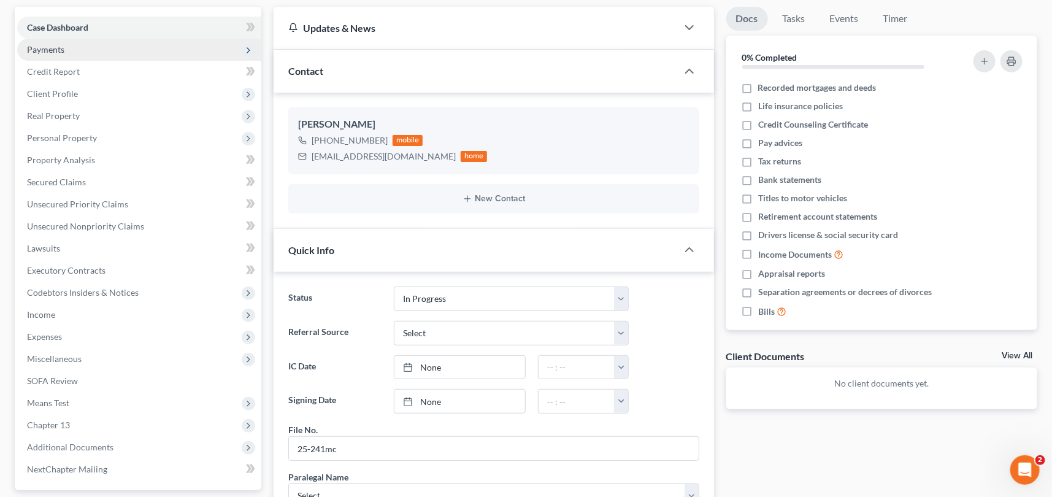
click at [47, 44] on span "Payments" at bounding box center [45, 49] width 37 height 10
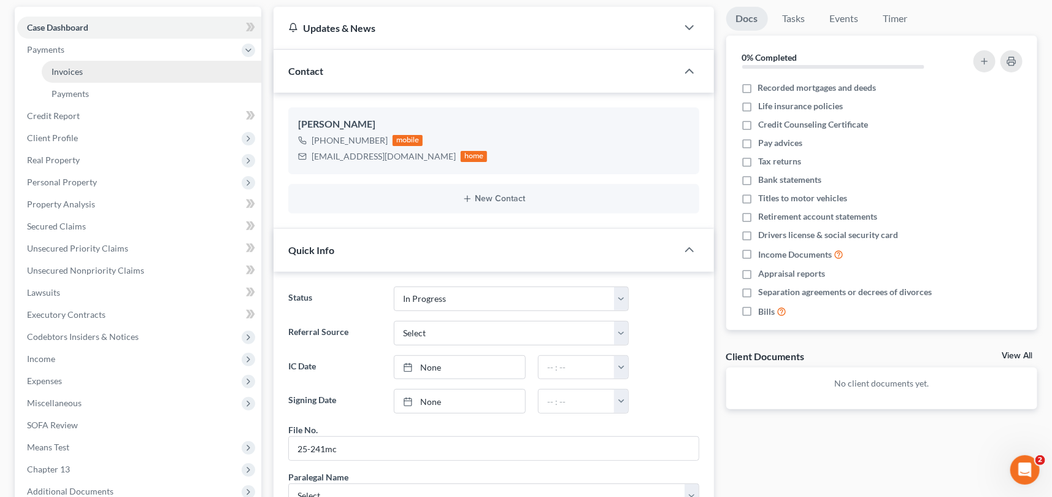
click at [83, 64] on link "Invoices" at bounding box center [152, 72] width 220 height 22
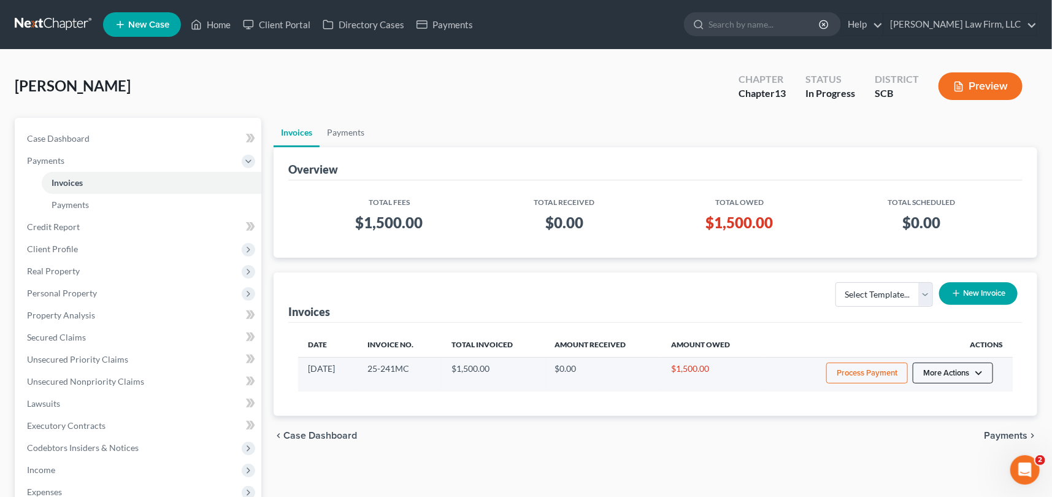
click at [941, 368] on button "More Actions" at bounding box center [953, 373] width 80 height 21
click at [932, 416] on link "Record Cash or Check Payment" at bounding box center [970, 419] width 144 height 21
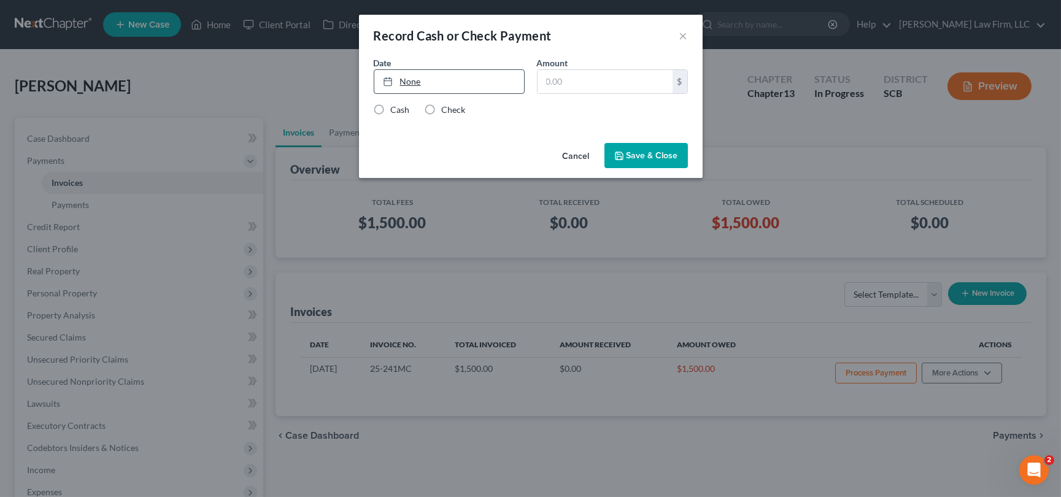
type input "[DATE]"
click at [410, 75] on link "None" at bounding box center [449, 81] width 150 height 23
drag, startPoint x: 493, startPoint y: 180, endPoint x: 532, endPoint y: 117, distance: 74.1
click at [554, 79] on input "text" at bounding box center [605, 81] width 135 height 23
type input "500.00"
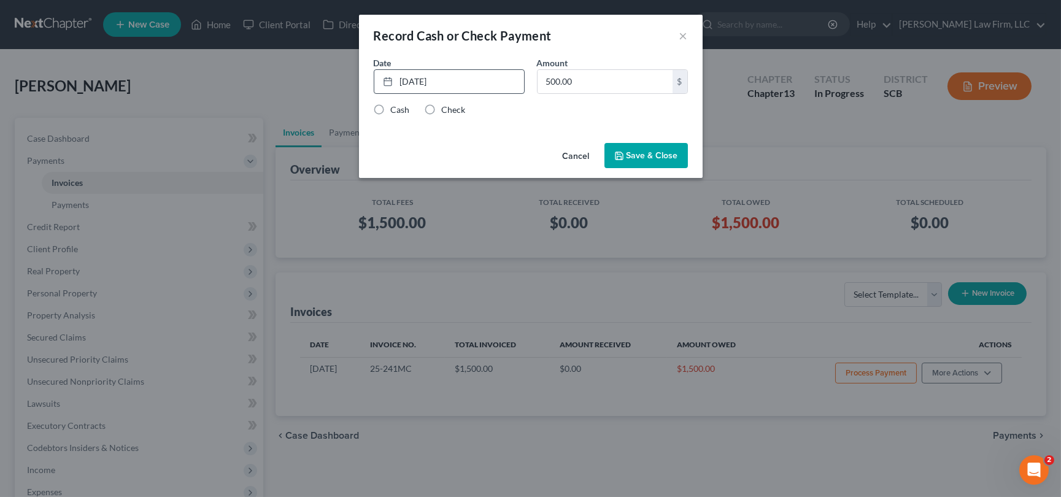
drag, startPoint x: 380, startPoint y: 106, endPoint x: 393, endPoint y: 106, distance: 12.9
click at [391, 106] on label "Cash" at bounding box center [400, 110] width 19 height 12
click at [396, 106] on input "Cash" at bounding box center [400, 108] width 8 height 8
radio input "true"
click at [661, 147] on button "Save & Close" at bounding box center [645, 156] width 83 height 26
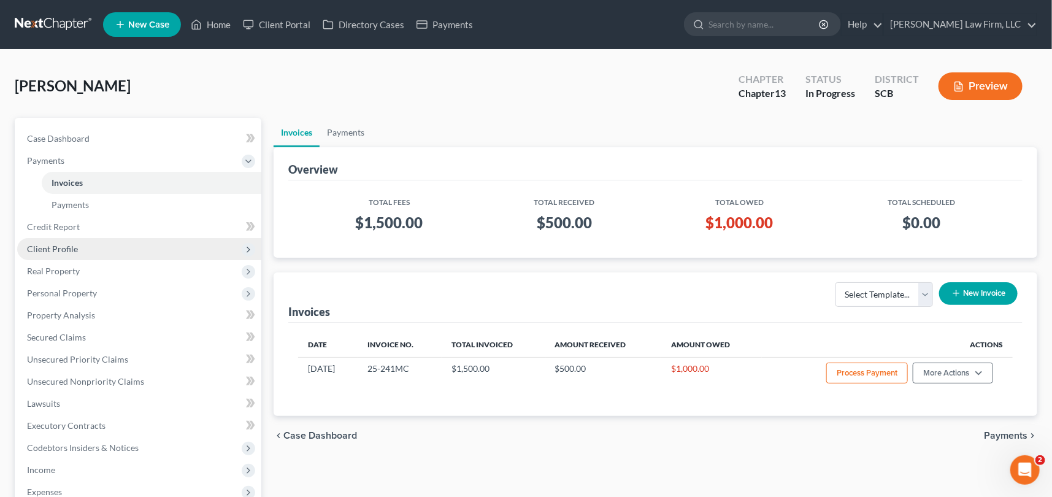
click at [50, 244] on span "Client Profile" at bounding box center [52, 249] width 51 height 10
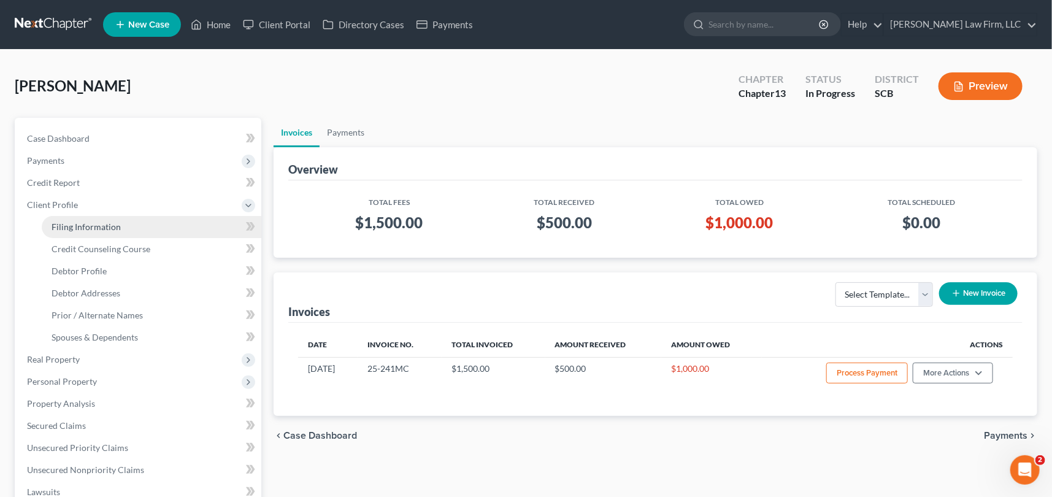
click at [102, 225] on span "Filing Information" at bounding box center [86, 227] width 69 height 10
select select "1"
select select "0"
select select "3"
select select "72"
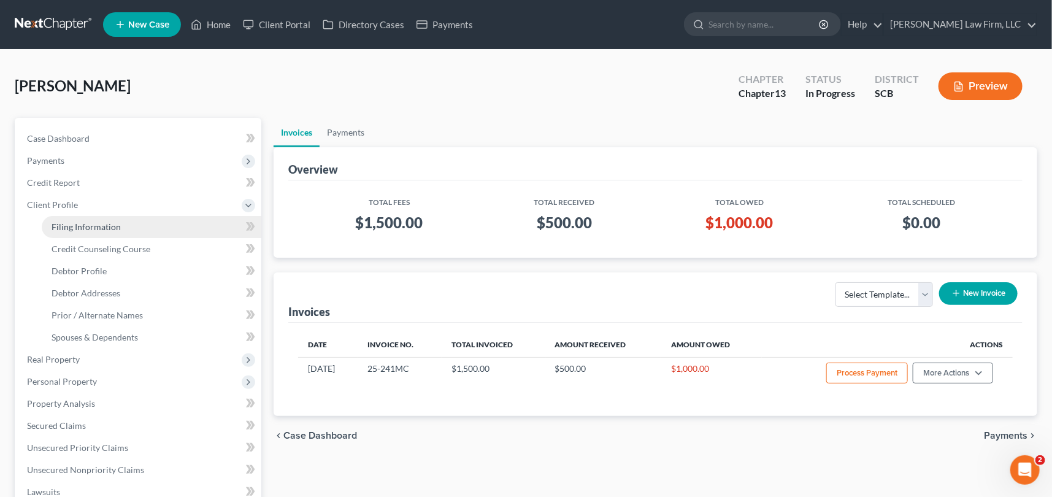
select select "0"
select select "42"
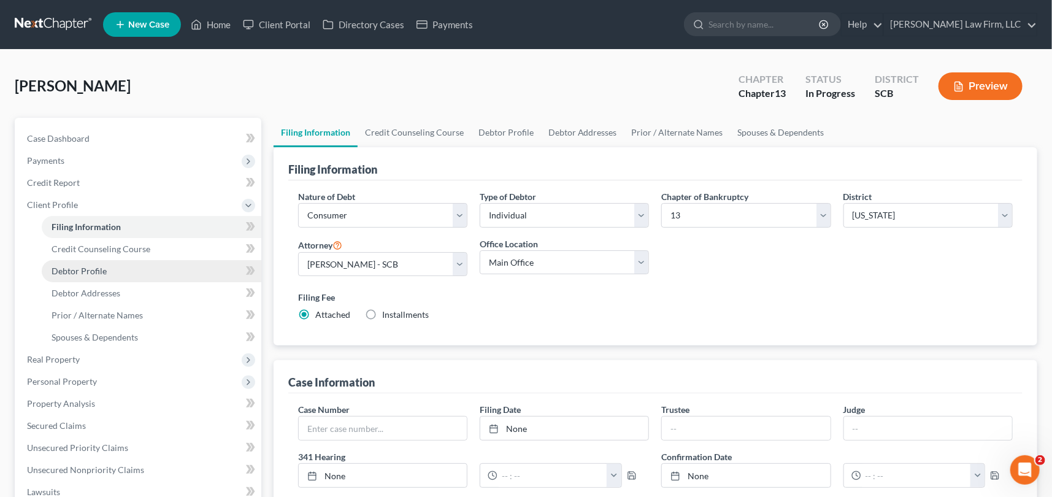
drag, startPoint x: 83, startPoint y: 269, endPoint x: 88, endPoint y: 266, distance: 6.3
click at [83, 269] on span "Debtor Profile" at bounding box center [79, 271] width 55 height 10
select select "0"
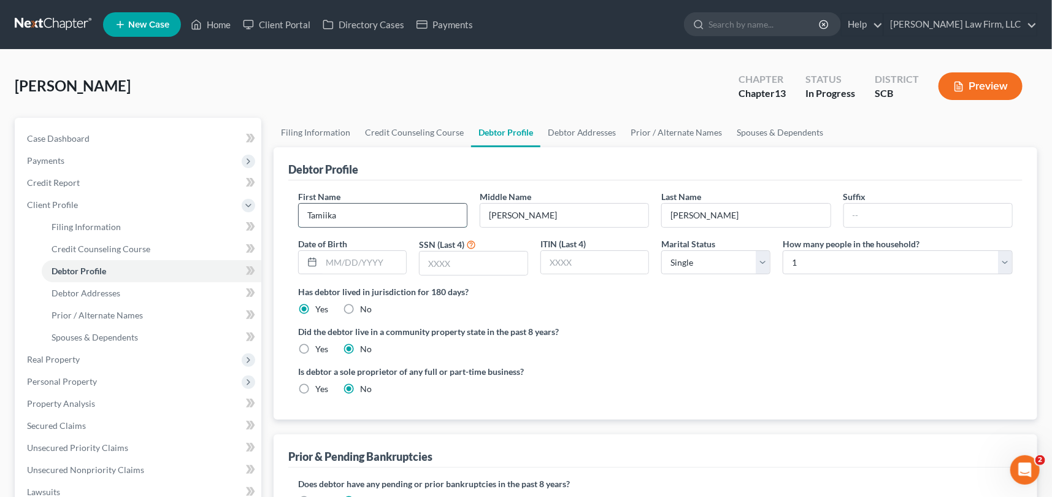
click at [322, 215] on input "Tamiika" at bounding box center [383, 215] width 168 height 23
click at [52, 135] on span "Case Dashboard" at bounding box center [58, 138] width 63 height 10
